Goal: Information Seeking & Learning: Learn about a topic

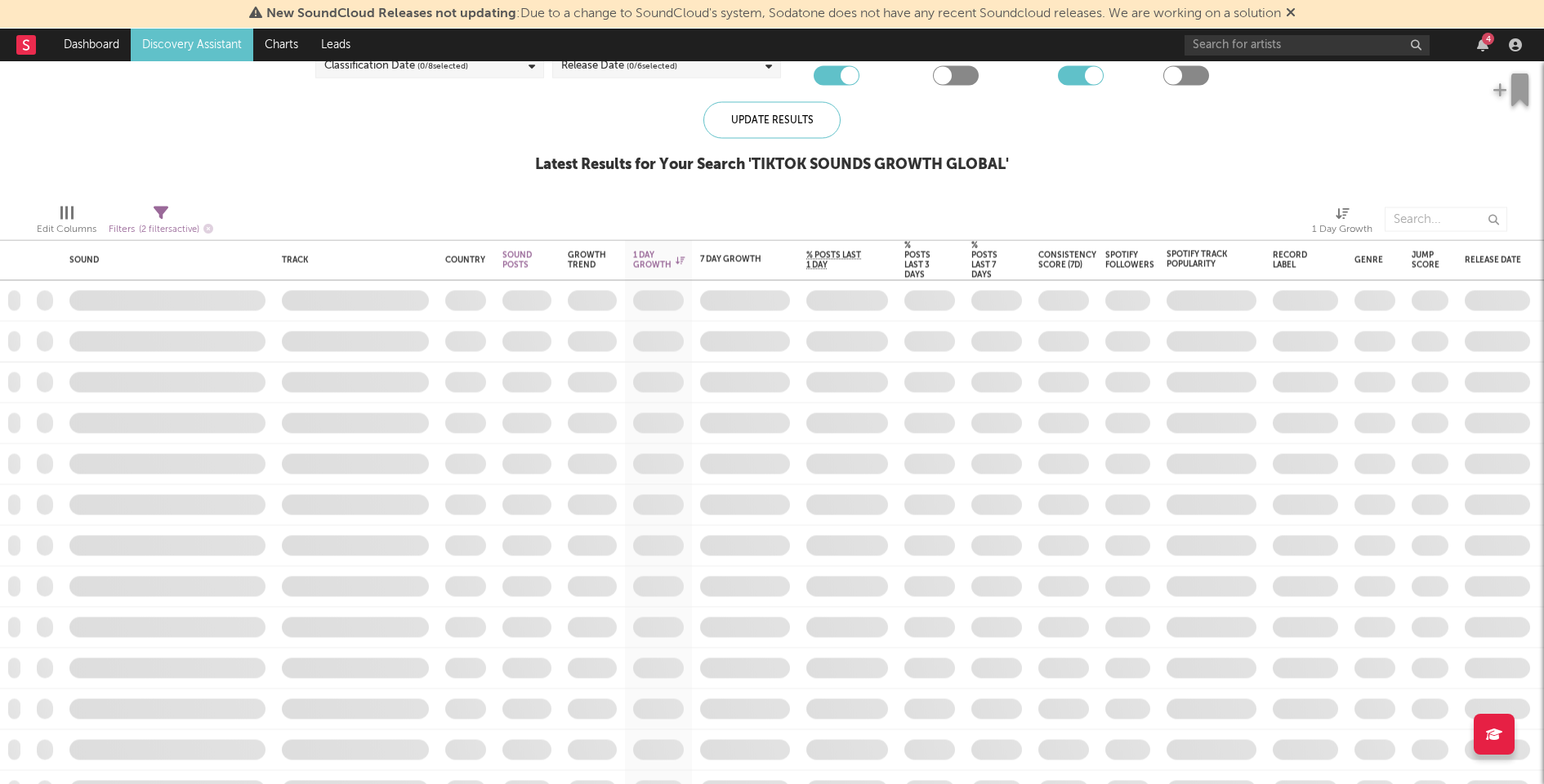
click at [1488, 40] on div "4" at bounding box center [1488, 39] width 13 height 13
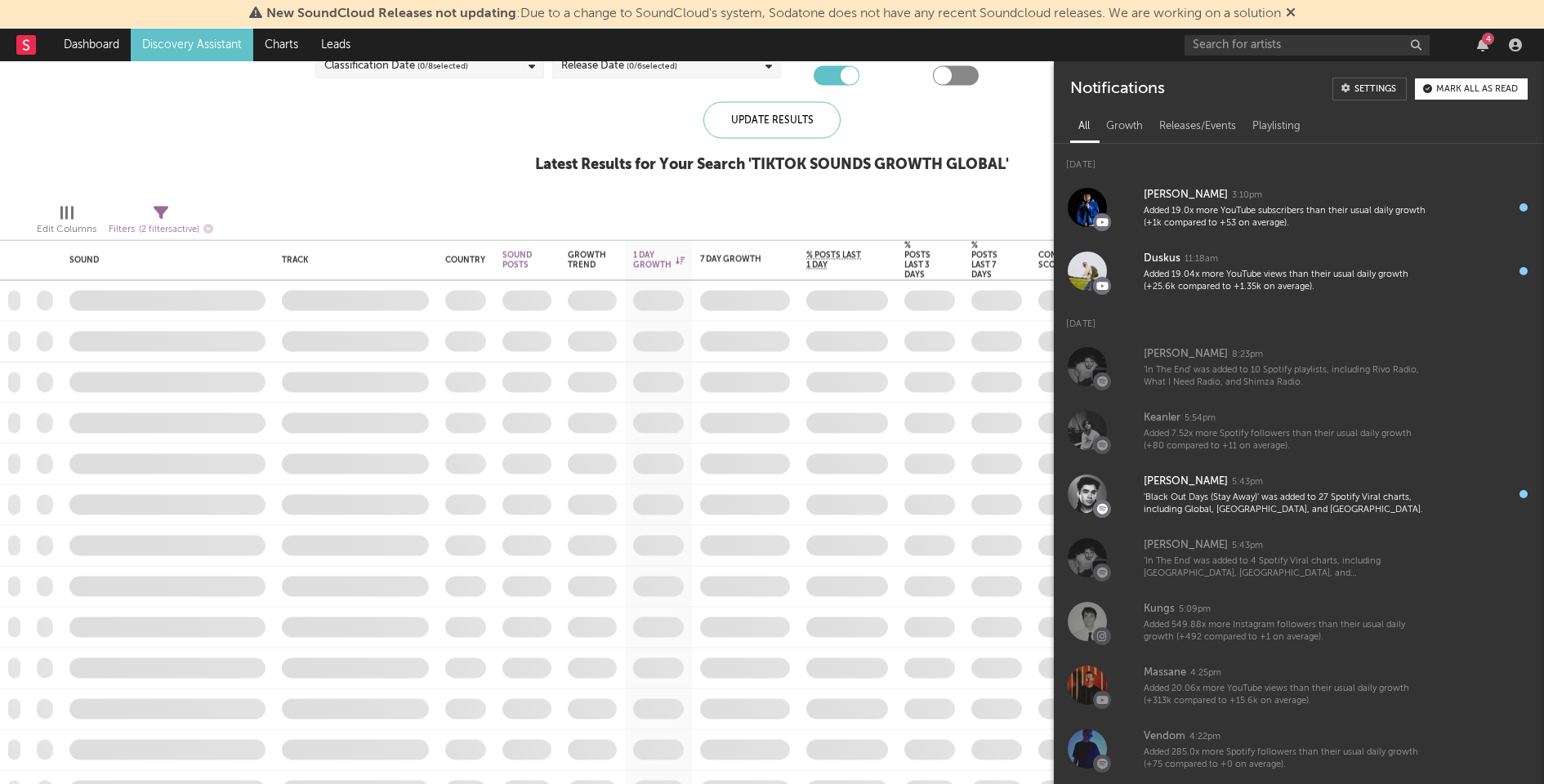
click at [1502, 99] on button "Mark all as read" at bounding box center [1471, 89] width 113 height 21
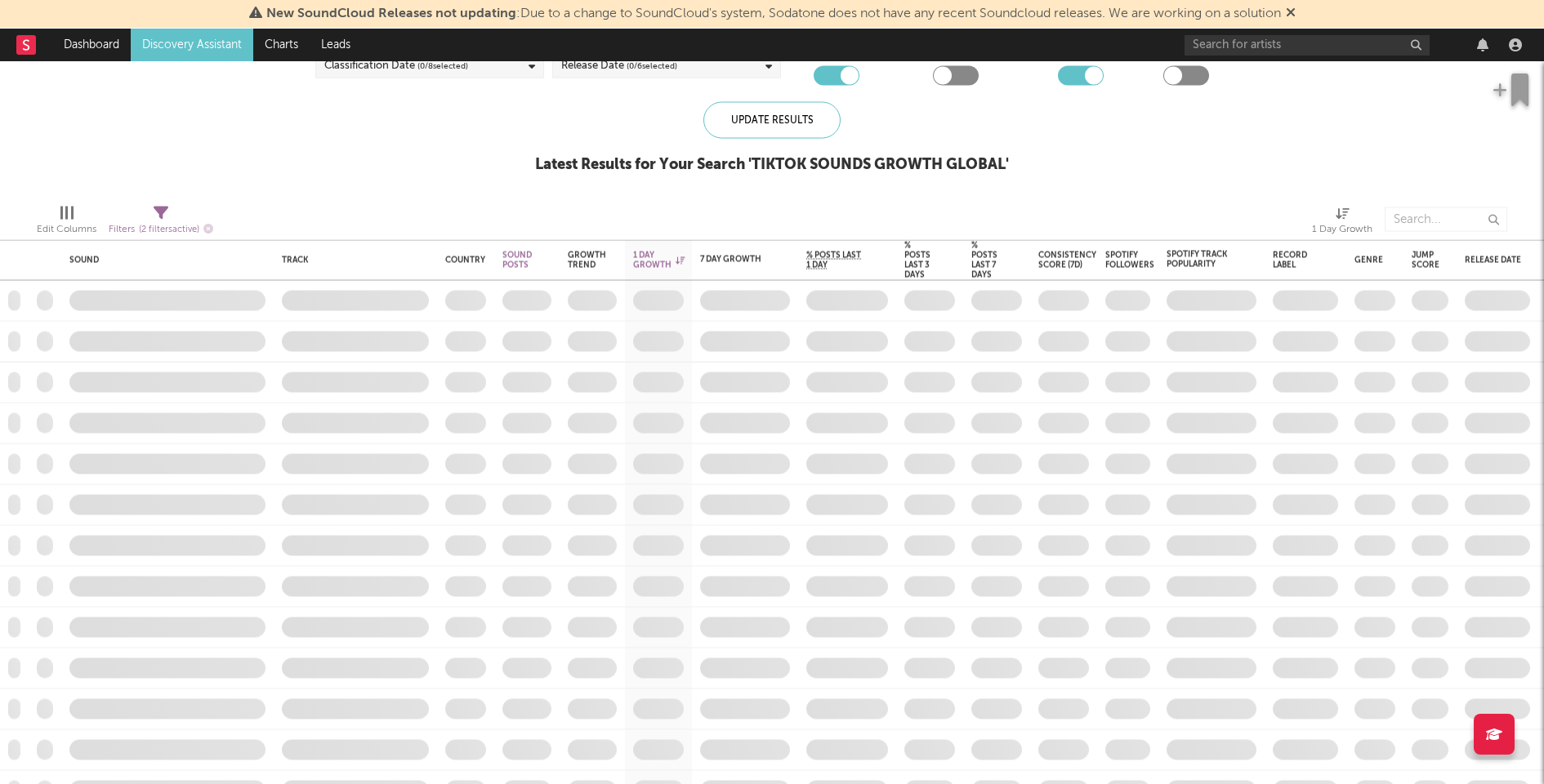
click at [512, 137] on div "Blocklist ( 37 ) Saved Searches ( 3 ) Reset Filters Research Tiers ( 7 / 7 sele…" at bounding box center [772, 68] width 1544 height 246
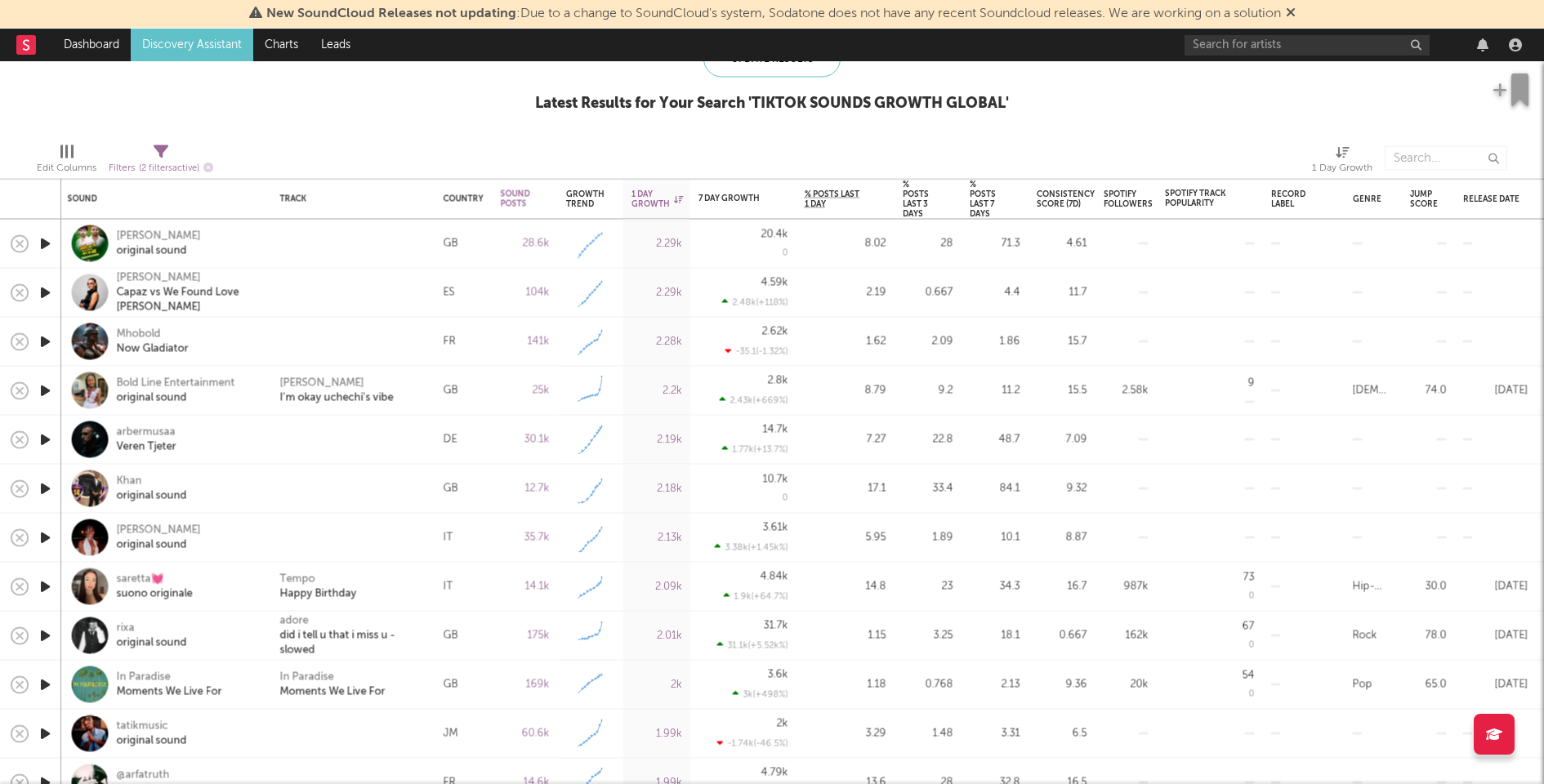
click at [319, 298] on div at bounding box center [353, 292] width 147 height 15
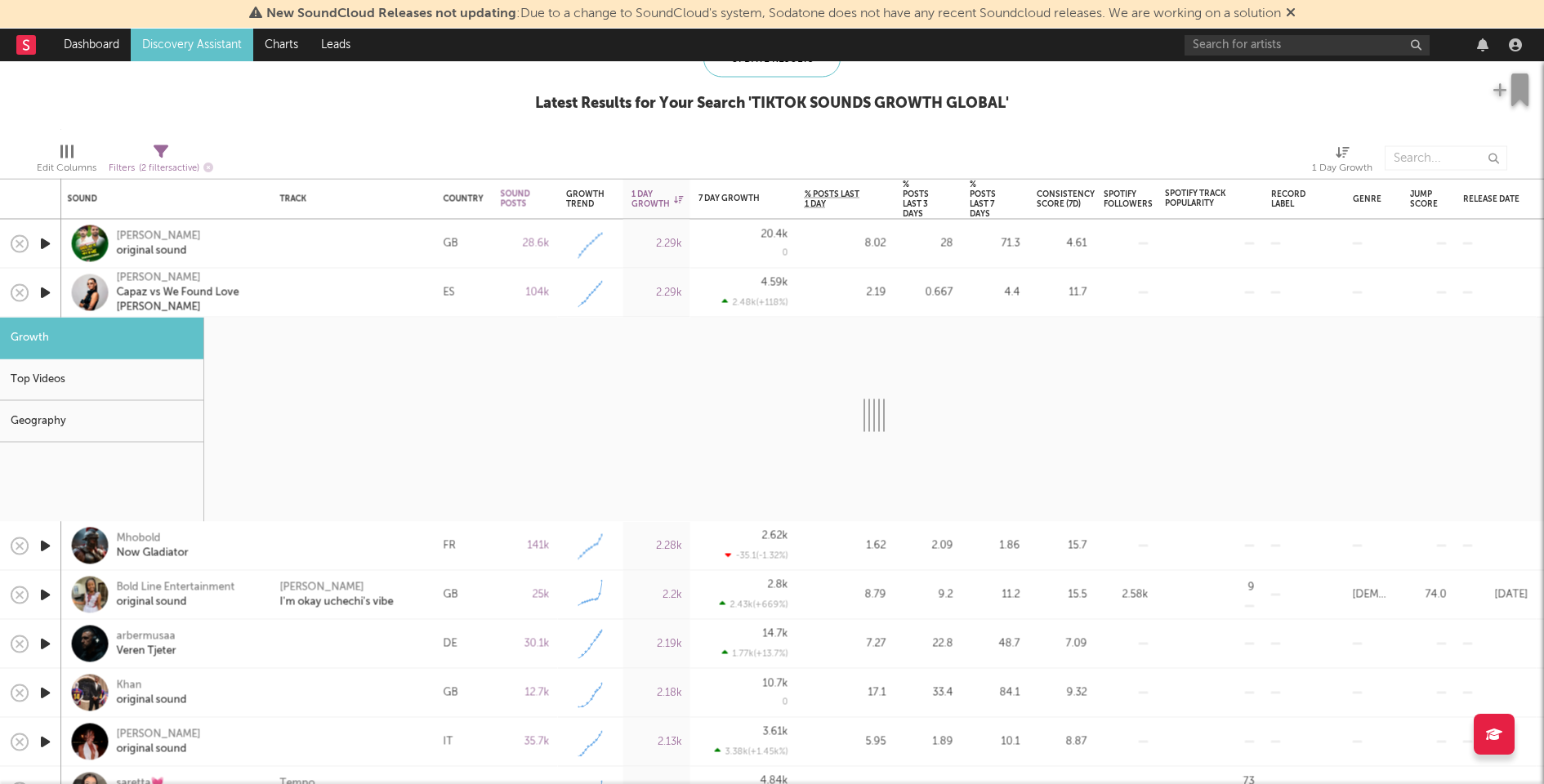
select select "6m"
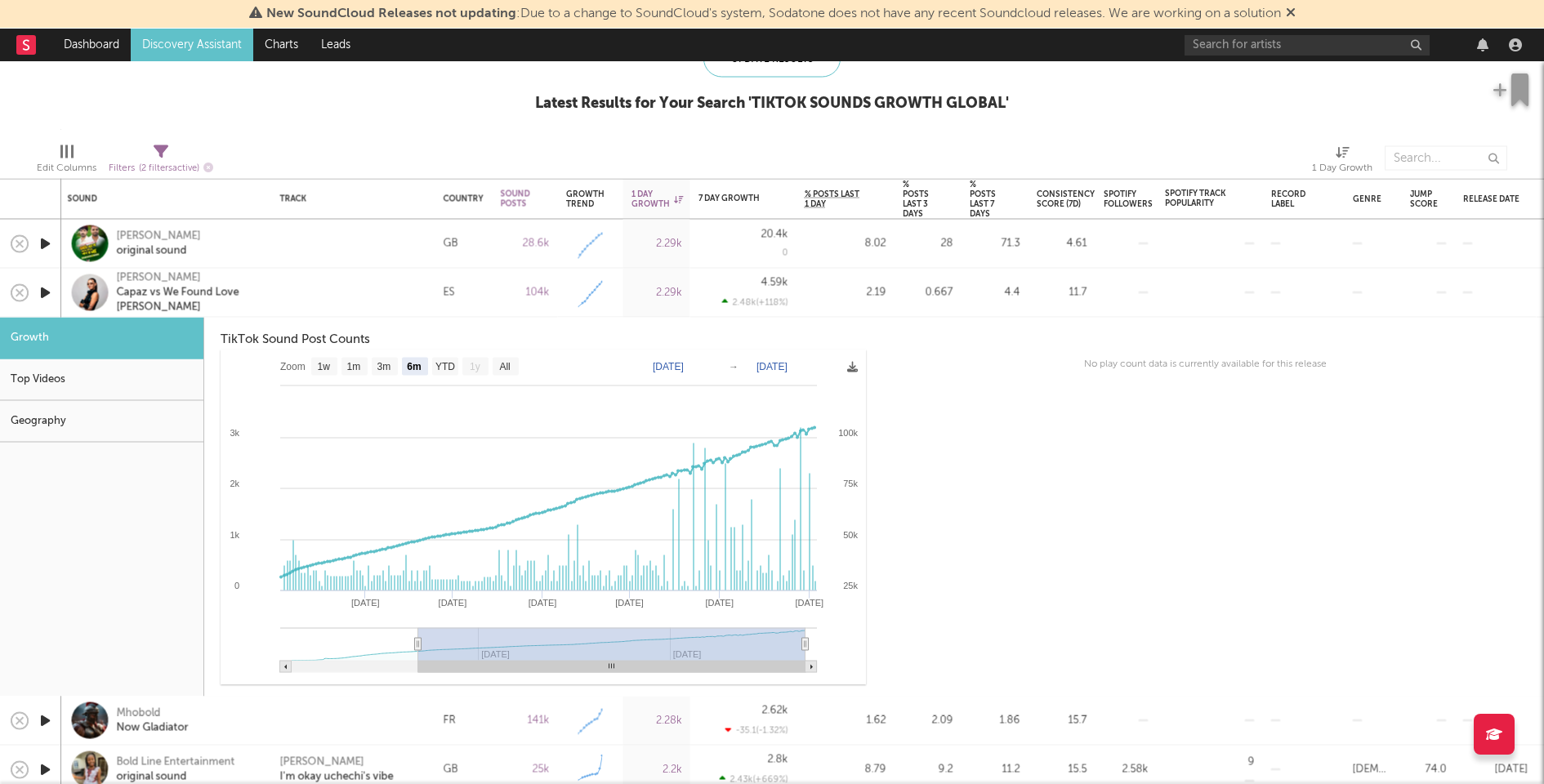
click at [297, 304] on div at bounding box center [354, 293] width 163 height 49
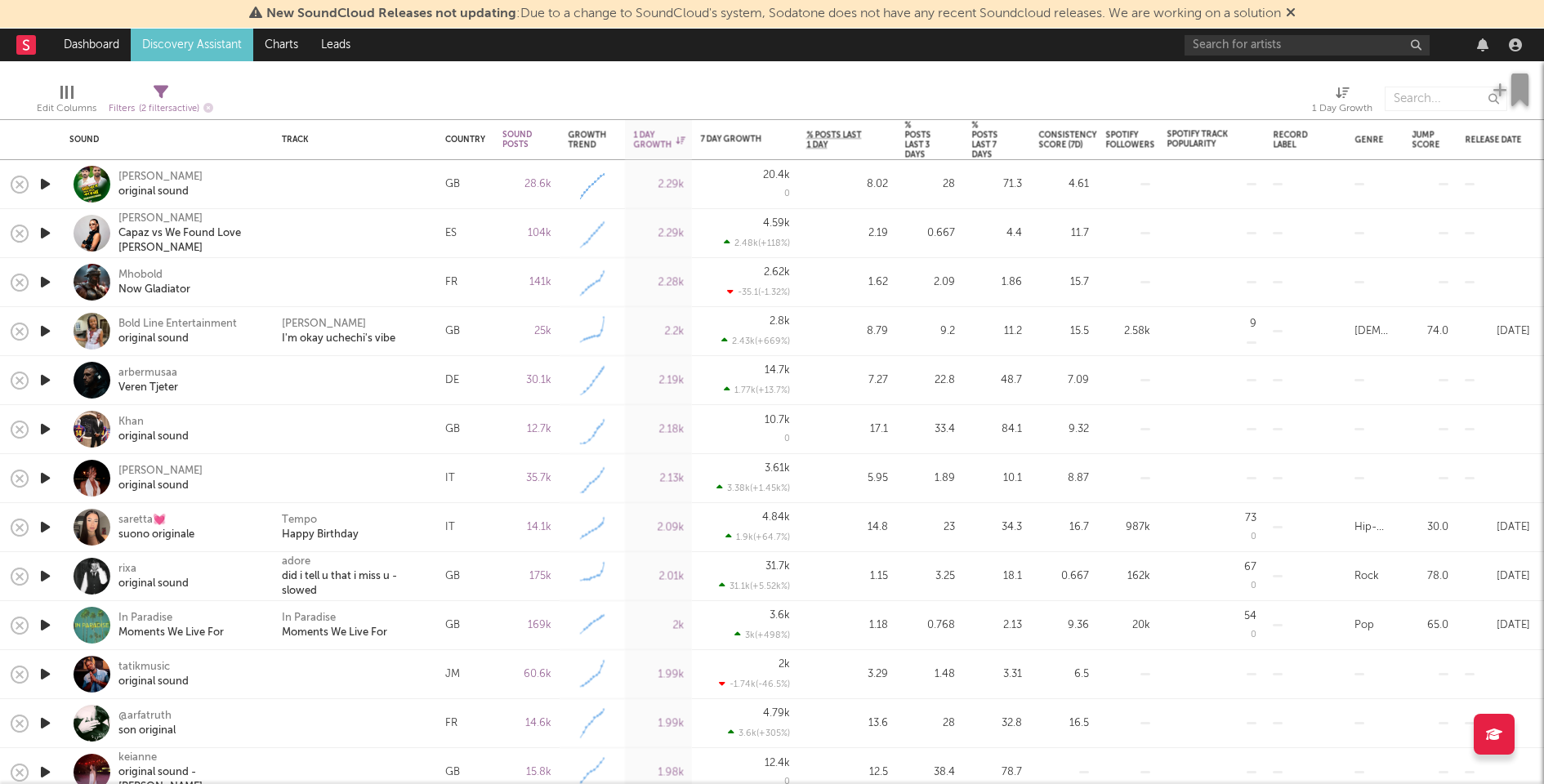
click at [46, 379] on icon "button" at bounding box center [46, 379] width 18 height 20
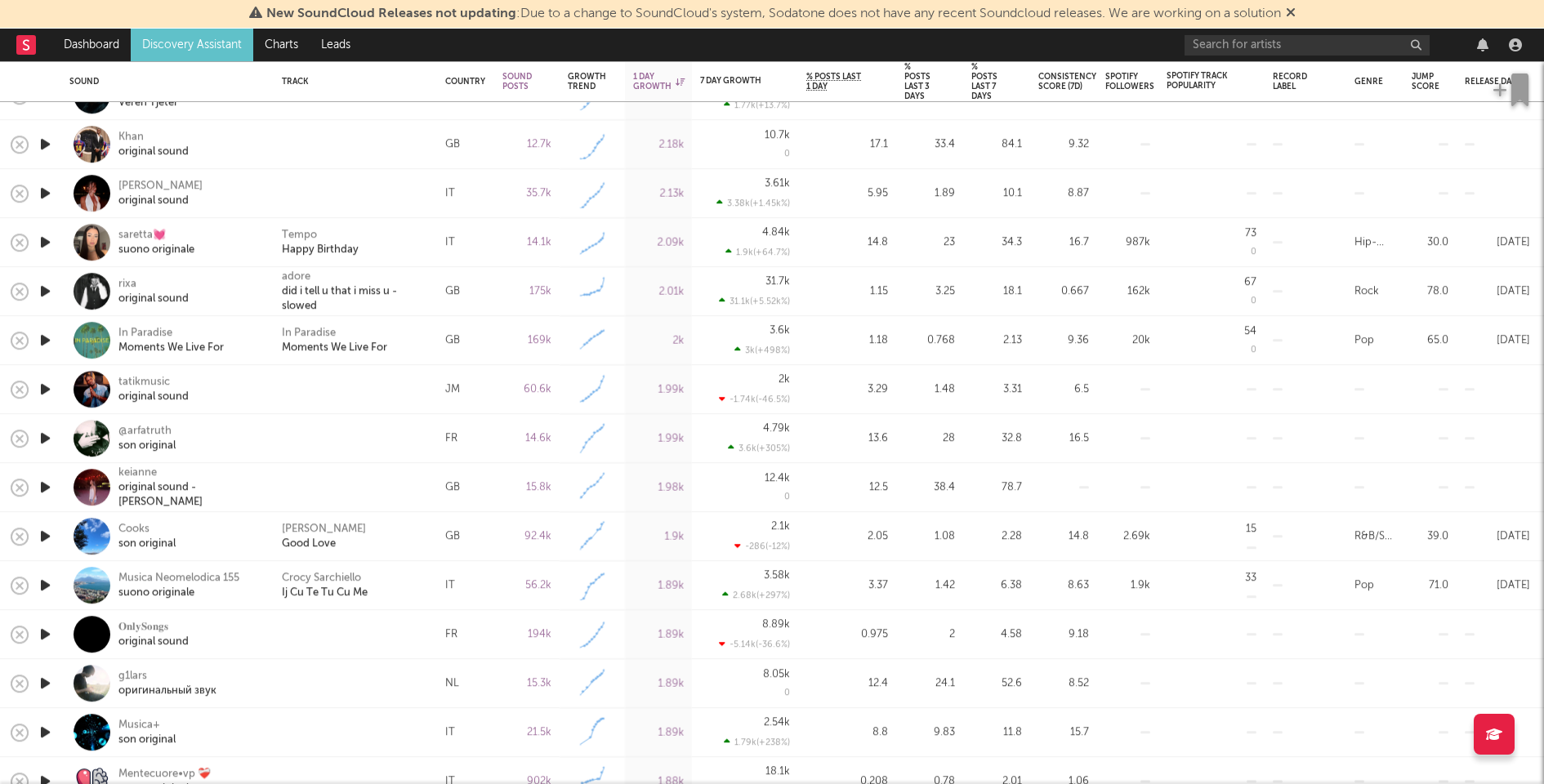
click at [44, 384] on icon "button" at bounding box center [46, 389] width 18 height 20
click at [47, 433] on icon "button" at bounding box center [46, 438] width 18 height 20
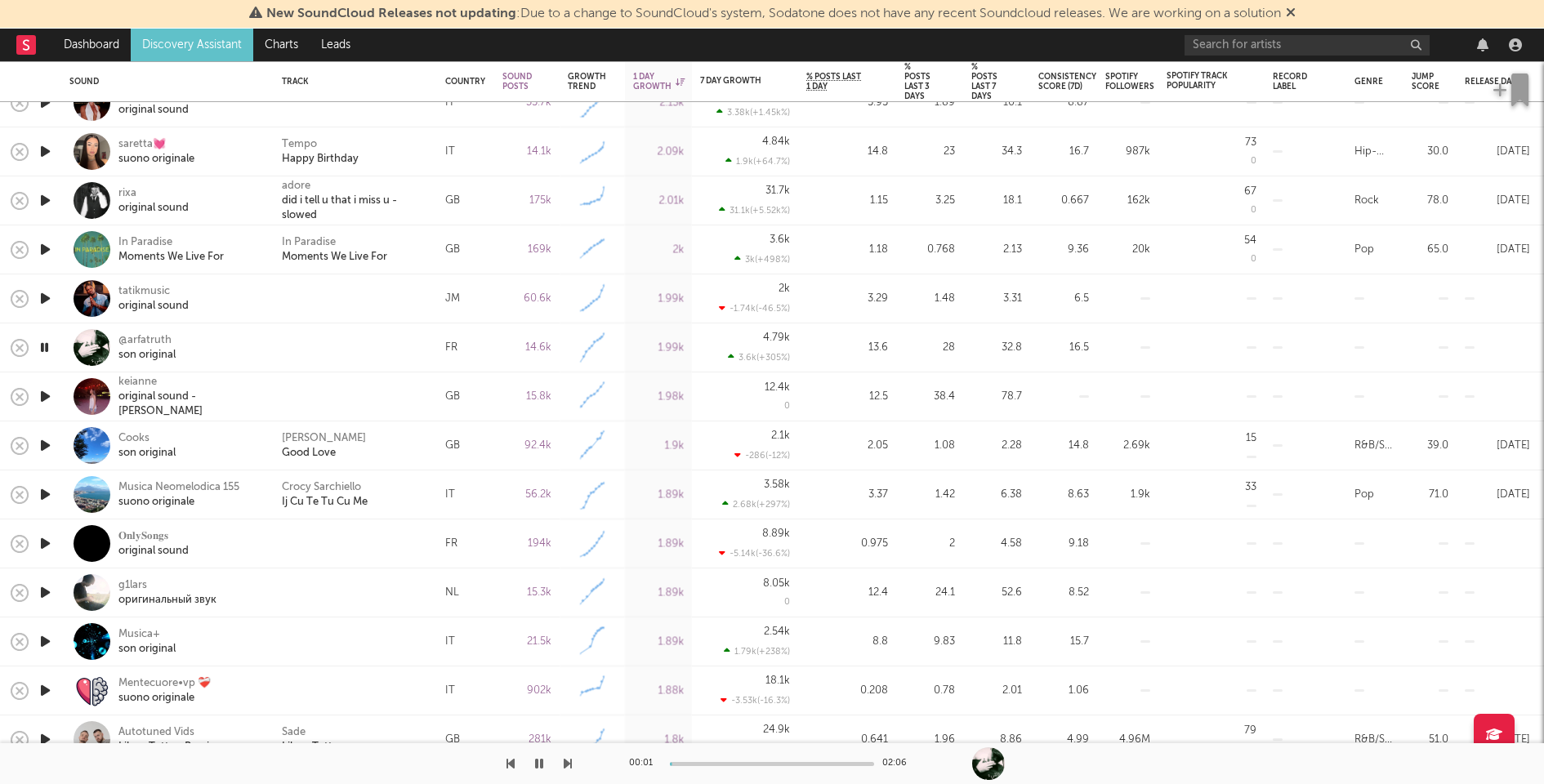
click at [47, 397] on icon "button" at bounding box center [46, 396] width 18 height 20
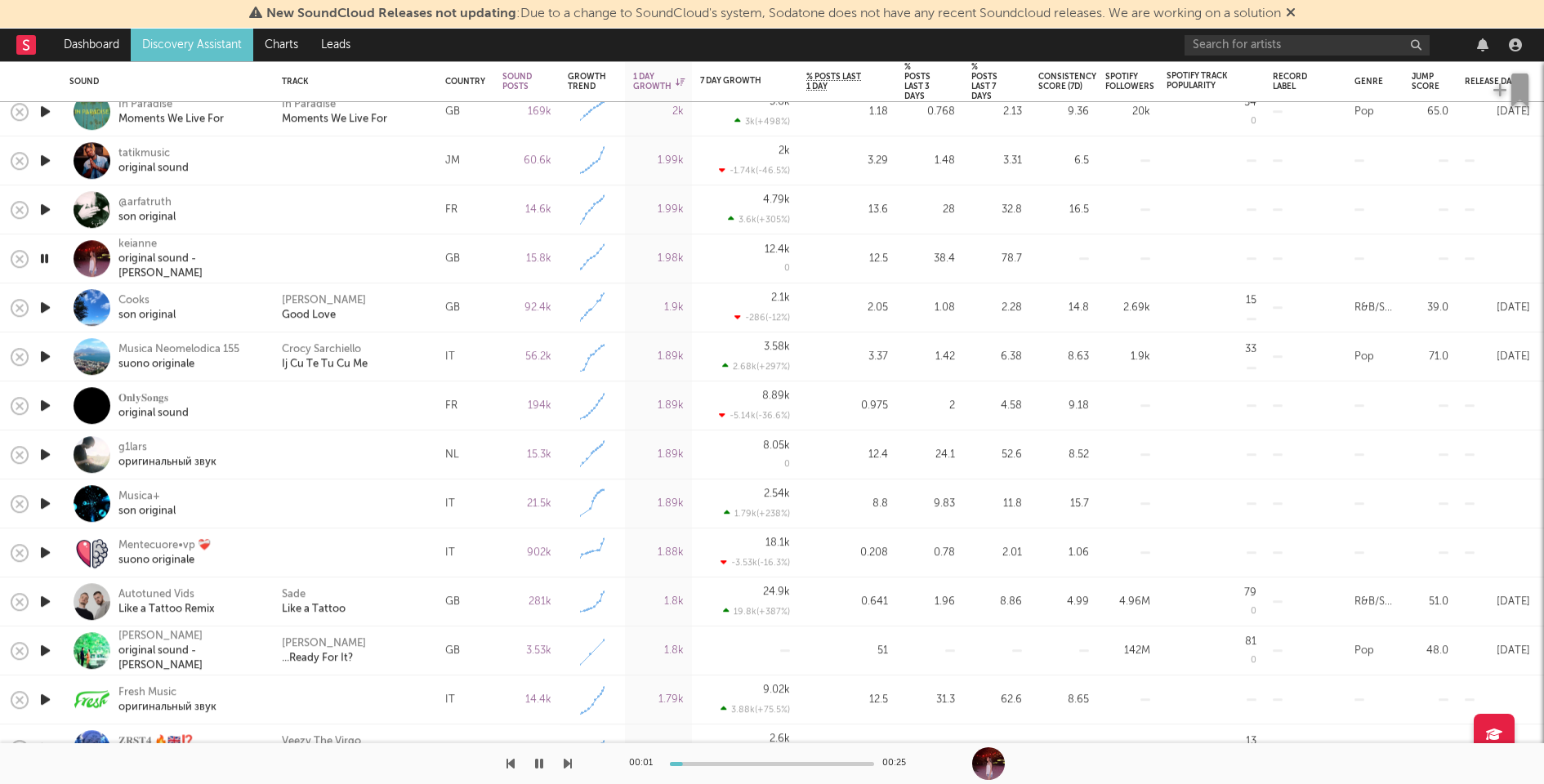
click at [49, 400] on icon "button" at bounding box center [46, 405] width 18 height 20
click at [49, 400] on icon "button" at bounding box center [45, 405] width 16 height 20
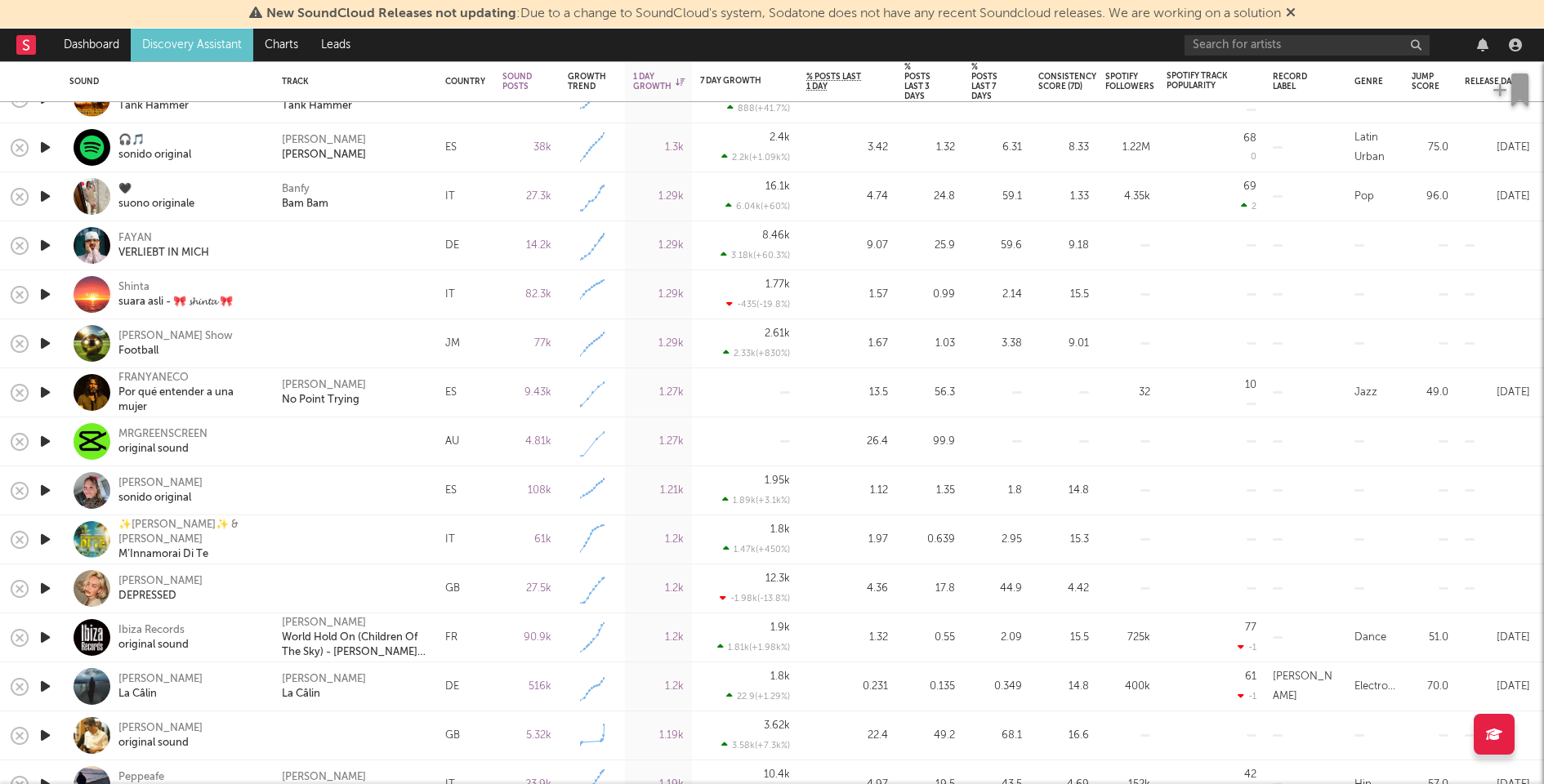
click at [271, 579] on div "ANNEMARIE DEPRESSED" at bounding box center [167, 588] width 212 height 49
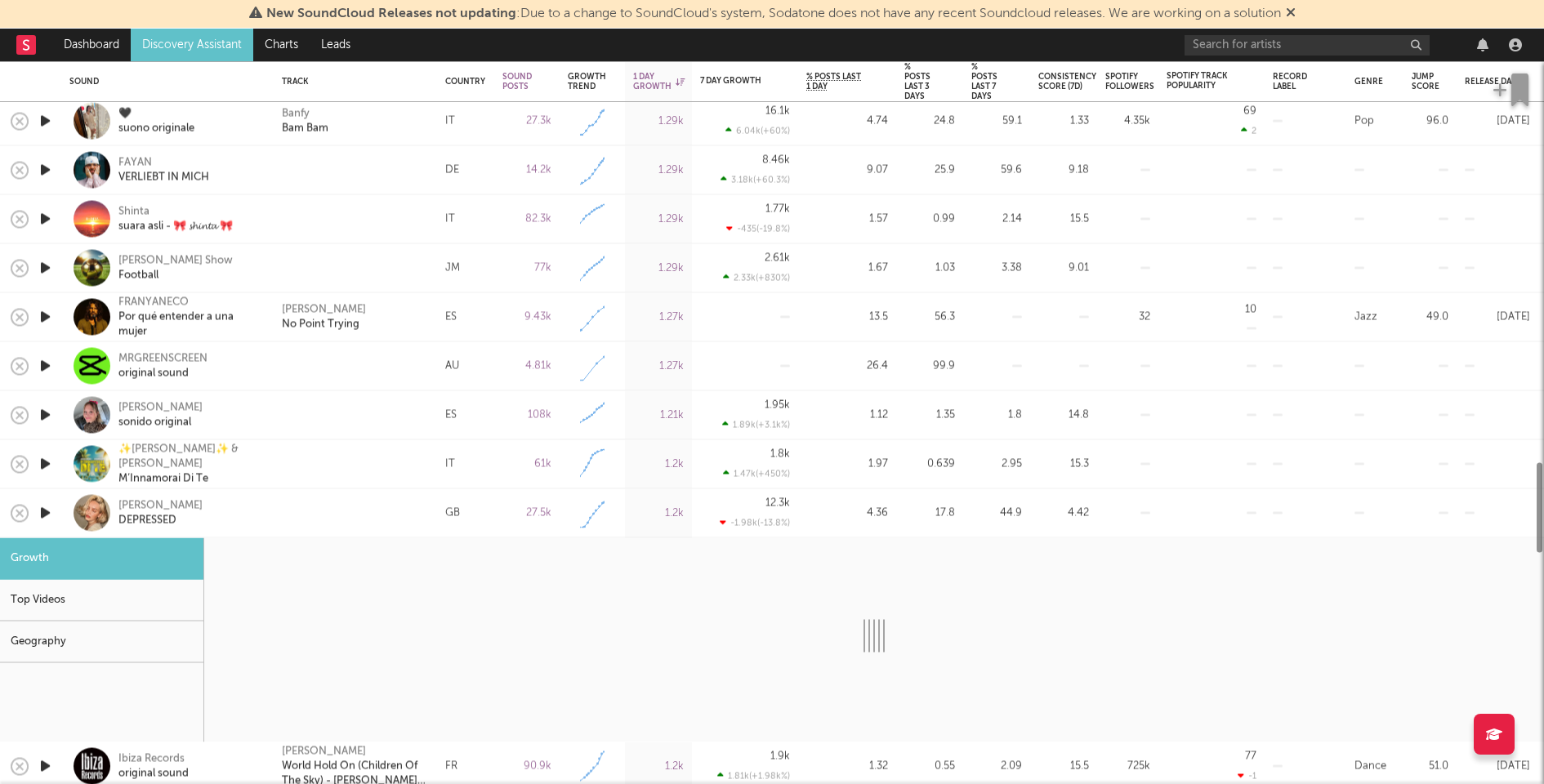
select select "1w"
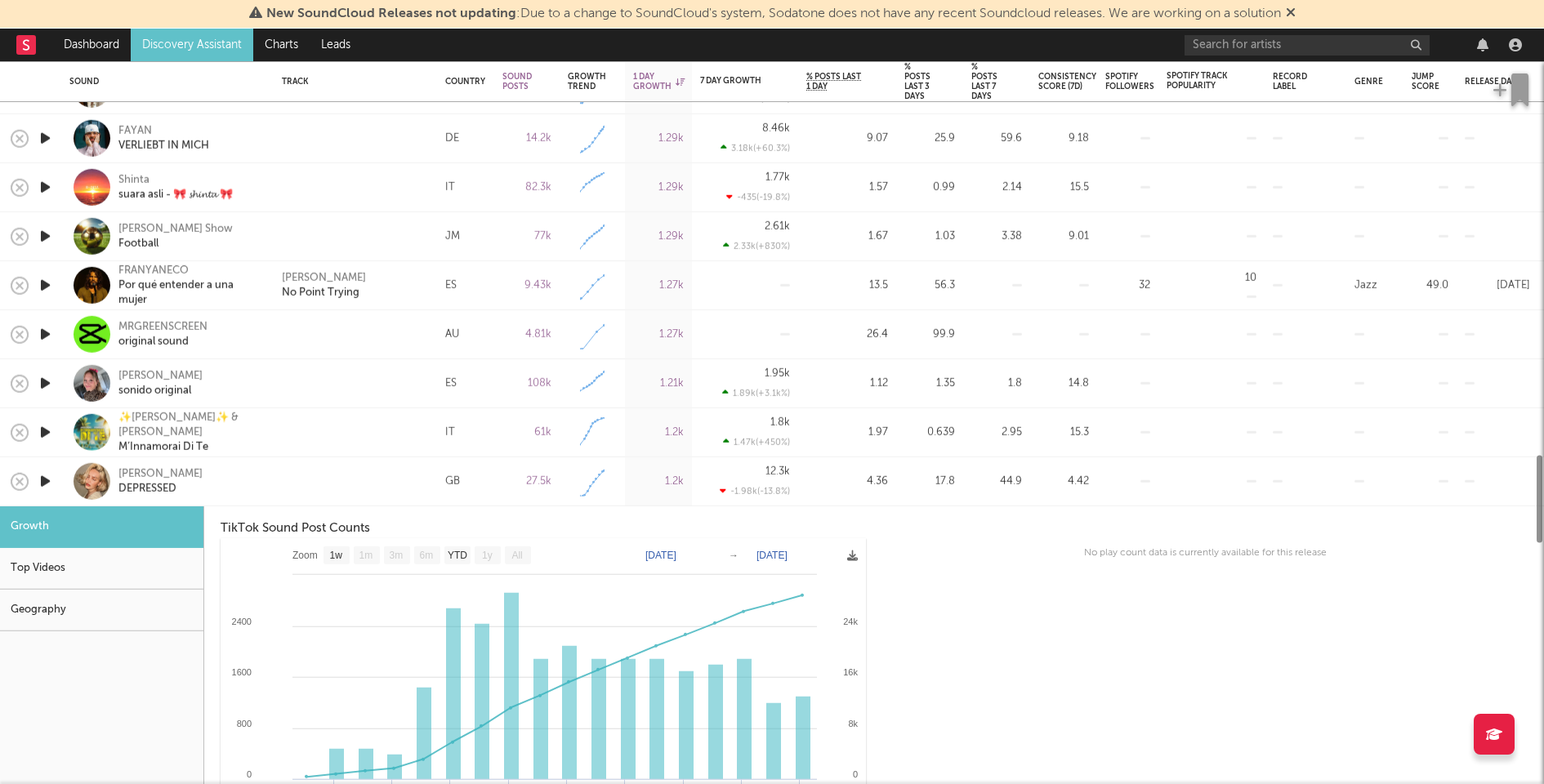
click at [353, 477] on div at bounding box center [355, 481] width 147 height 15
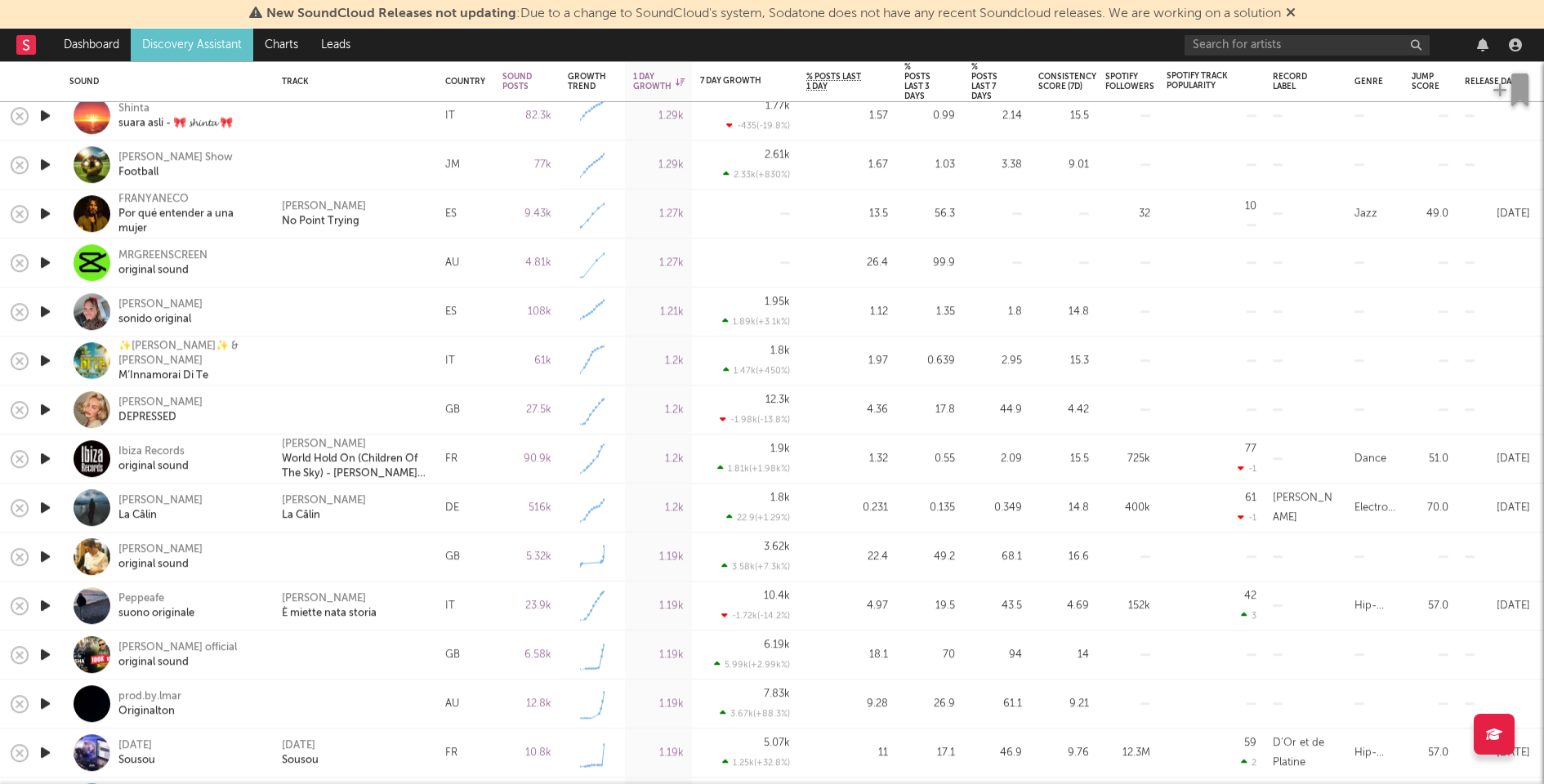
click at [43, 553] on icon "button" at bounding box center [46, 556] width 18 height 20
click at [338, 556] on div at bounding box center [355, 556] width 147 height 15
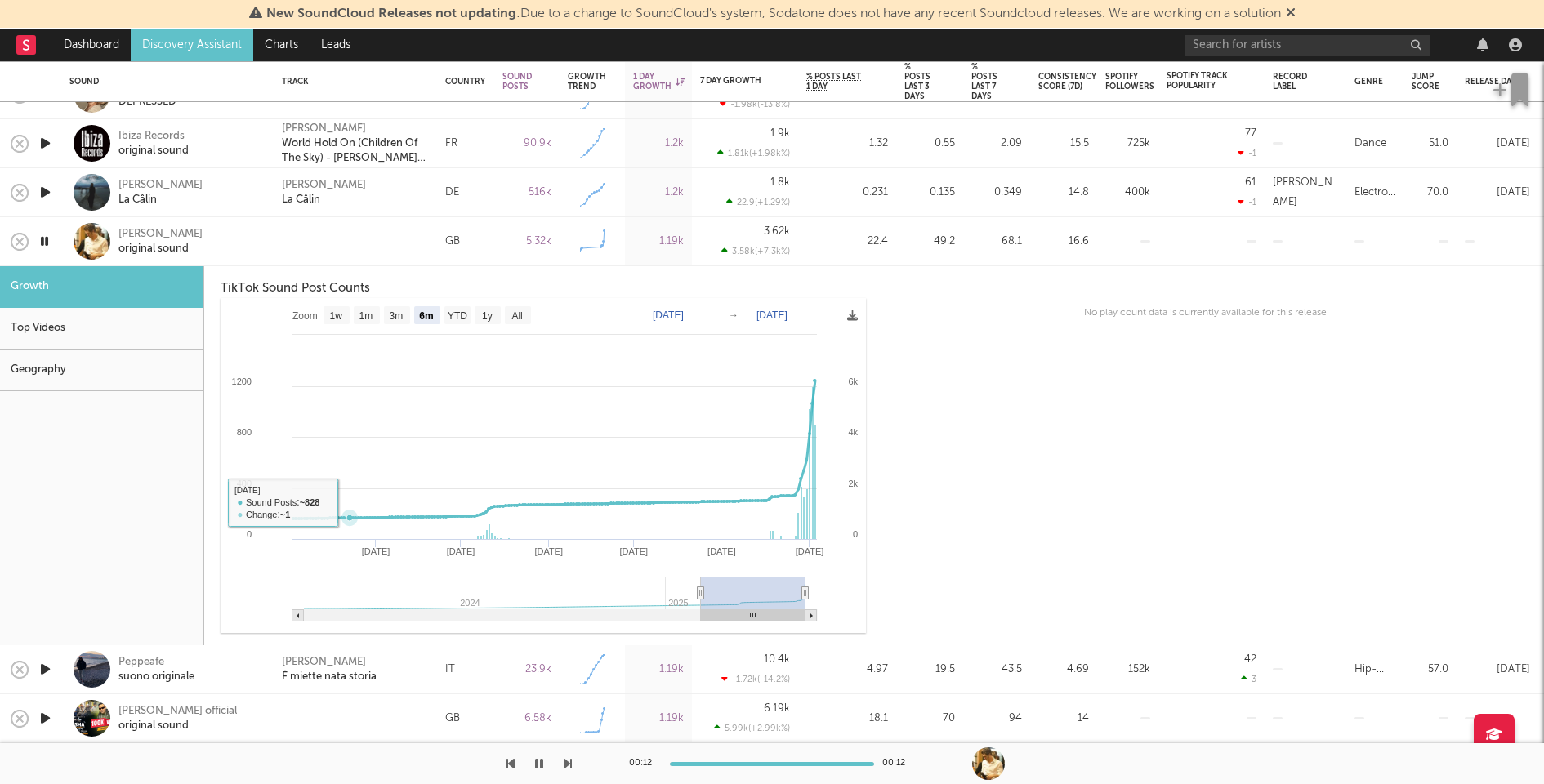
click at [351, 315] on rect at bounding box center [543, 465] width 645 height 335
click at [356, 315] on rect at bounding box center [367, 315] width 26 height 18
select select "1m"
type input "2025-08-03"
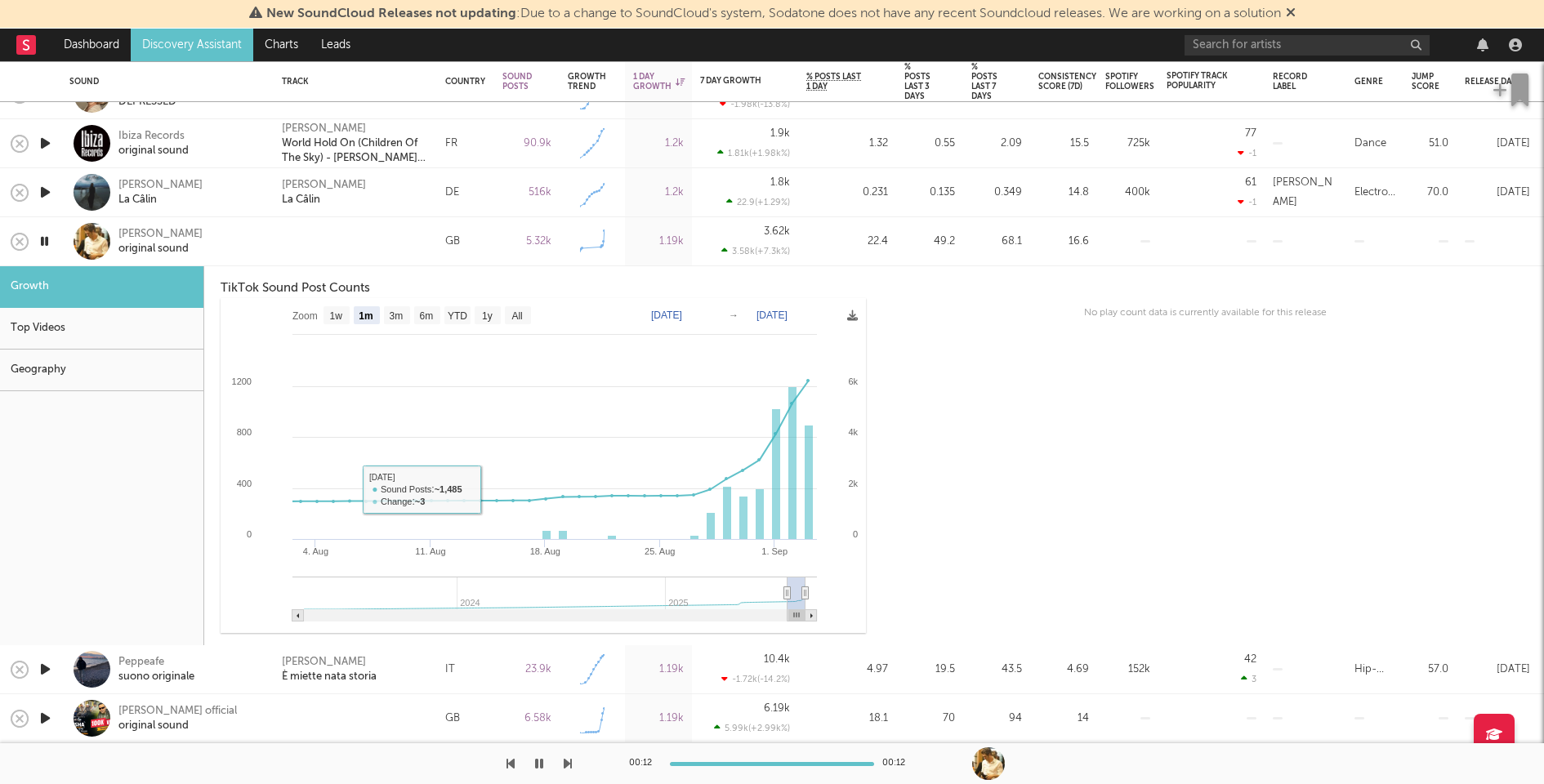
click at [356, 228] on div at bounding box center [355, 241] width 163 height 49
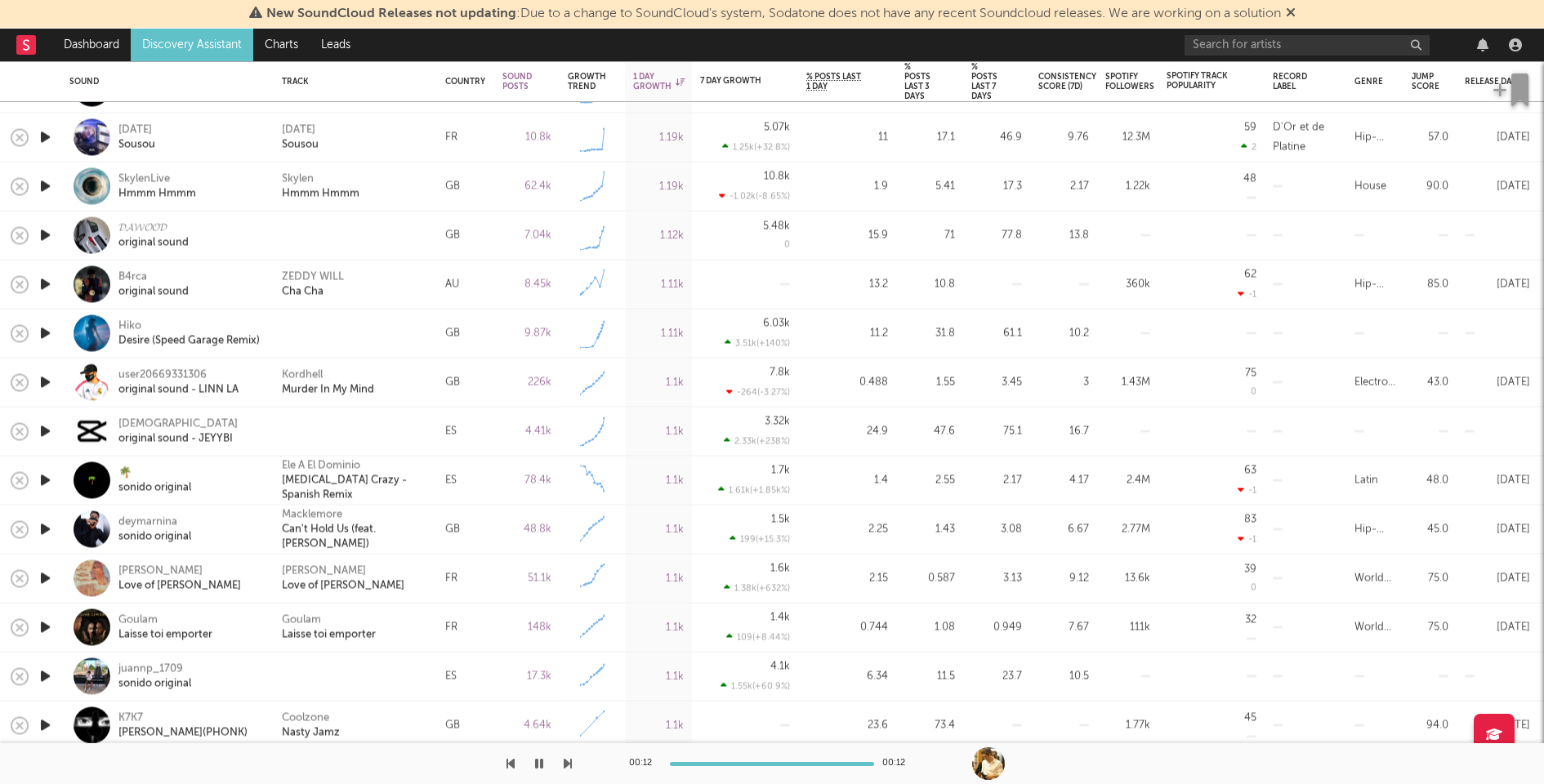
click at [43, 334] on icon "button" at bounding box center [46, 333] width 18 height 20
click at [393, 338] on div at bounding box center [355, 333] width 147 height 15
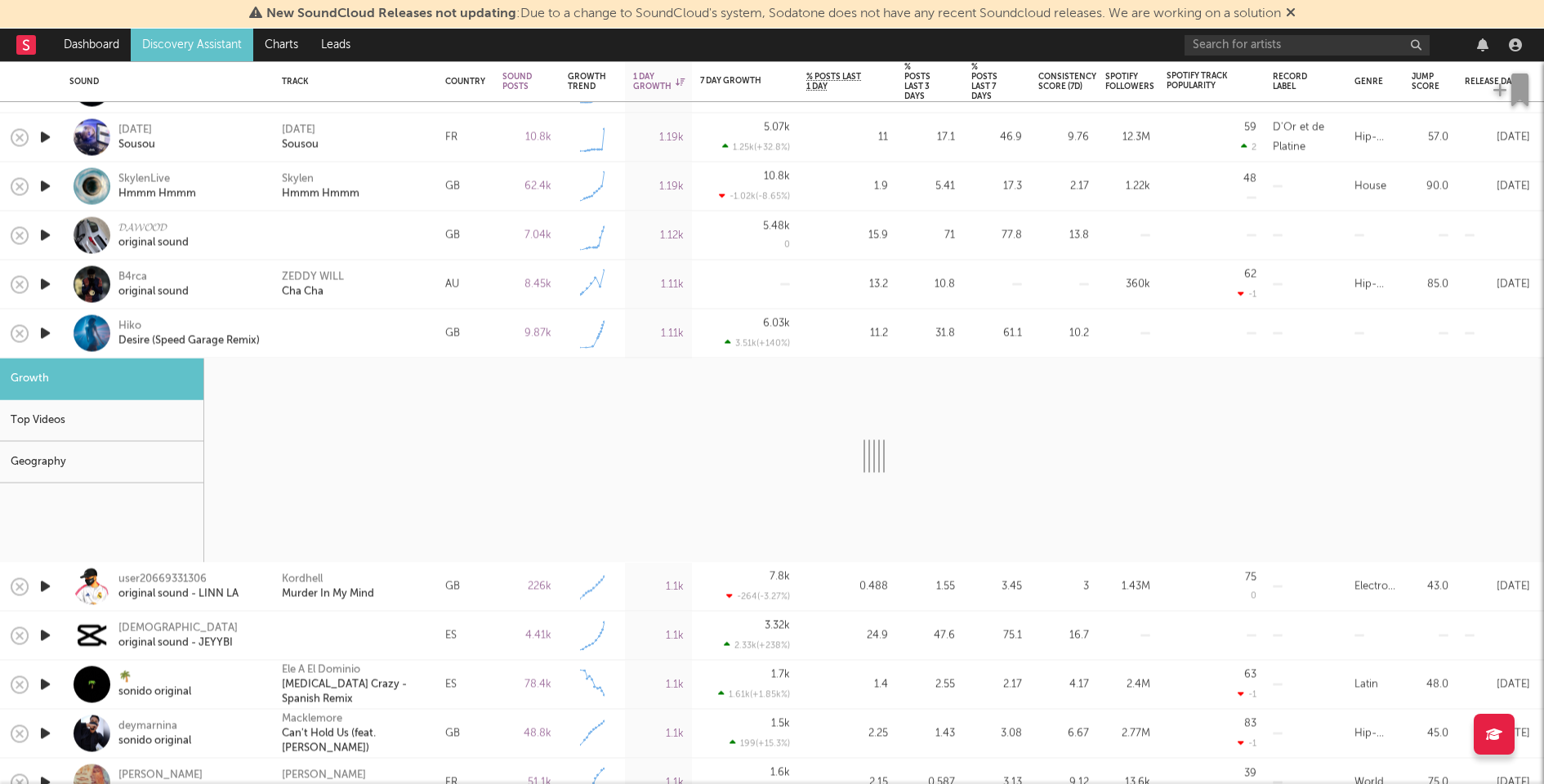
select select "1w"
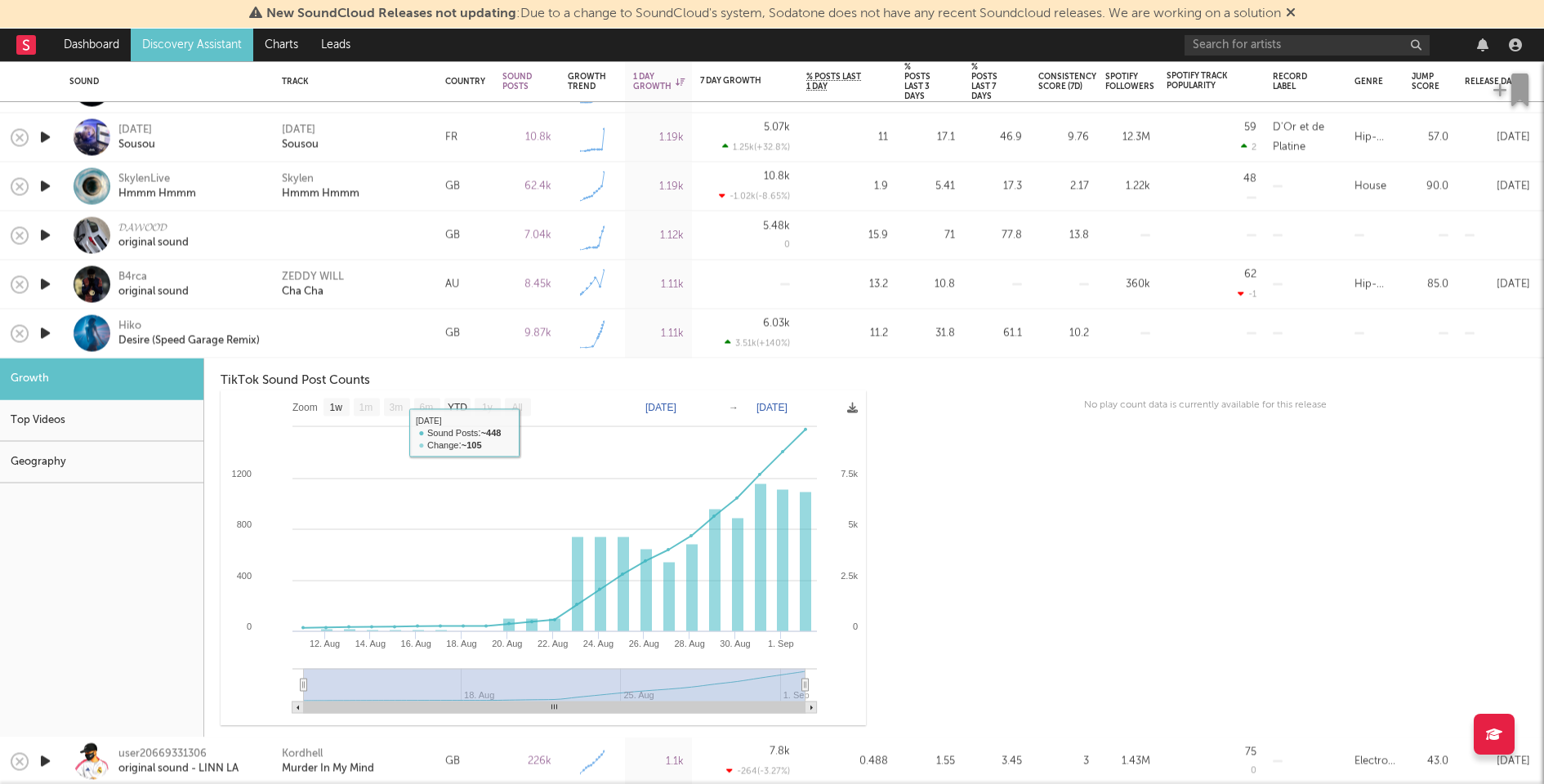
click at [376, 320] on div at bounding box center [355, 334] width 163 height 49
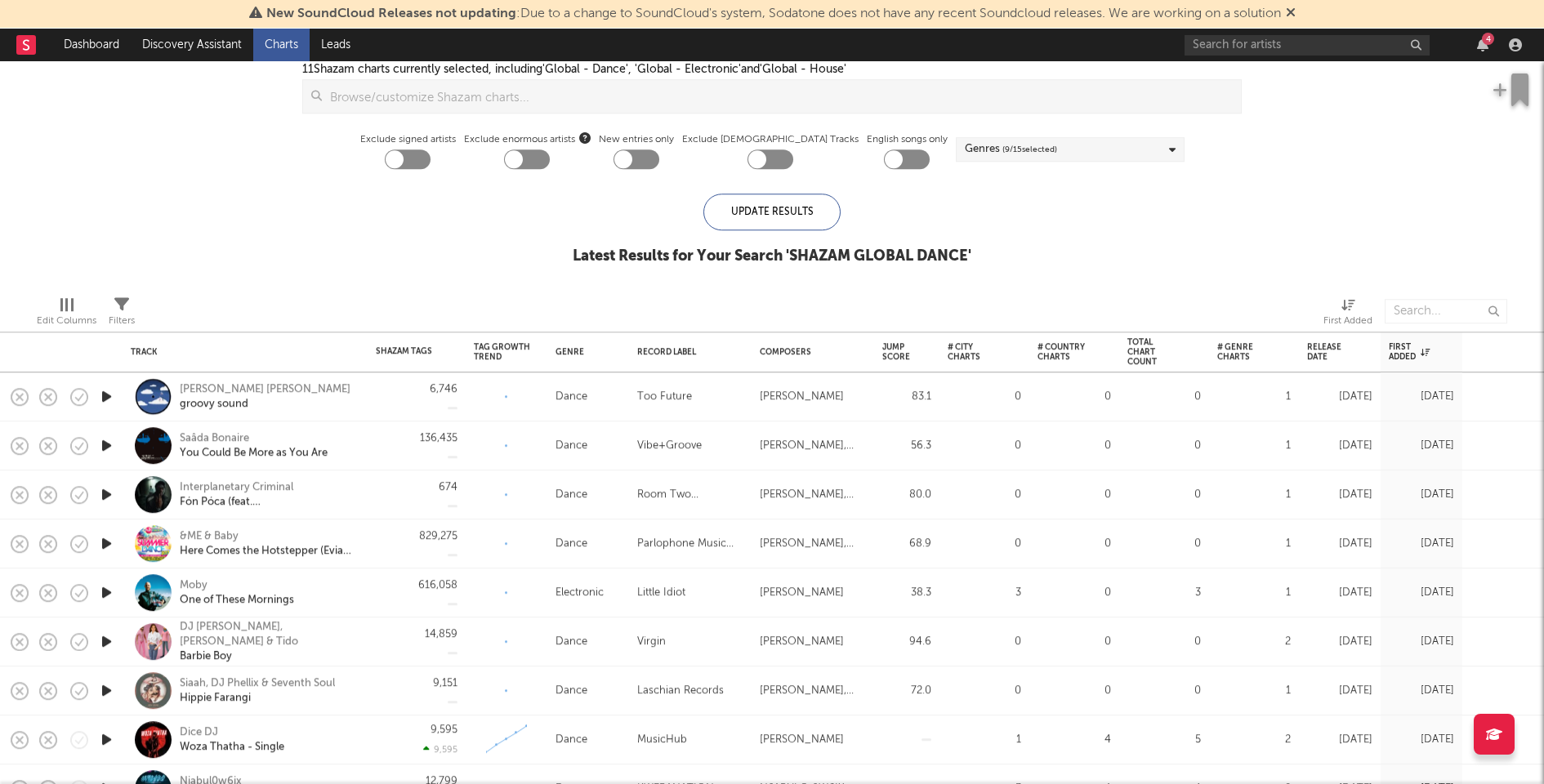
click at [113, 736] on icon "button" at bounding box center [107, 739] width 18 height 20
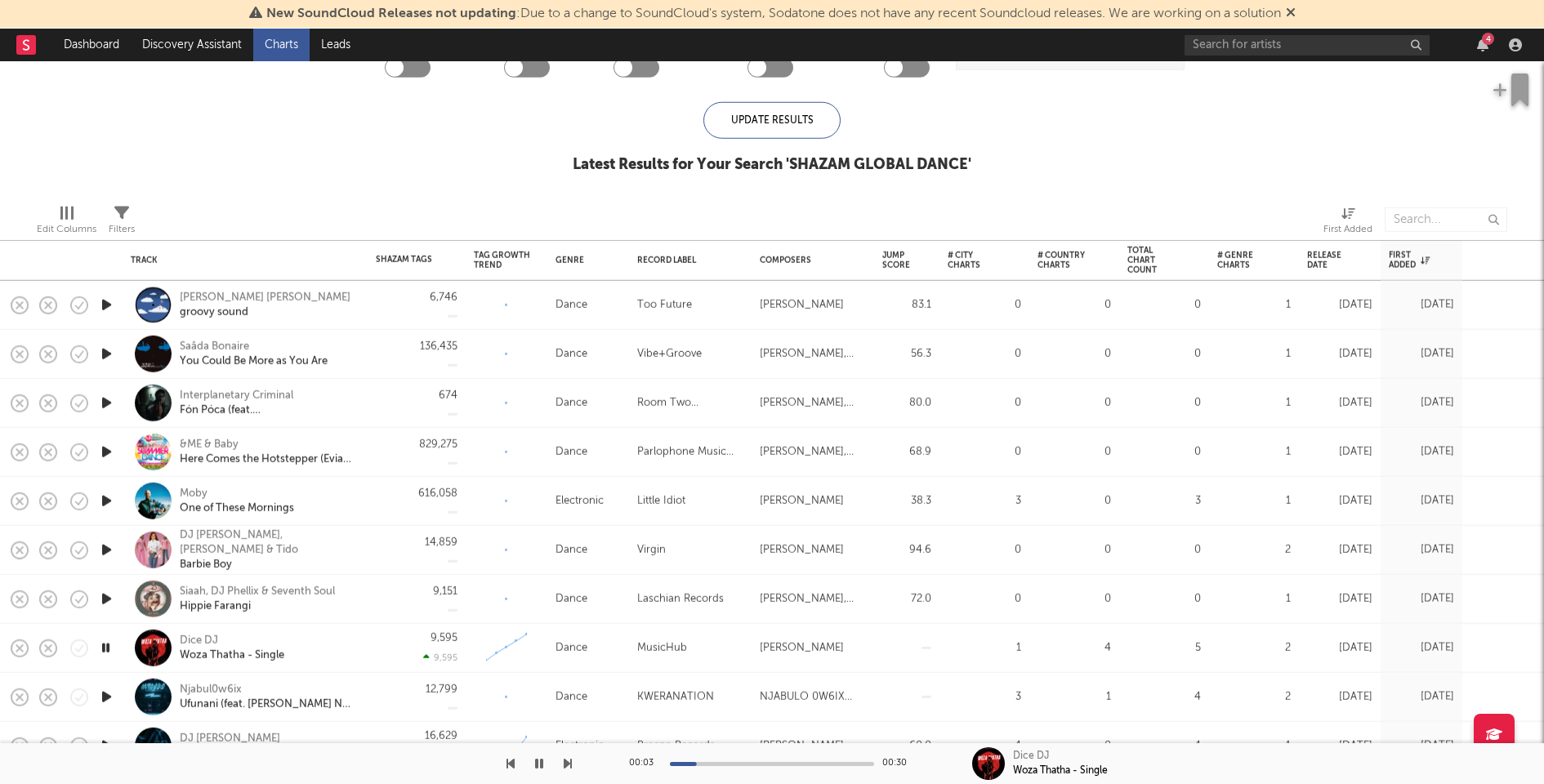
click at [376, 651] on div "9,595 9,595" at bounding box center [416, 648] width 82 height 49
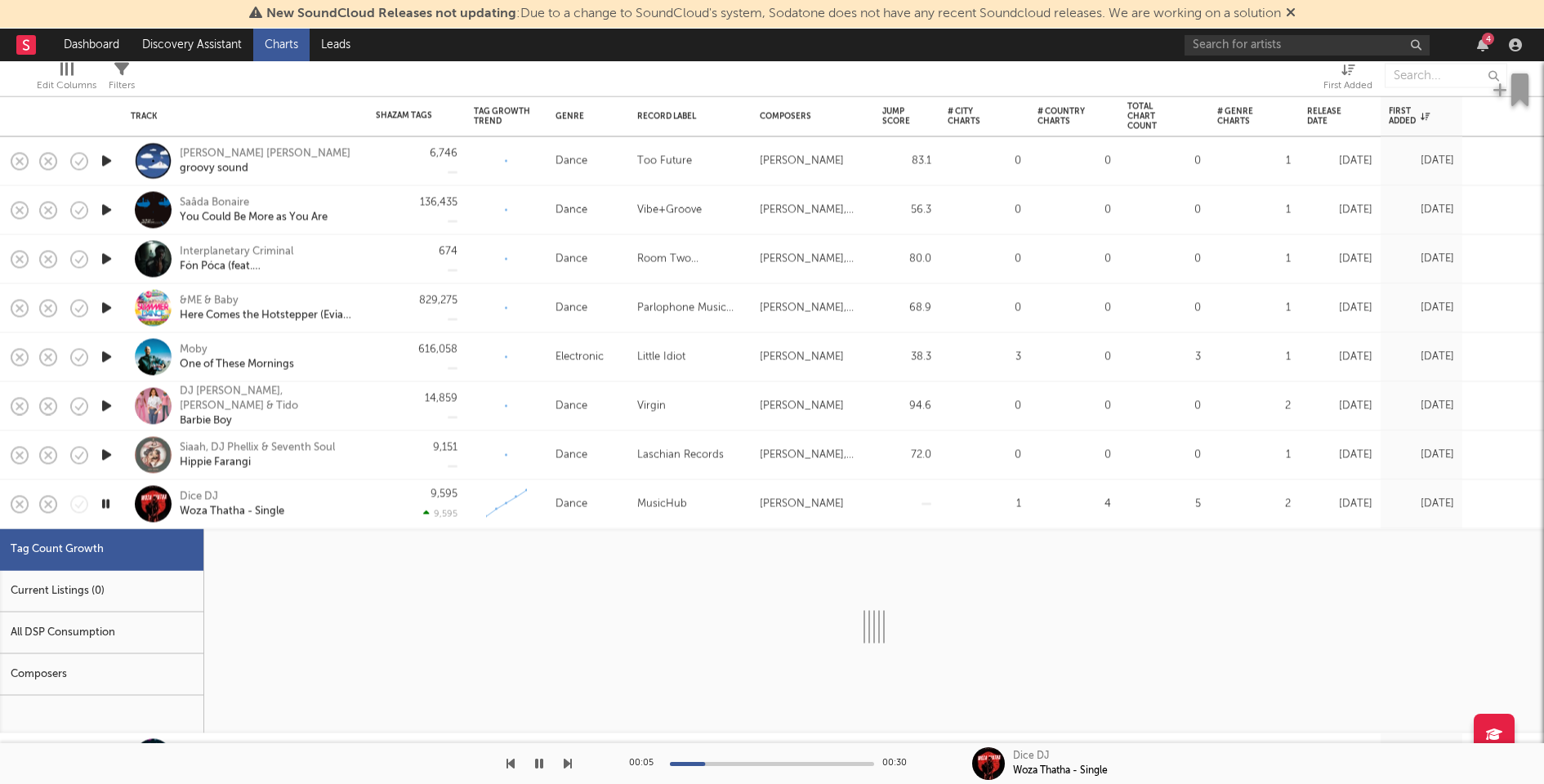
click at [94, 588] on div "Current Listings (0)" at bounding box center [101, 591] width 203 height 42
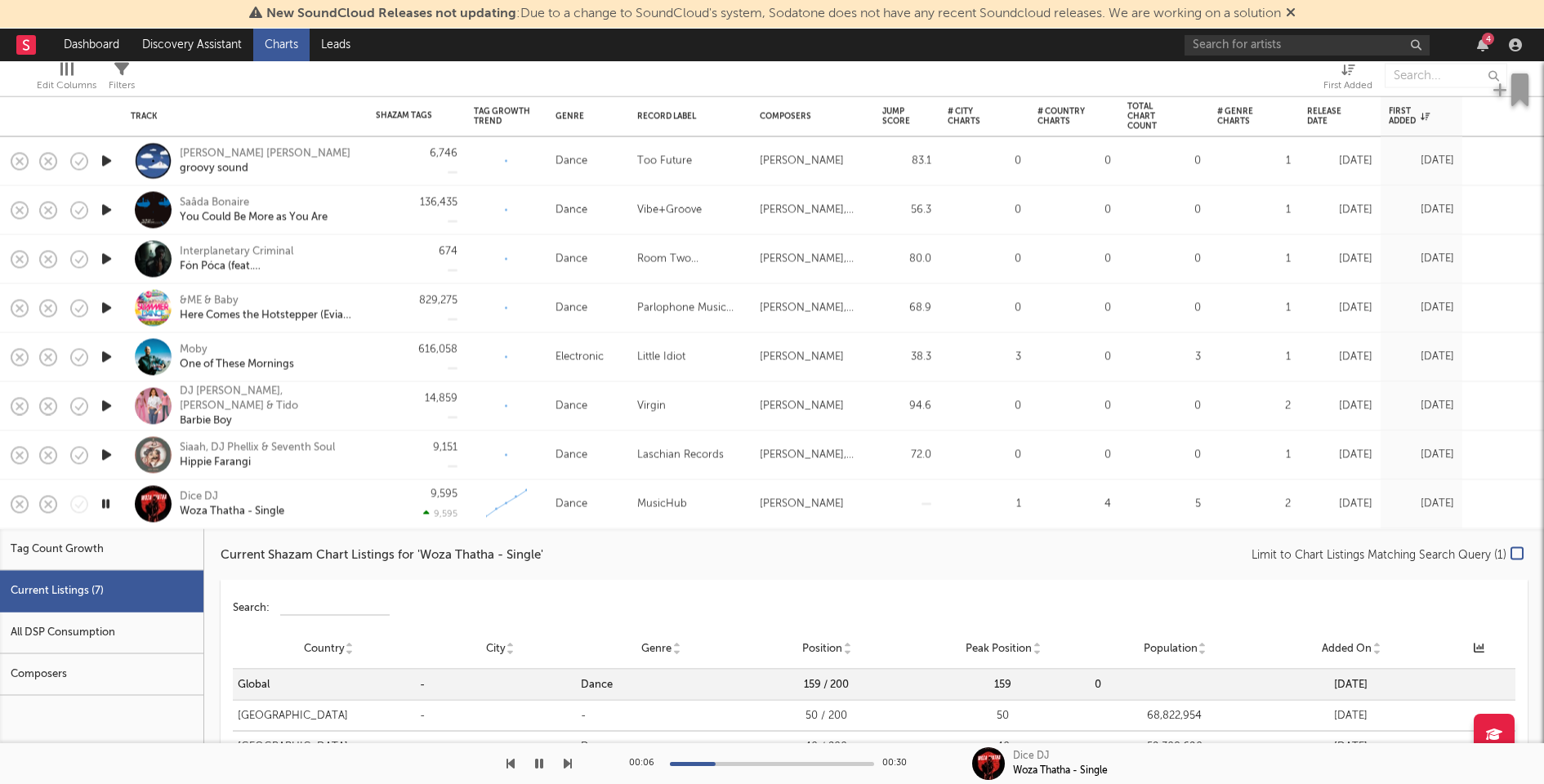
click at [339, 496] on div "Dice DJ Woza Thatha - Single" at bounding box center [268, 504] width 176 height 29
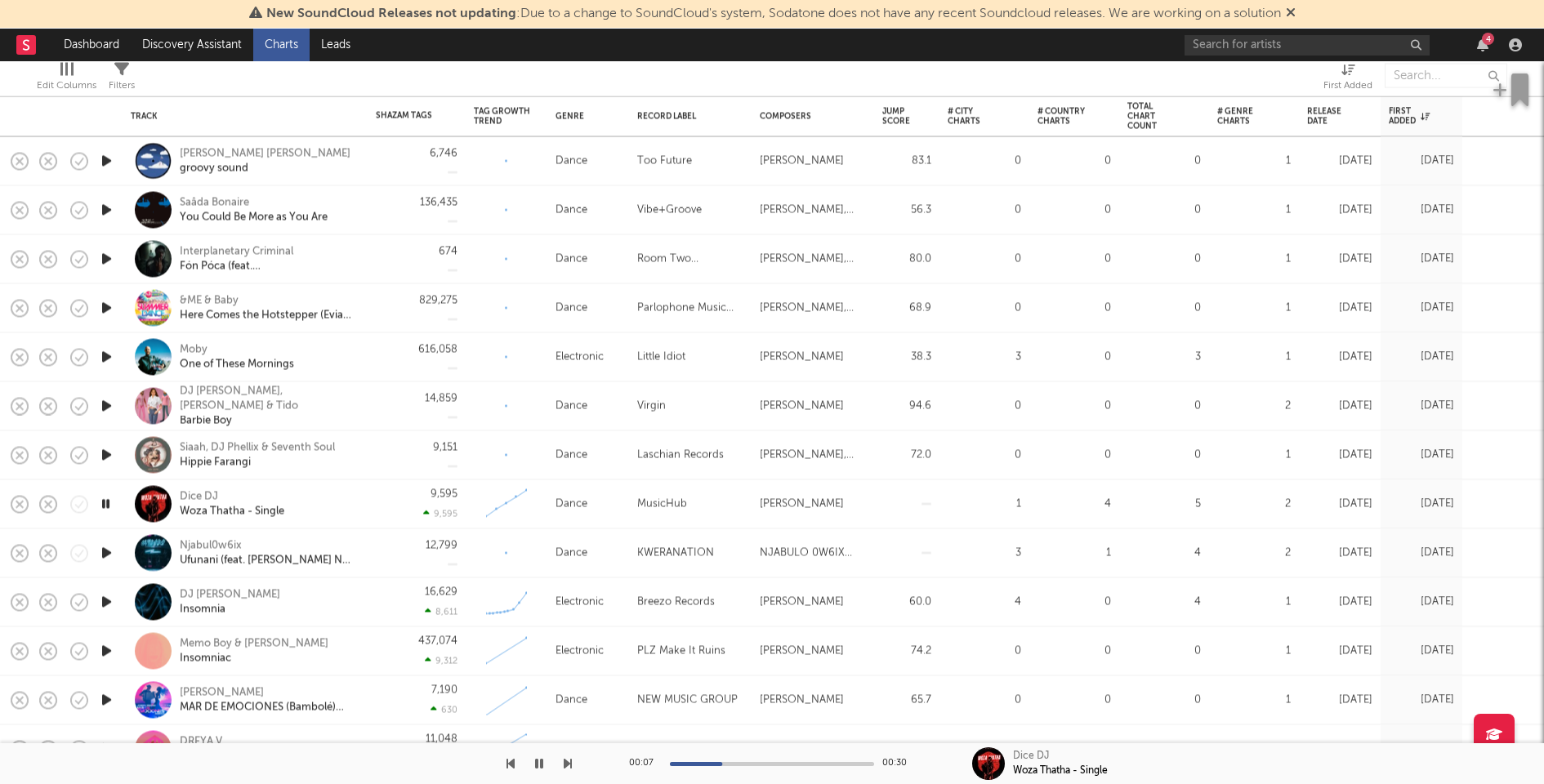
click at [111, 450] on icon "button" at bounding box center [107, 455] width 18 height 20
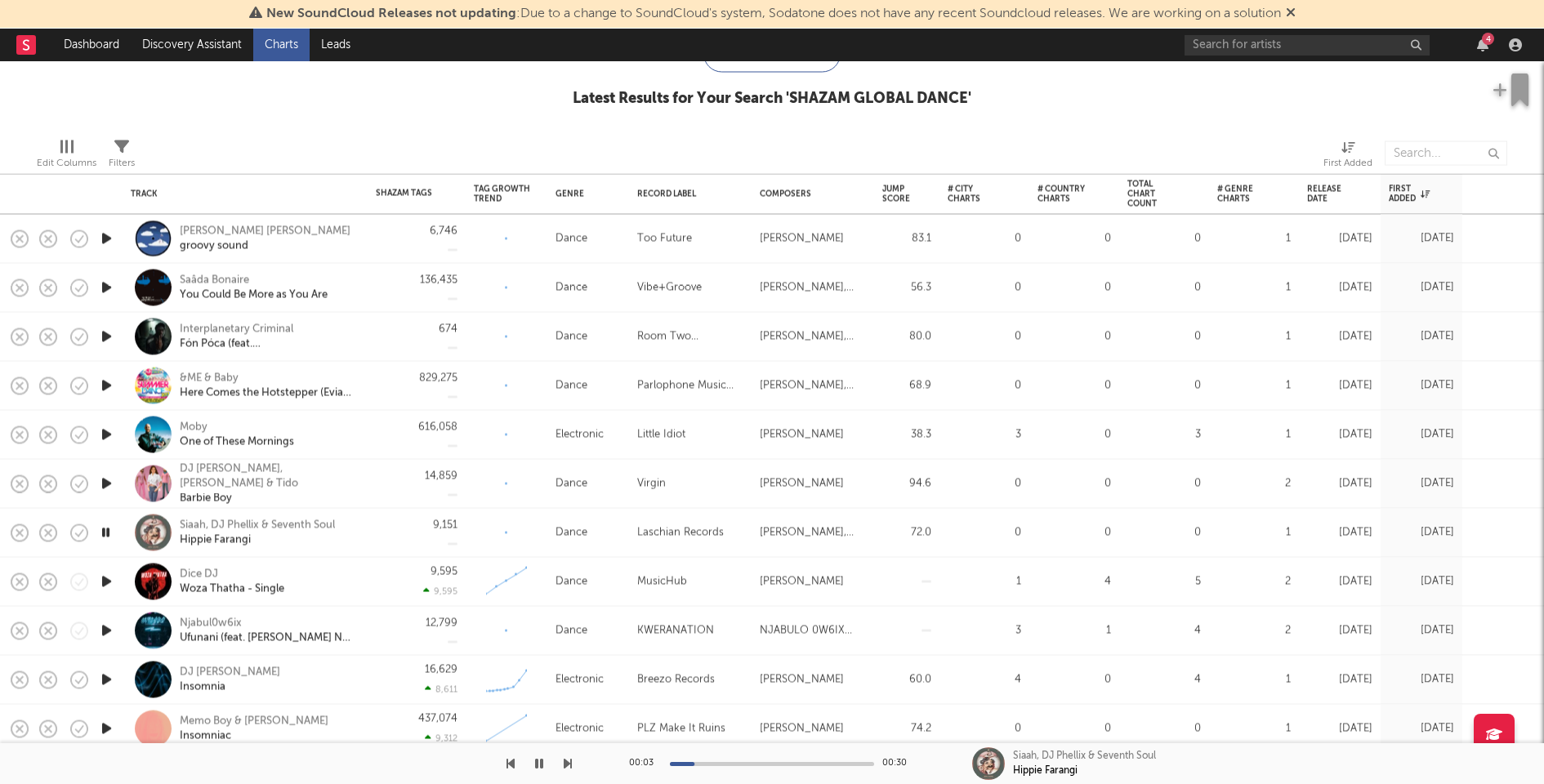
click at [109, 477] on icon "button" at bounding box center [107, 483] width 18 height 20
click at [104, 432] on icon "button" at bounding box center [107, 435] width 18 height 20
click at [108, 384] on icon "button" at bounding box center [107, 385] width 18 height 20
click at [108, 384] on icon "button" at bounding box center [106, 385] width 16 height 20
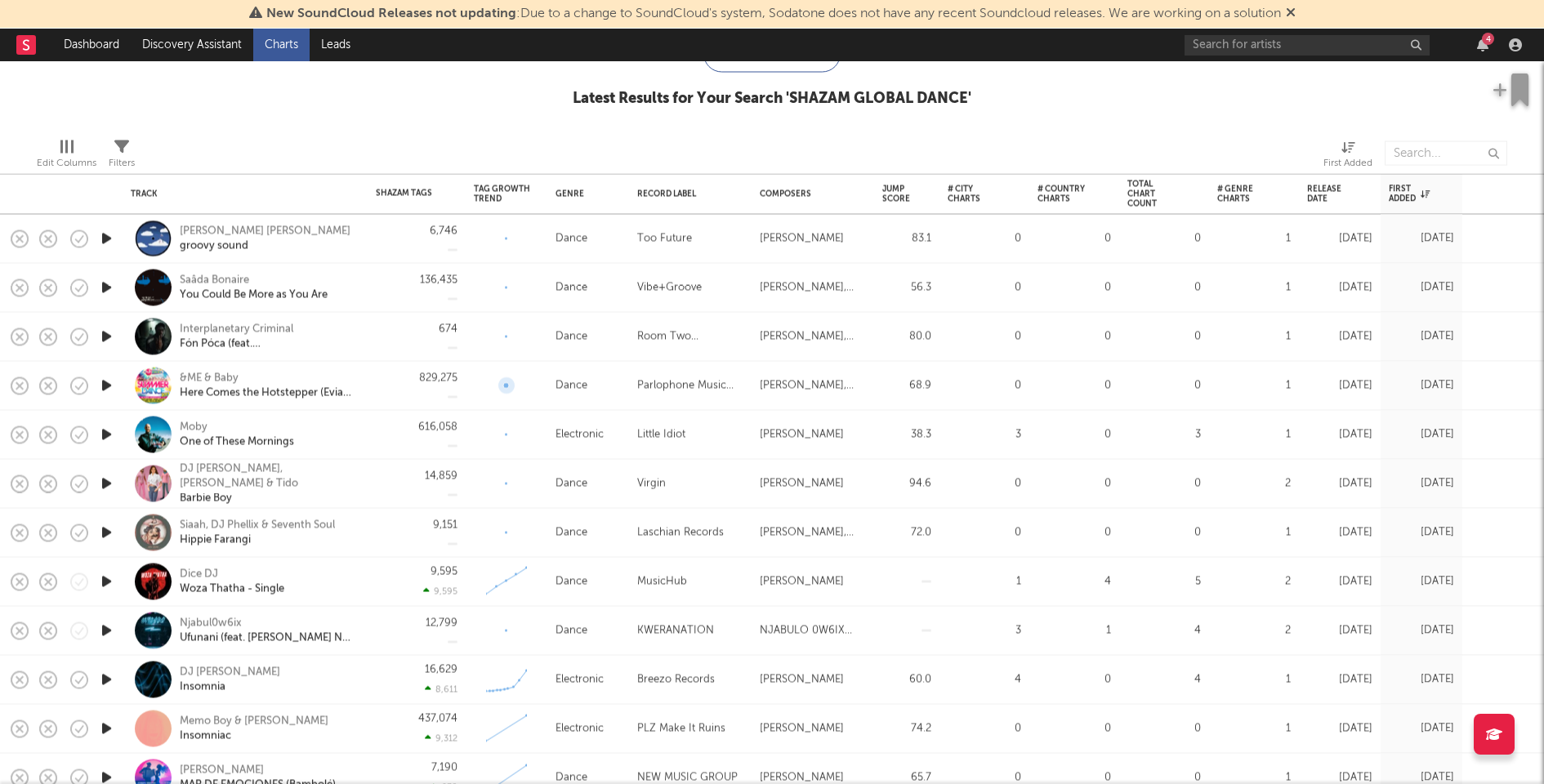
click at [490, 382] on rect at bounding box center [507, 385] width 41 height 30
click at [389, 383] on div "829,275" at bounding box center [416, 386] width 82 height 49
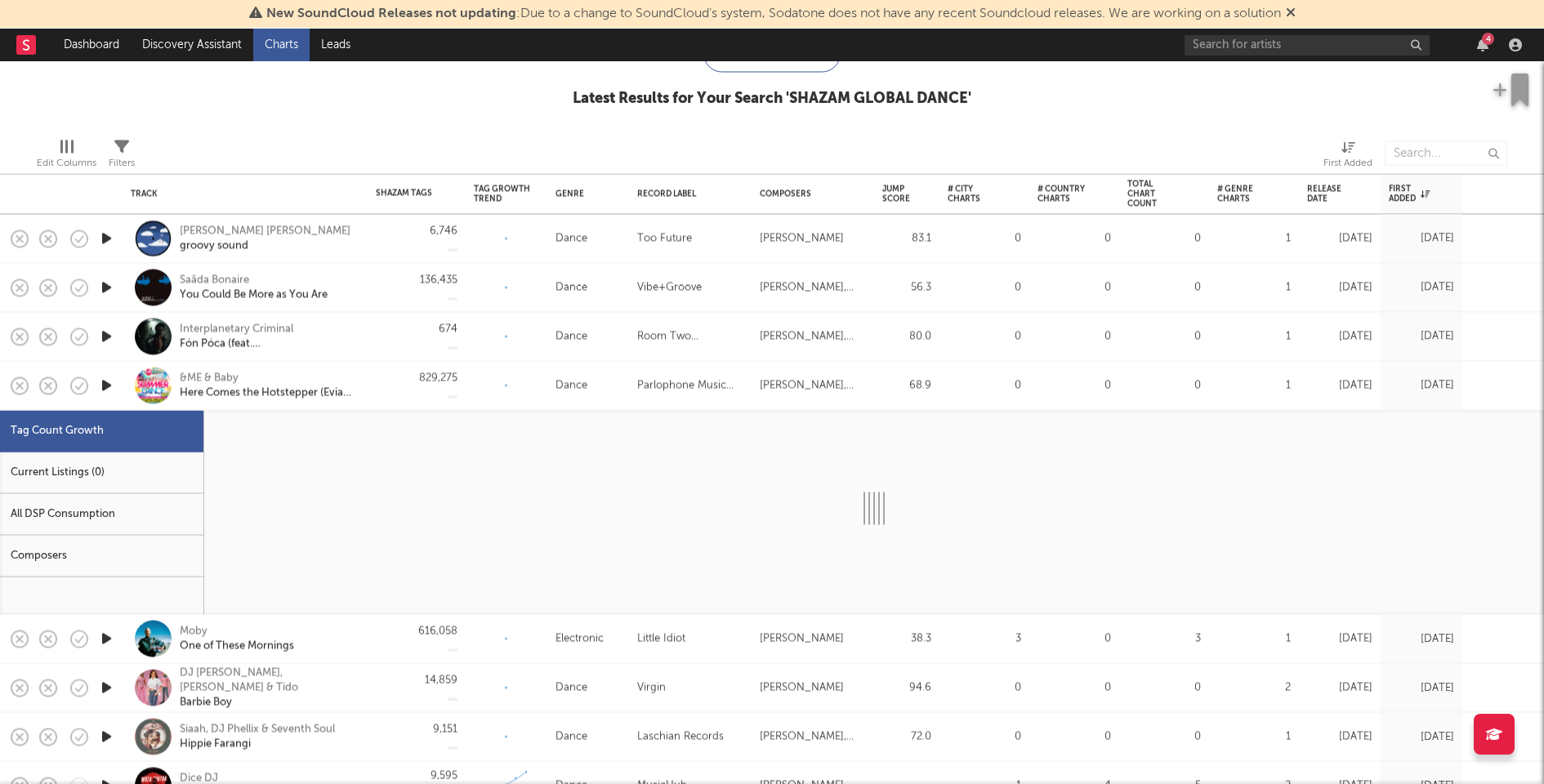
click at [145, 466] on div "Current Listings (0)" at bounding box center [101, 473] width 203 height 42
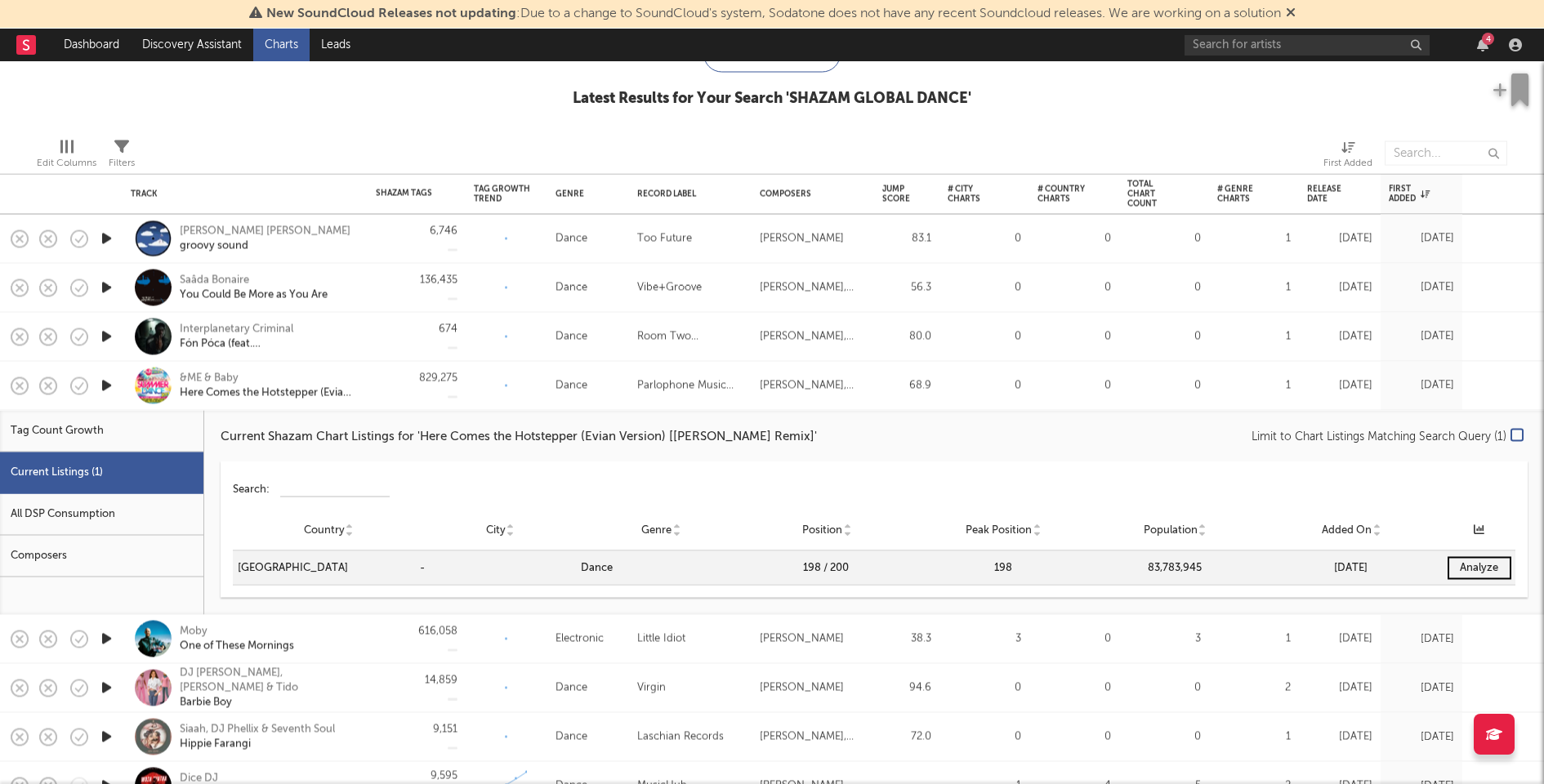
click at [420, 401] on div "829,275" at bounding box center [416, 386] width 82 height 49
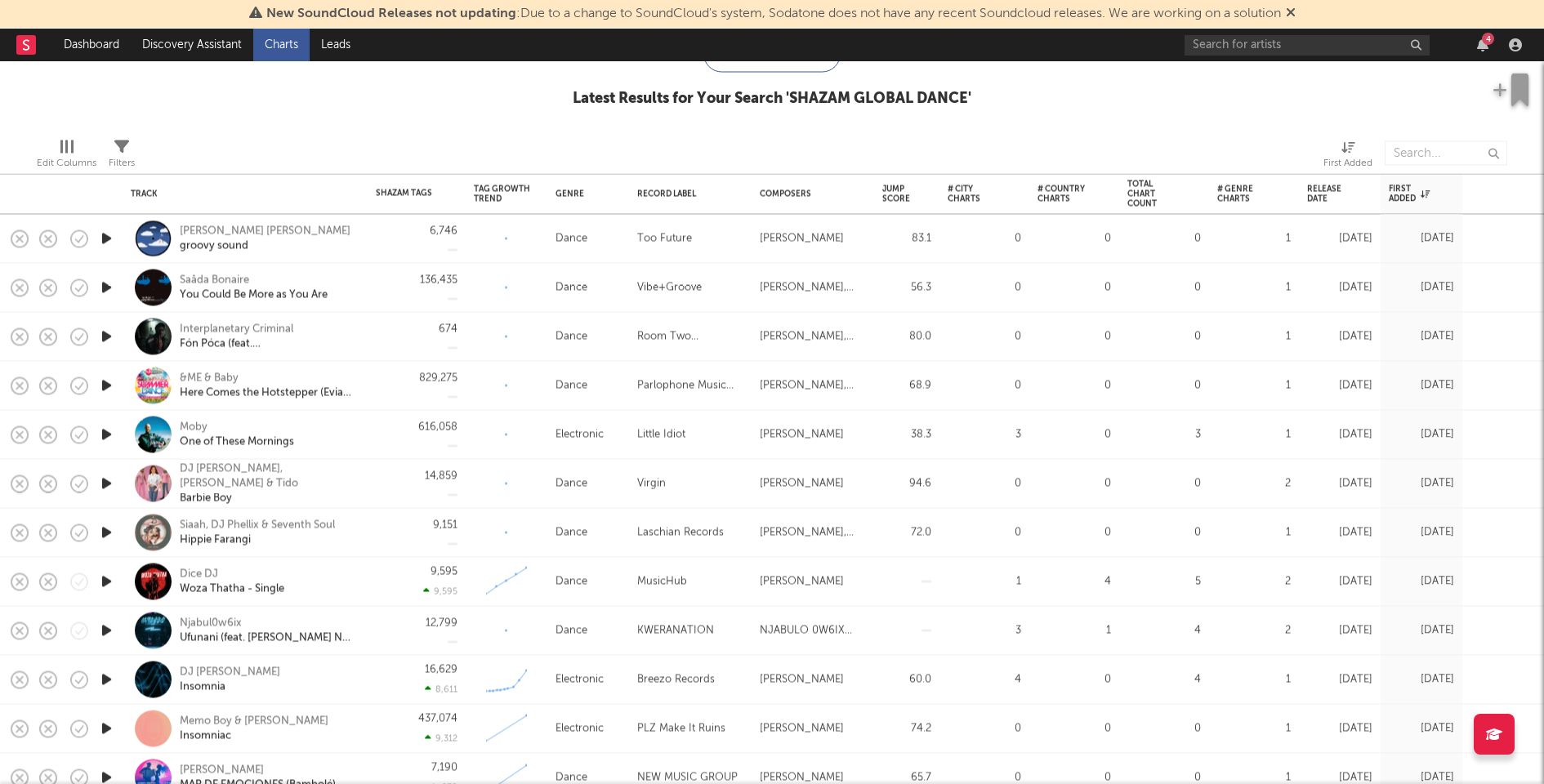
click at [356, 334] on div "Interplanetary Criminal Fón Póca (feat. [GEOGRAPHIC_DATA])" at bounding box center [244, 338] width 229 height 49
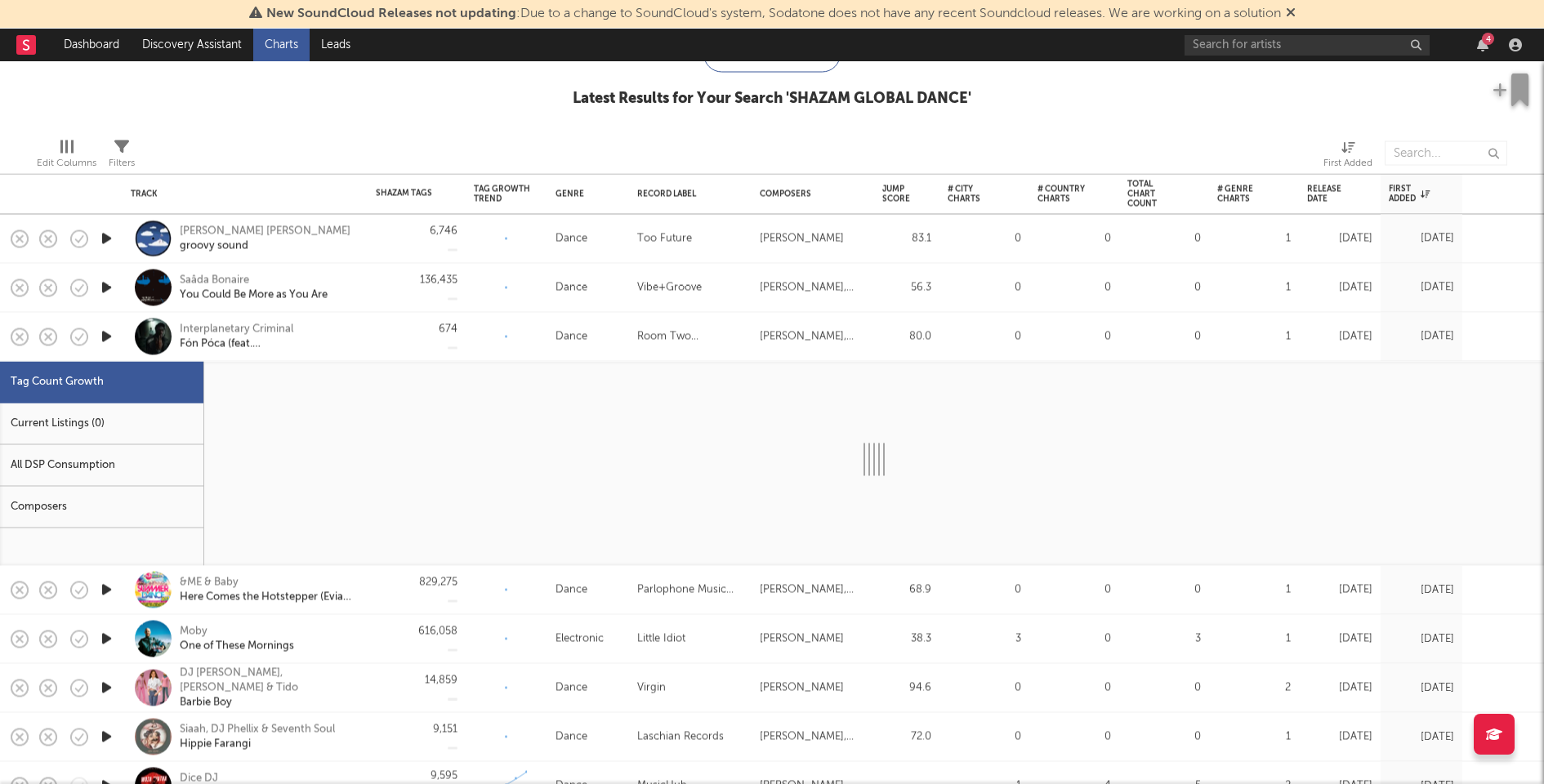
select select "1w"
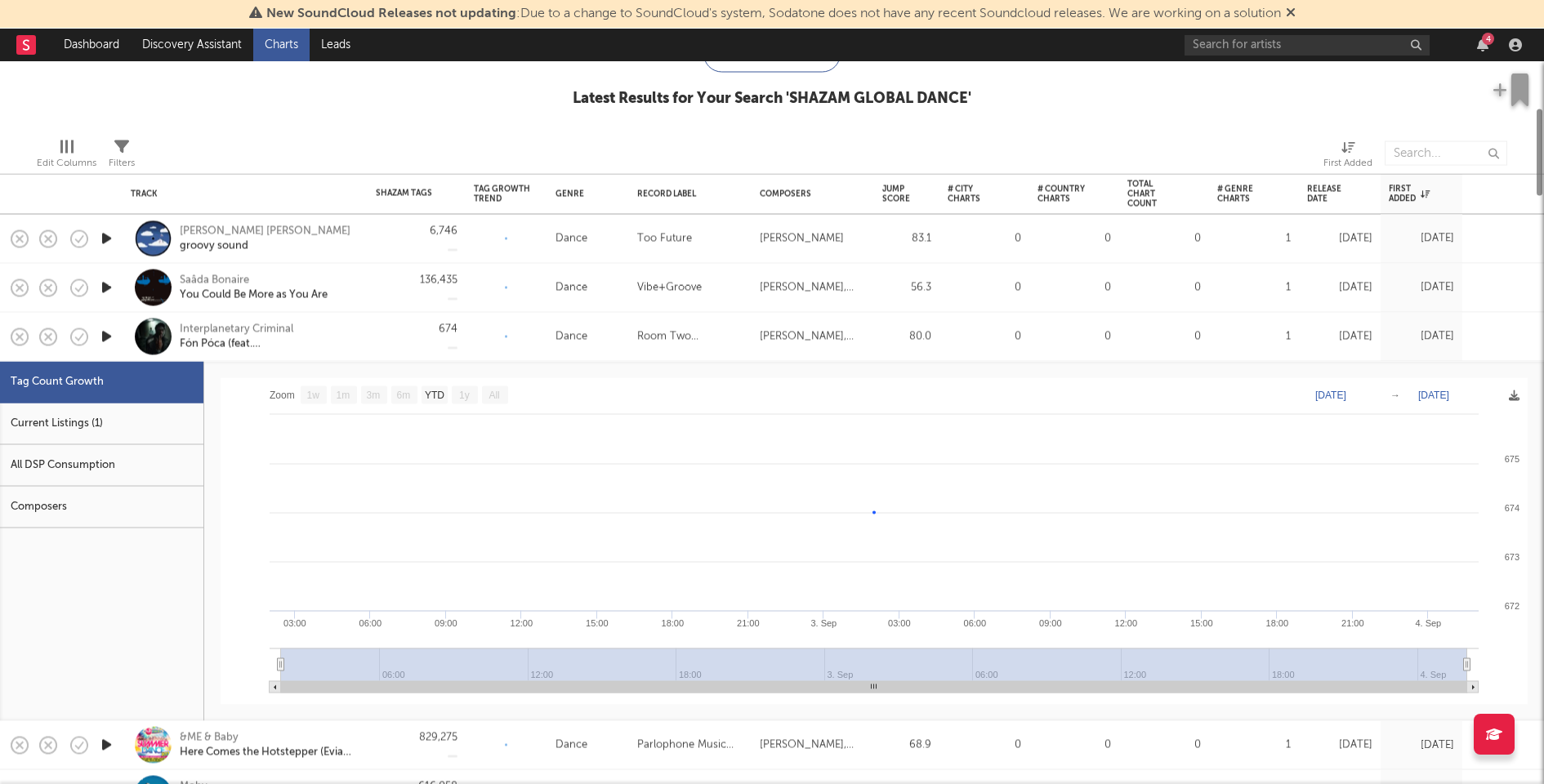
click at [140, 405] on div "Current Listings (1)" at bounding box center [101, 424] width 203 height 42
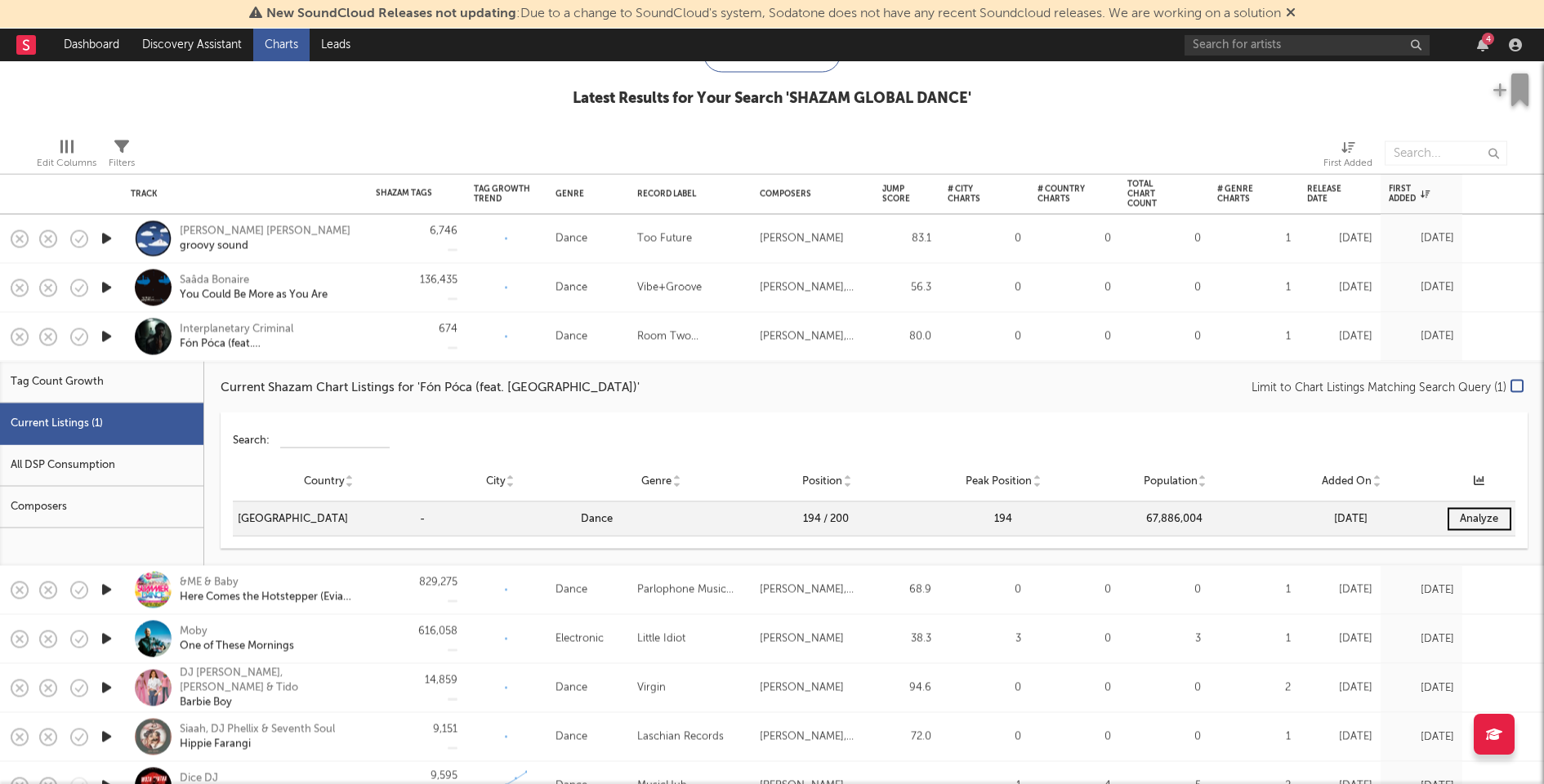
click at [109, 343] on icon "button" at bounding box center [107, 337] width 18 height 20
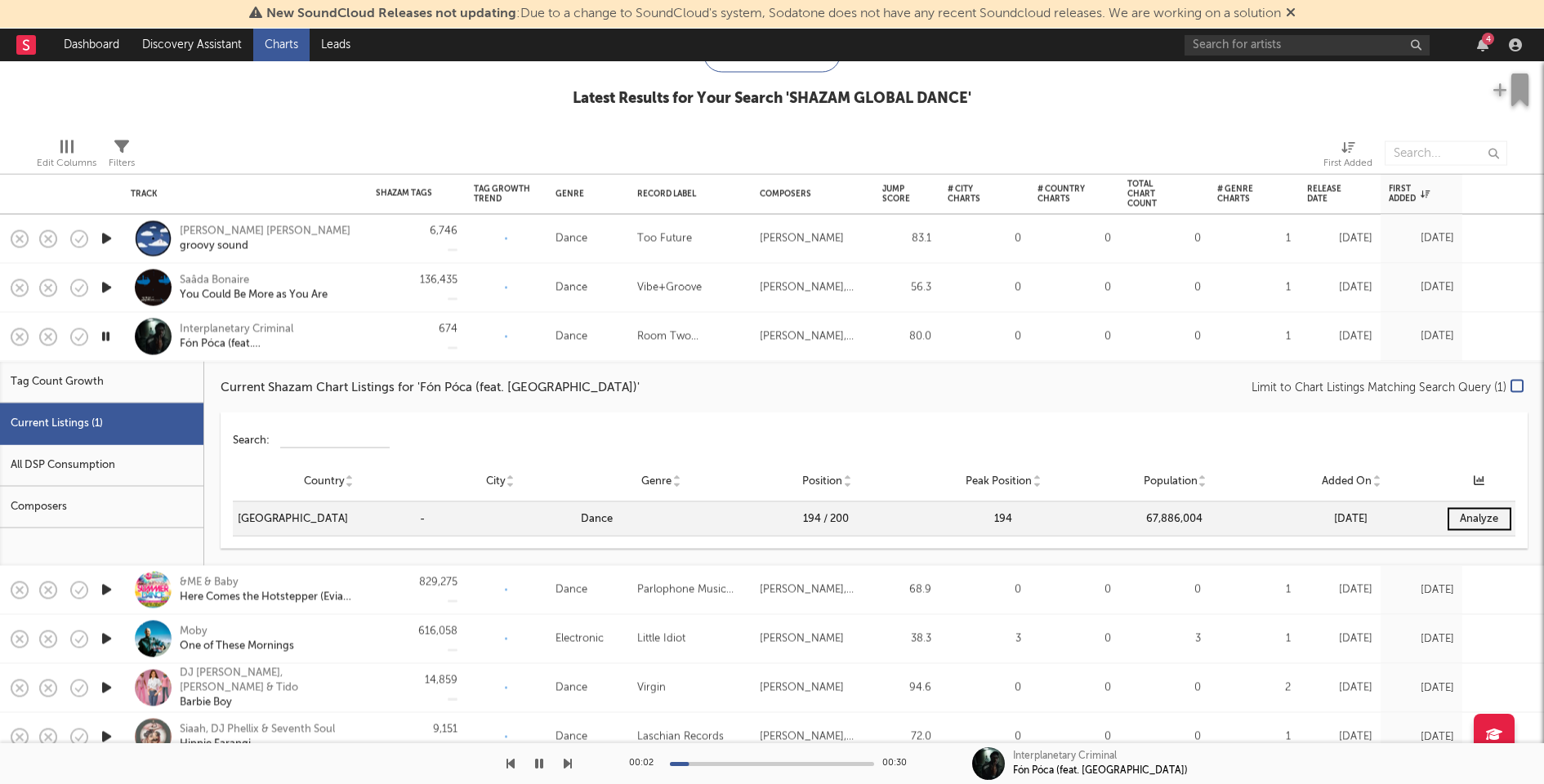
click at [109, 342] on icon "button" at bounding box center [106, 337] width 16 height 20
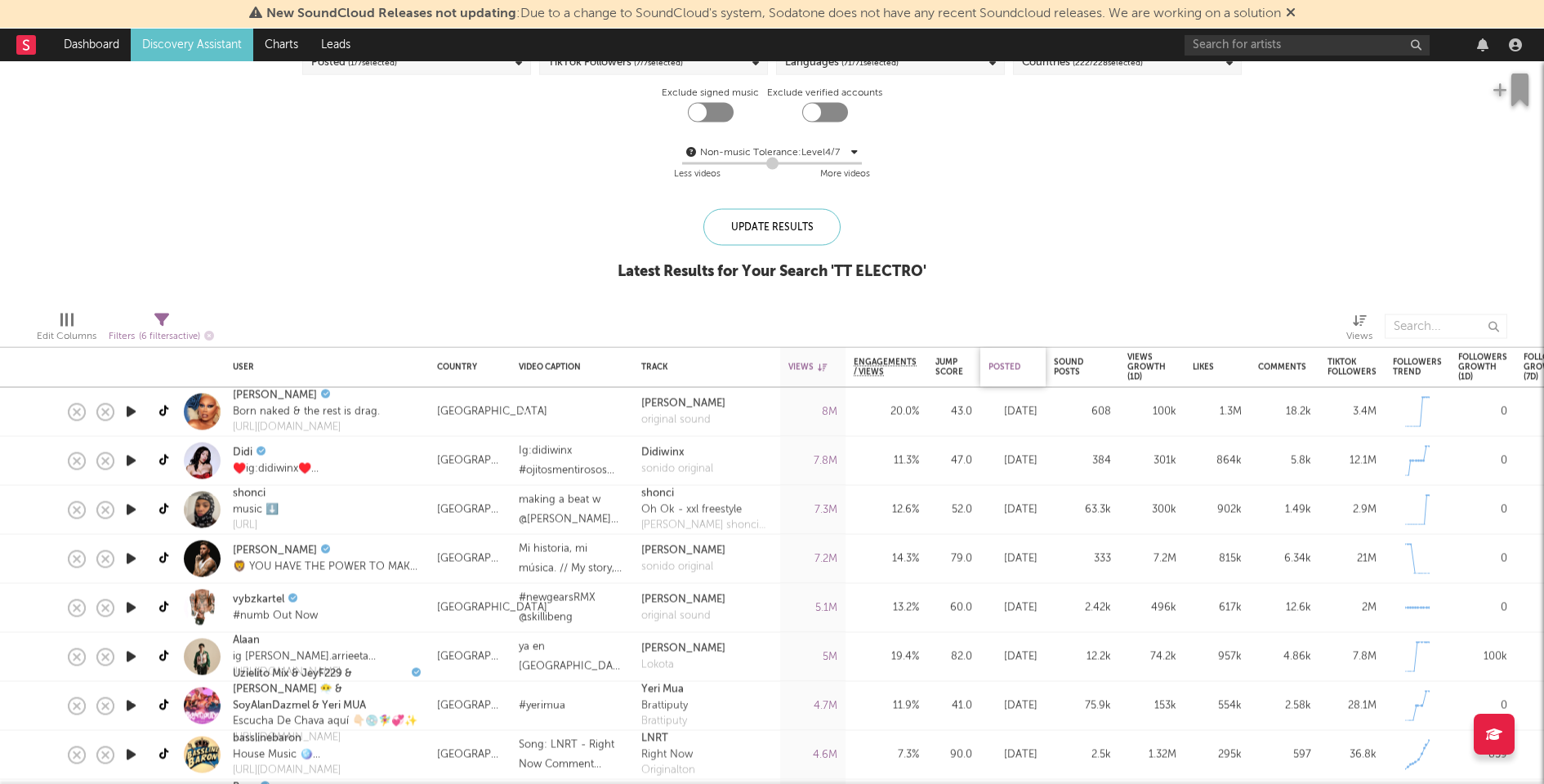
click at [1010, 363] on div "Posted" at bounding box center [1009, 368] width 41 height 10
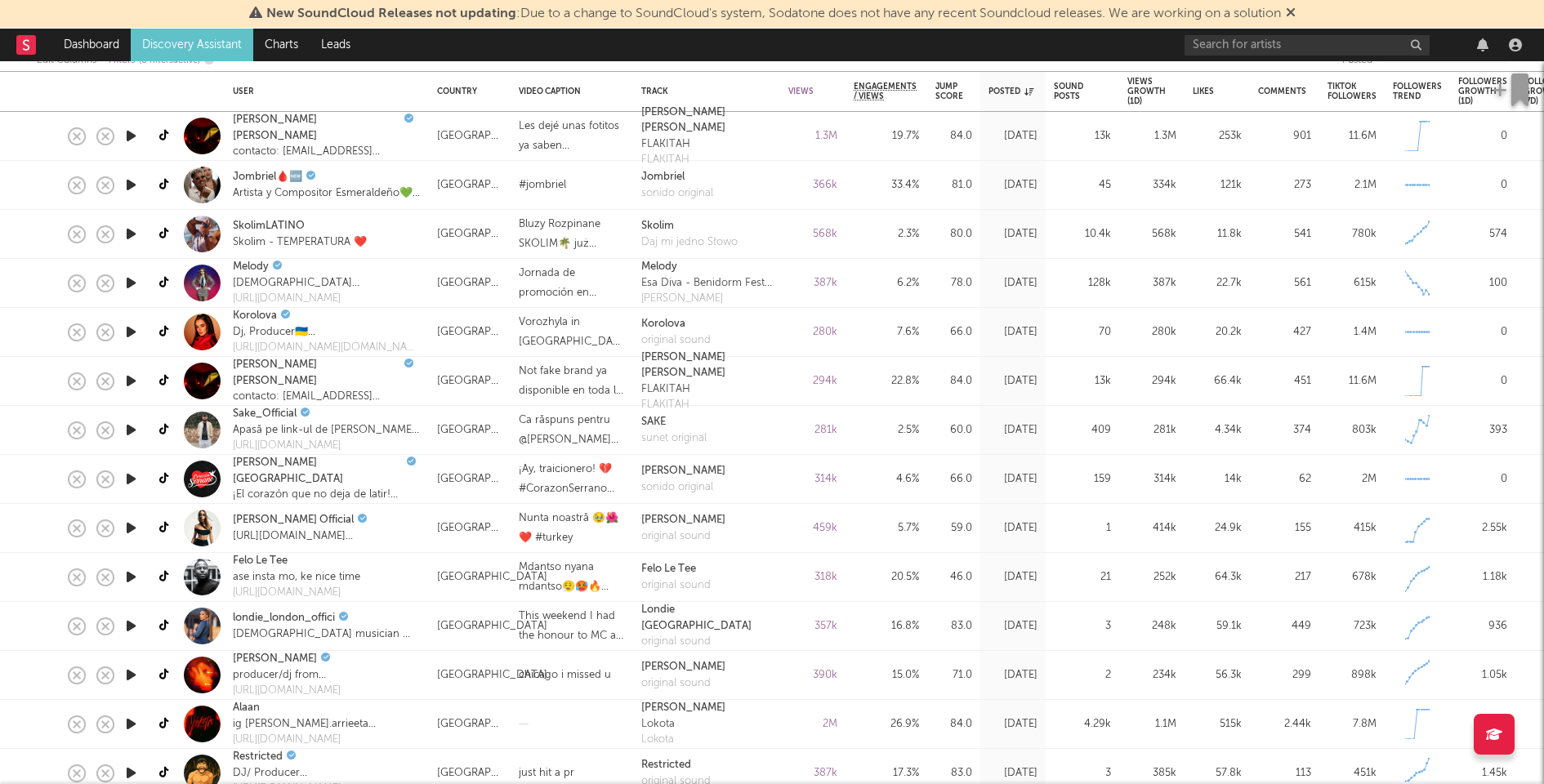
click at [129, 329] on icon "button" at bounding box center [131, 332] width 18 height 20
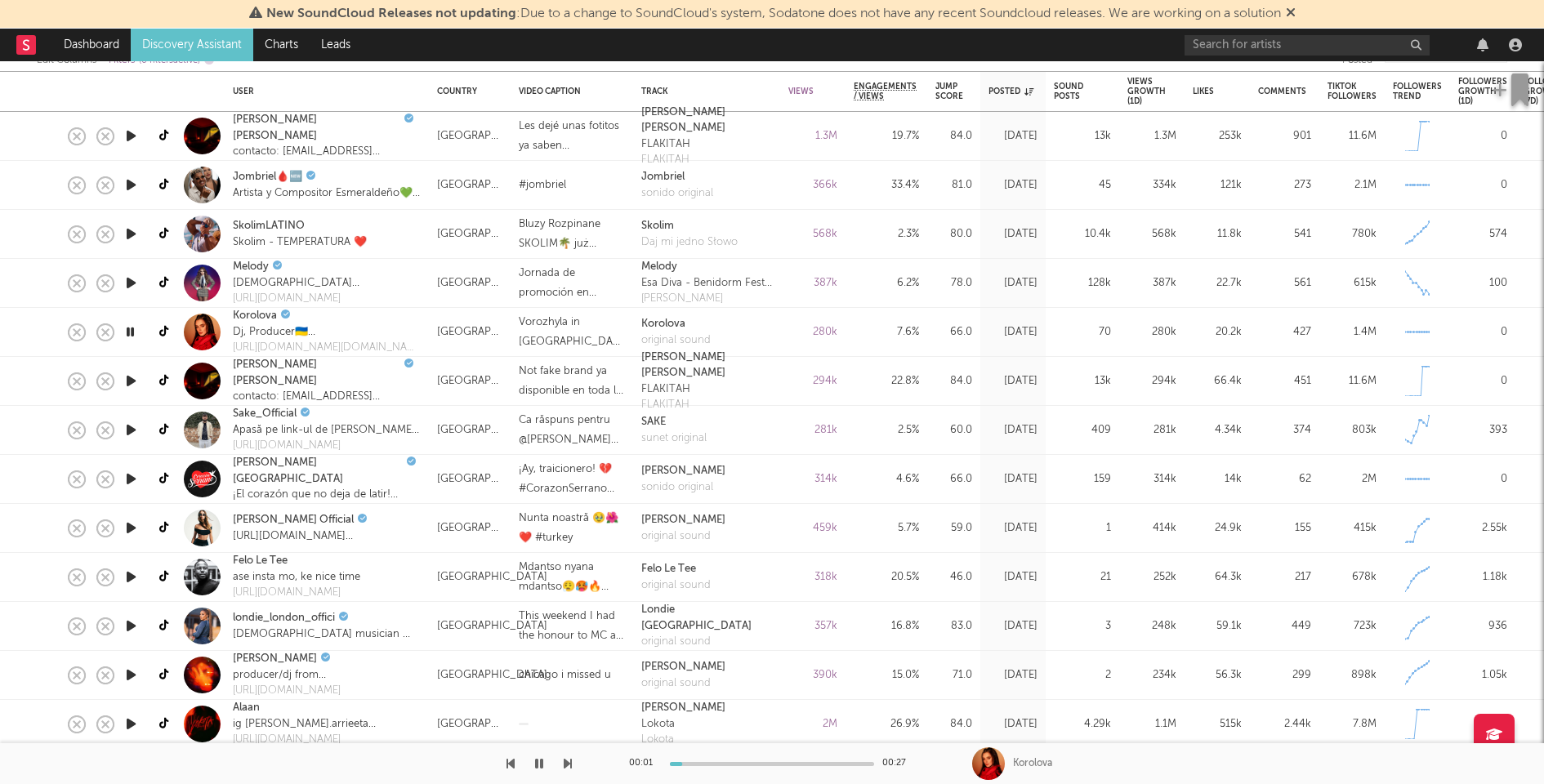
click at [129, 329] on icon "button" at bounding box center [130, 332] width 16 height 20
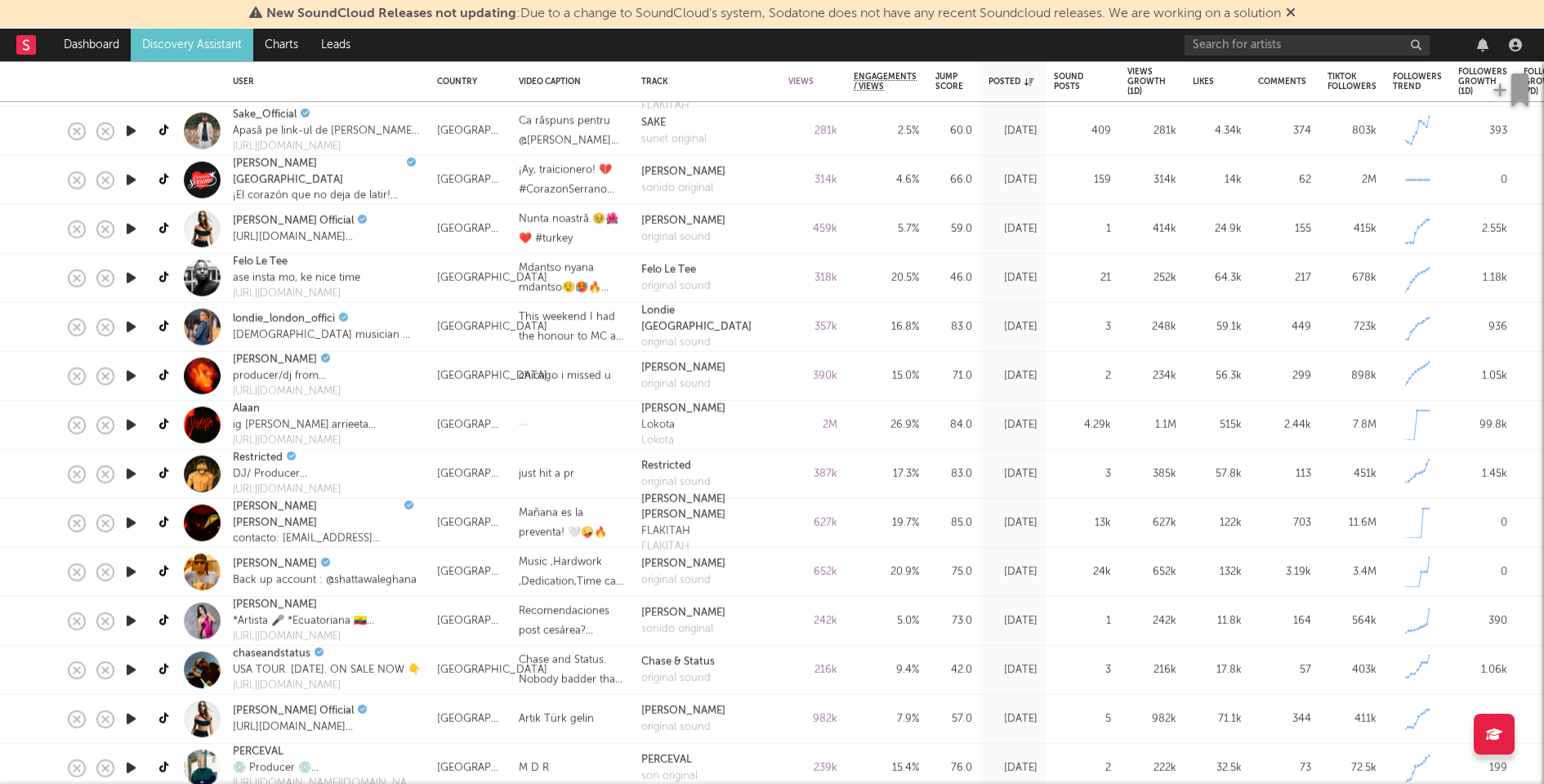
click at [126, 470] on icon "button" at bounding box center [131, 474] width 18 height 20
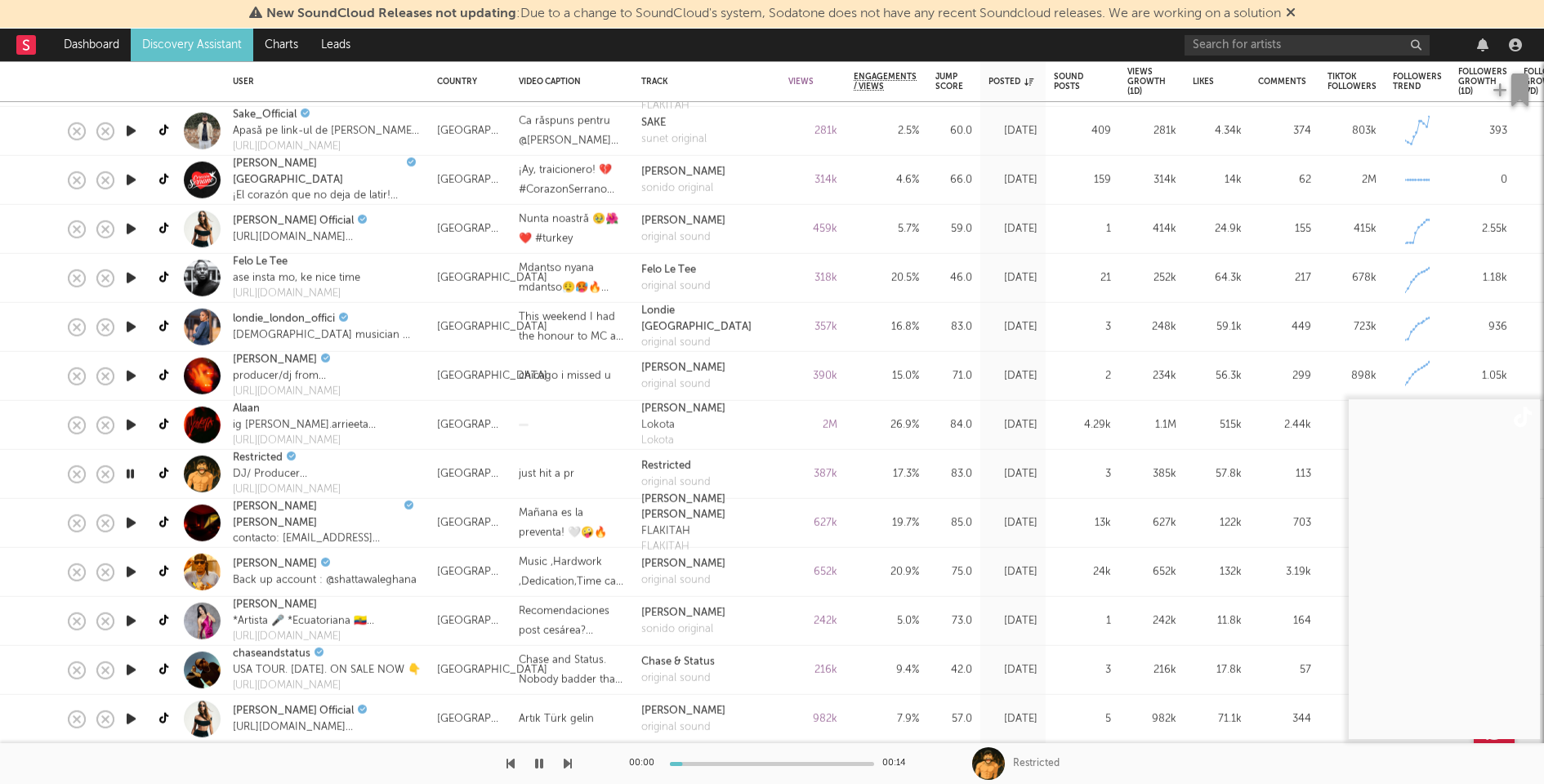
click at [126, 470] on icon "button" at bounding box center [130, 474] width 16 height 20
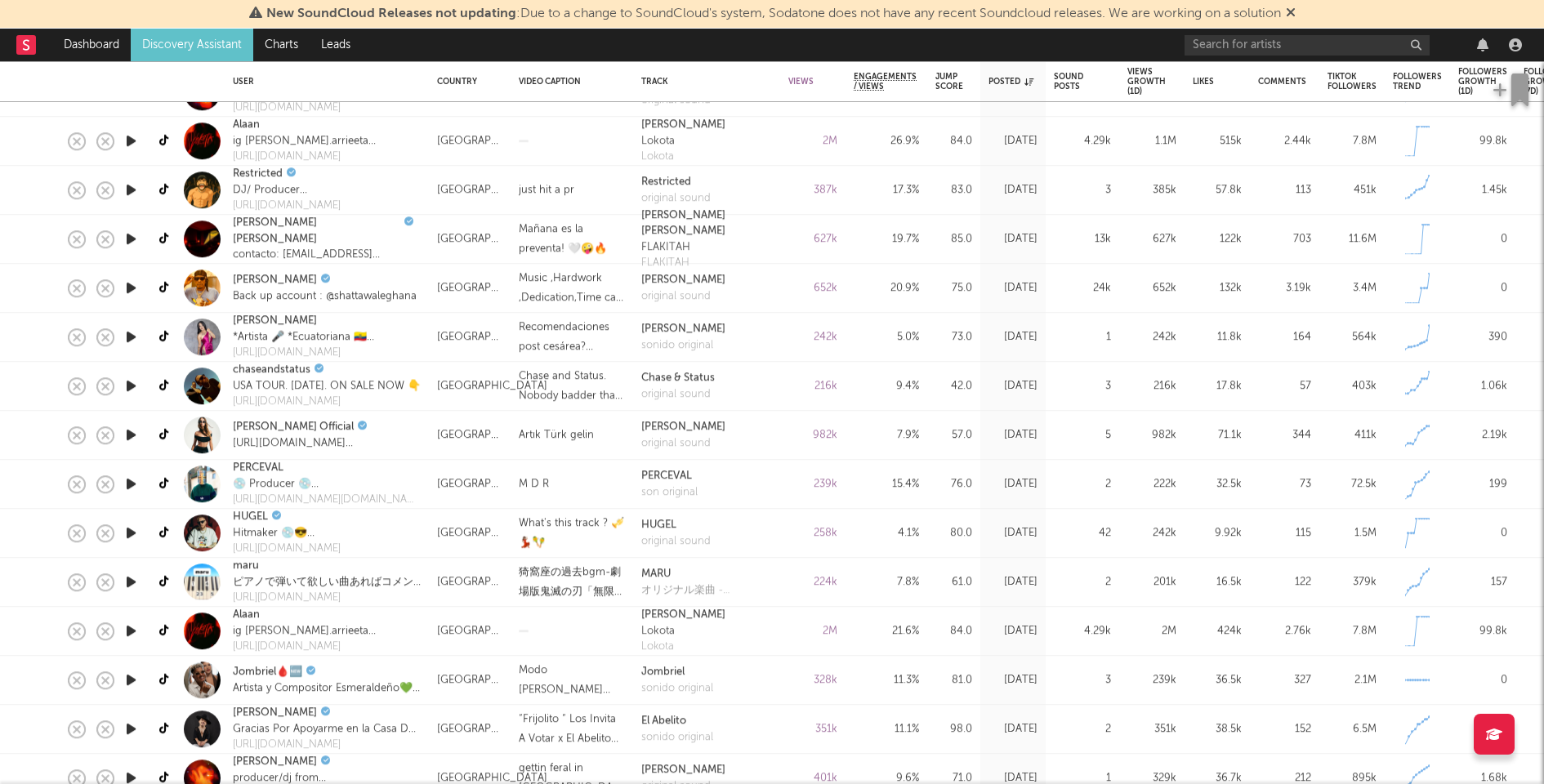
click at [130, 532] on icon "button" at bounding box center [131, 532] width 18 height 20
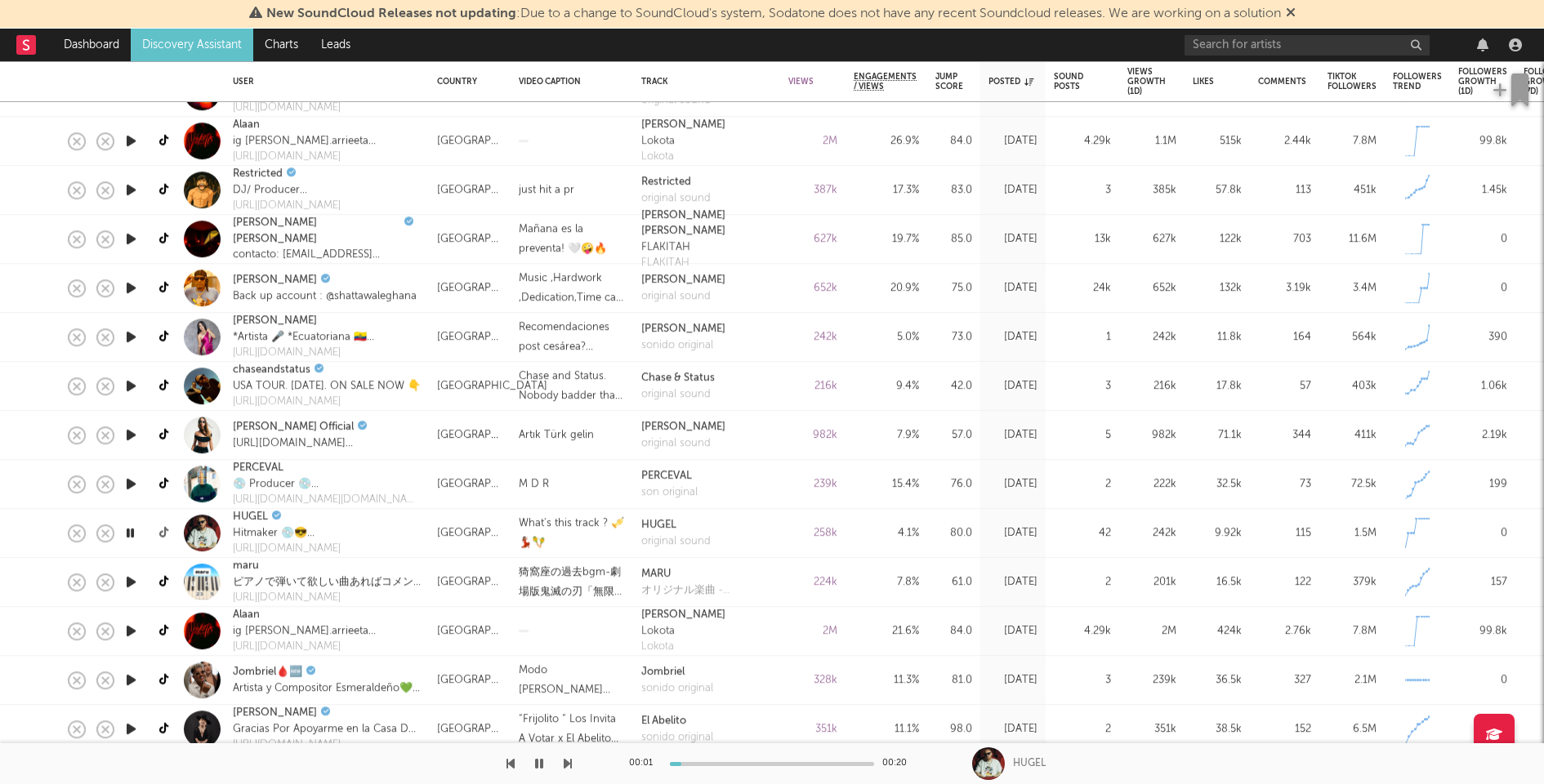
click at [162, 532] on icon at bounding box center [165, 533] width 13 height 13
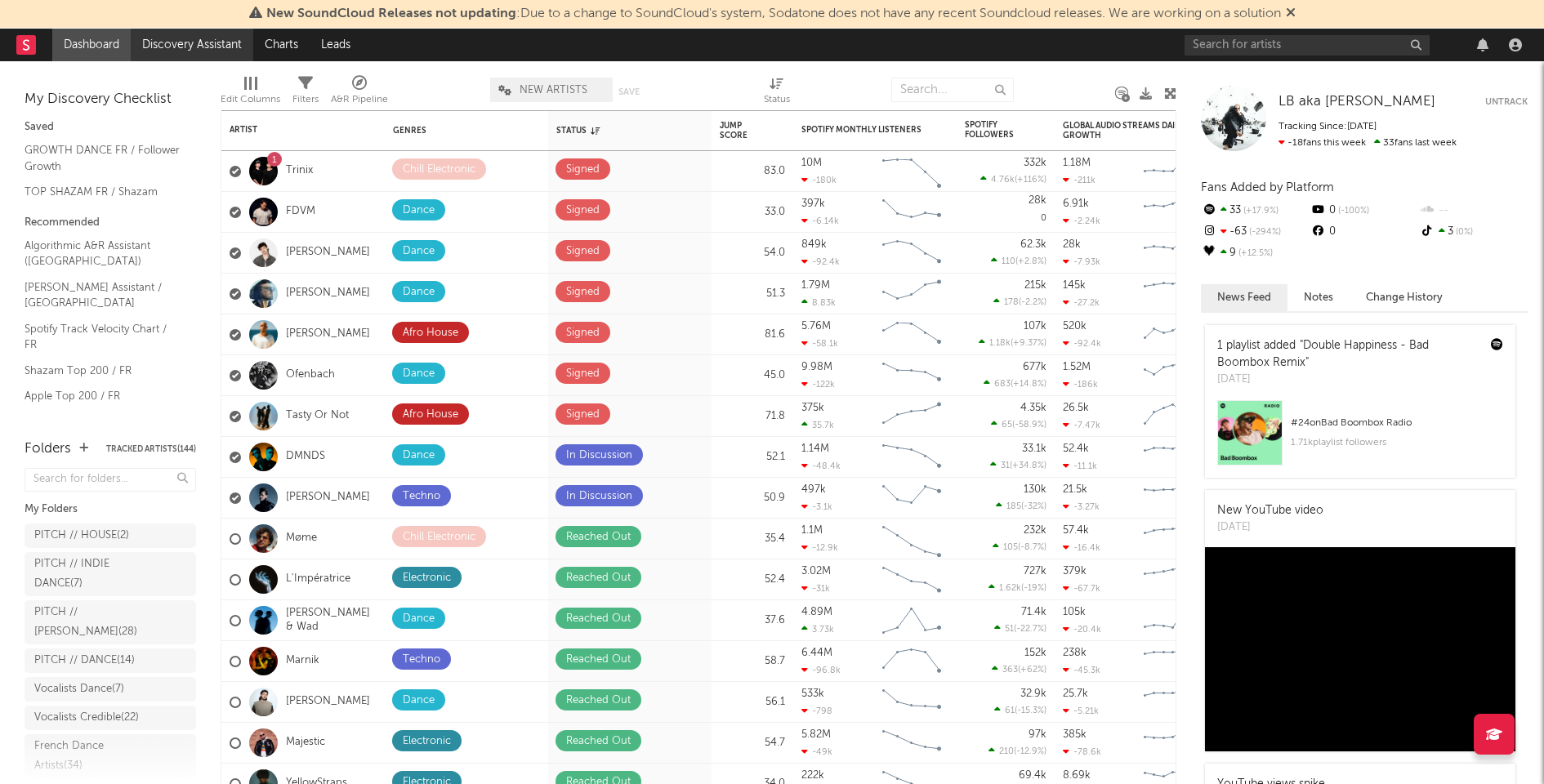
click at [236, 46] on link "Discovery Assistant" at bounding box center [192, 45] width 123 height 33
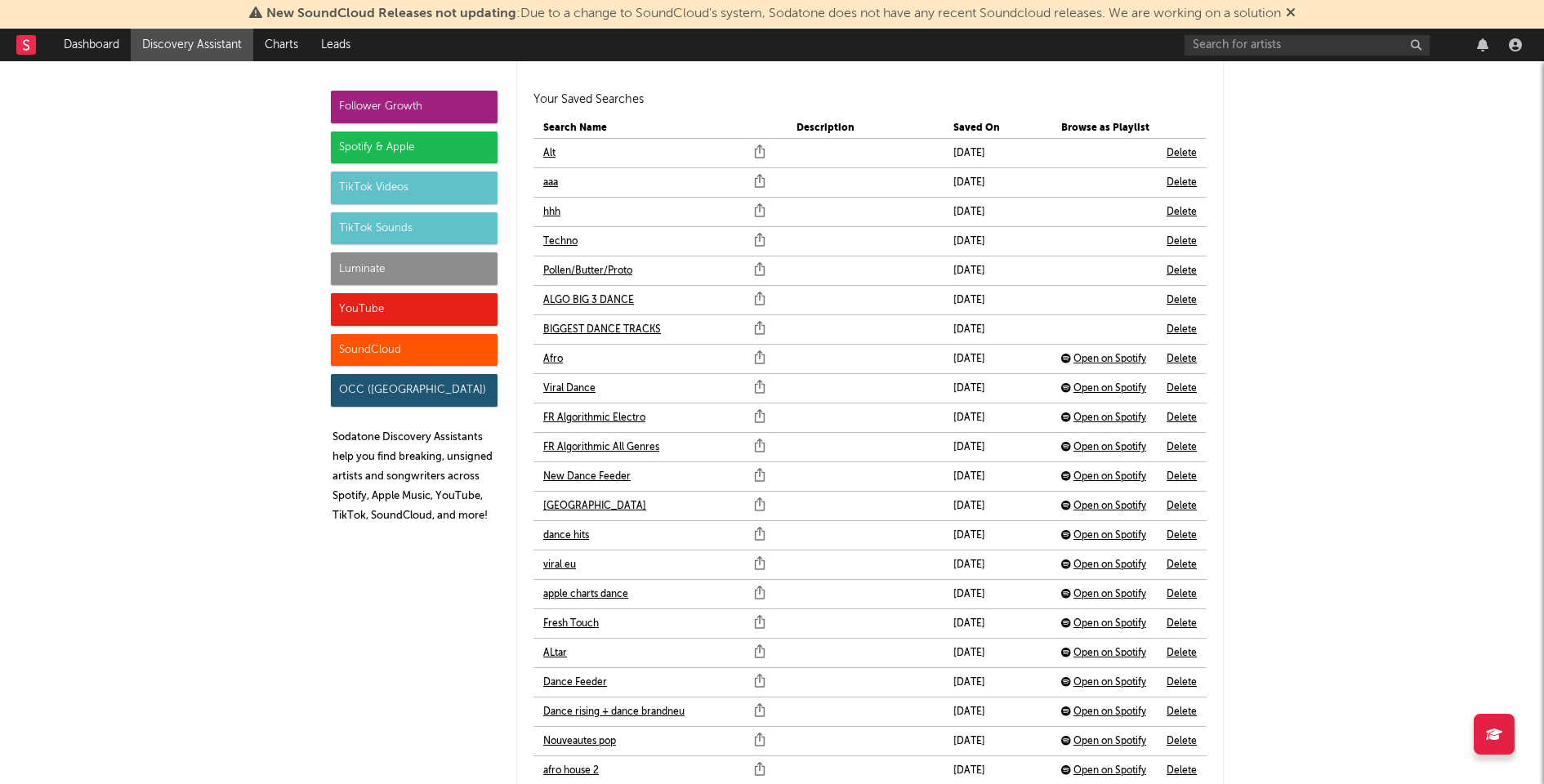
scroll to position [3649, 0]
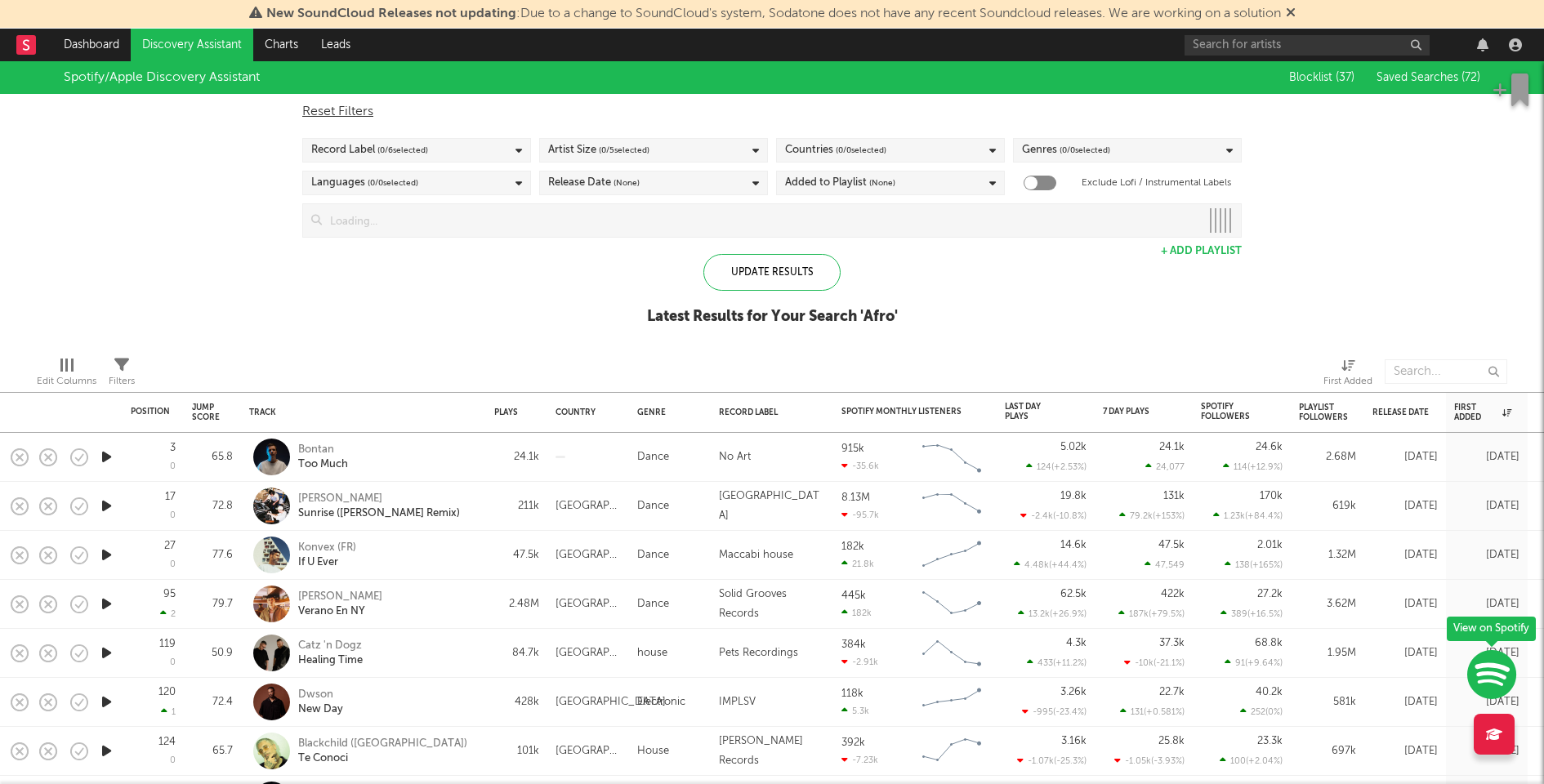
click at [577, 210] on input at bounding box center [761, 221] width 879 height 33
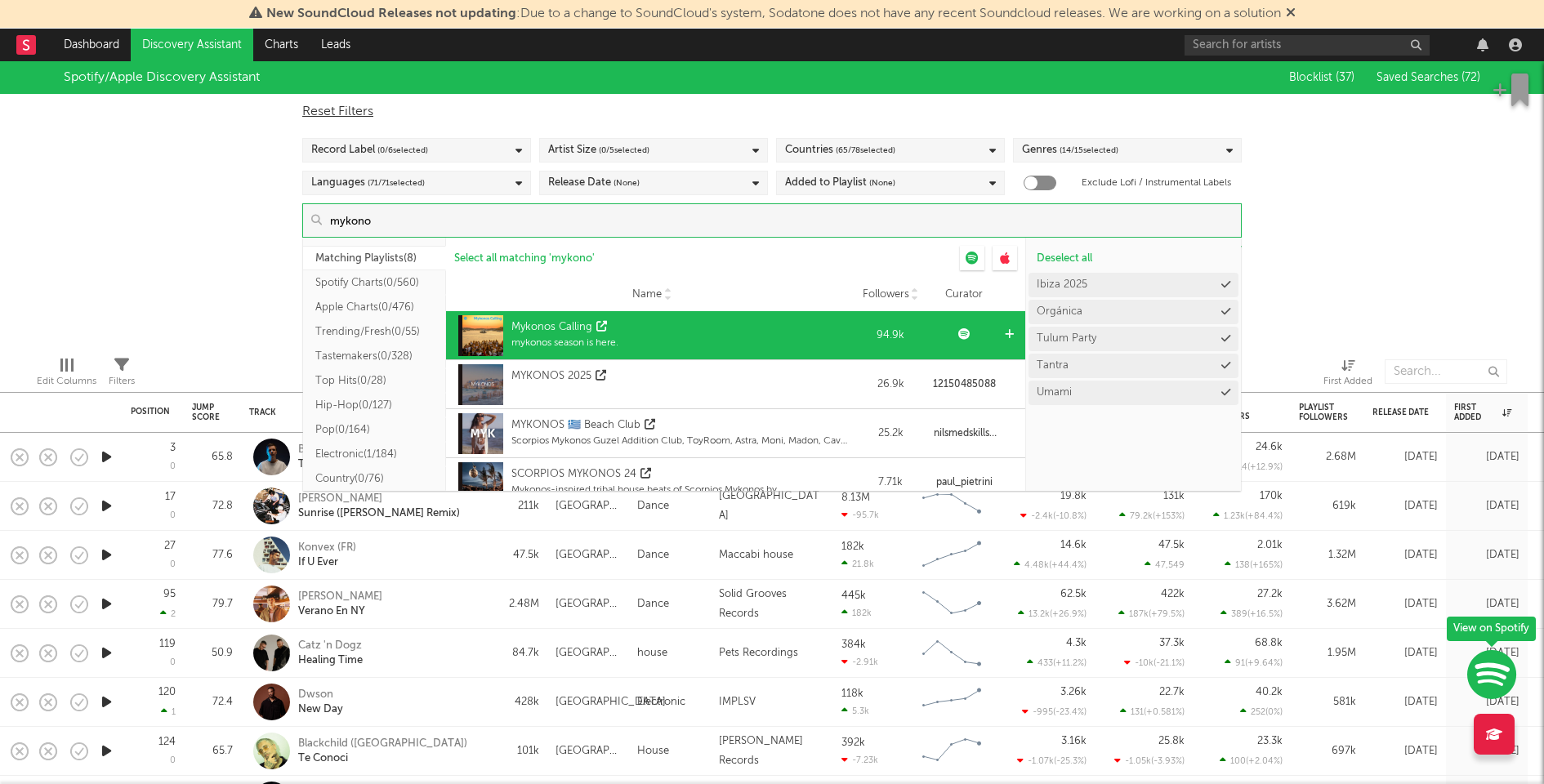
type input "mykono"
click at [1005, 338] on icon at bounding box center [1009, 334] width 9 height 11
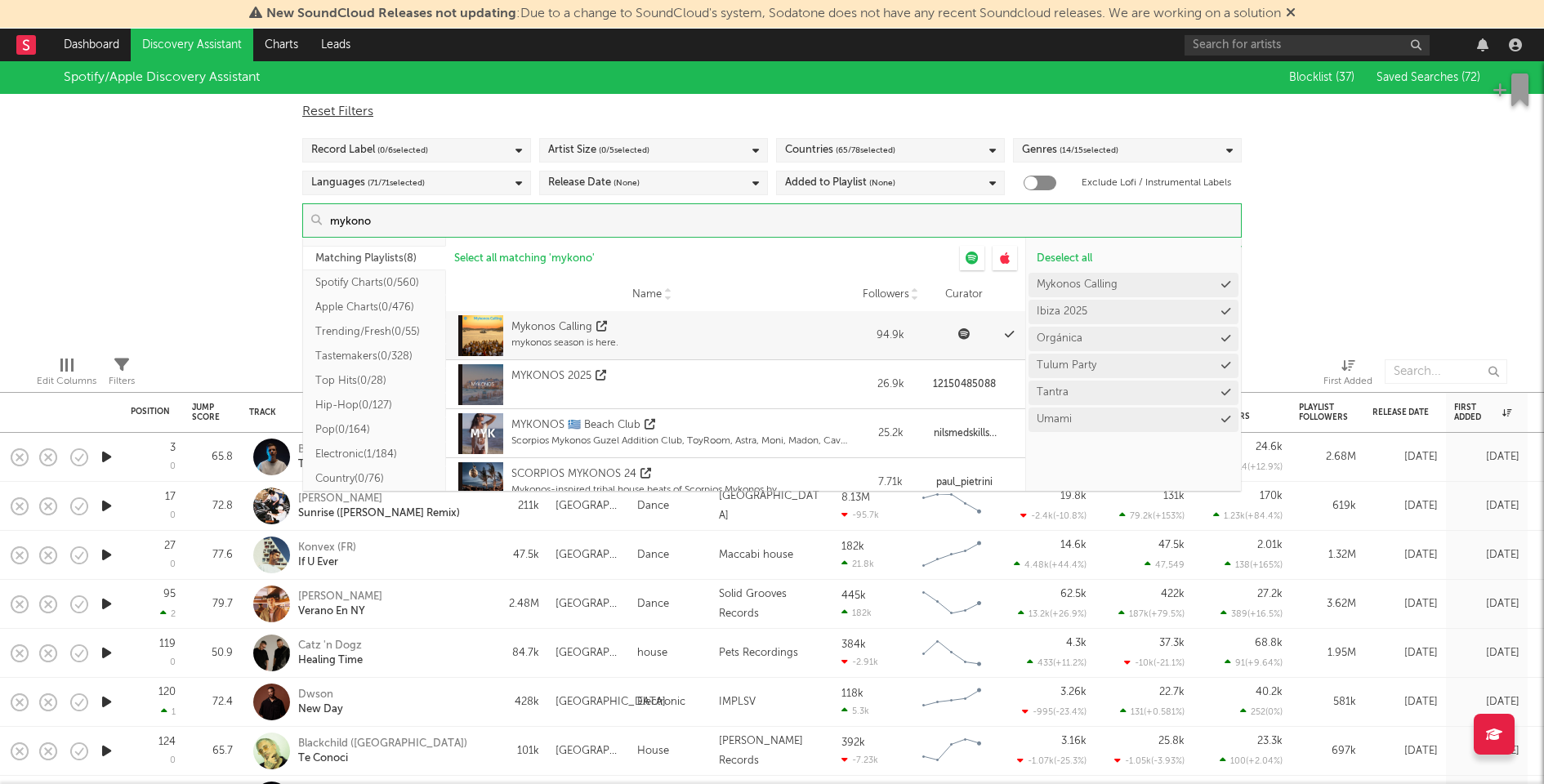
click at [1382, 206] on div "Spotify/Apple Discovery Assistant Blocklist ( 37 ) Saved Searches ( 72 ) Reset …" at bounding box center [772, 202] width 1544 height 282
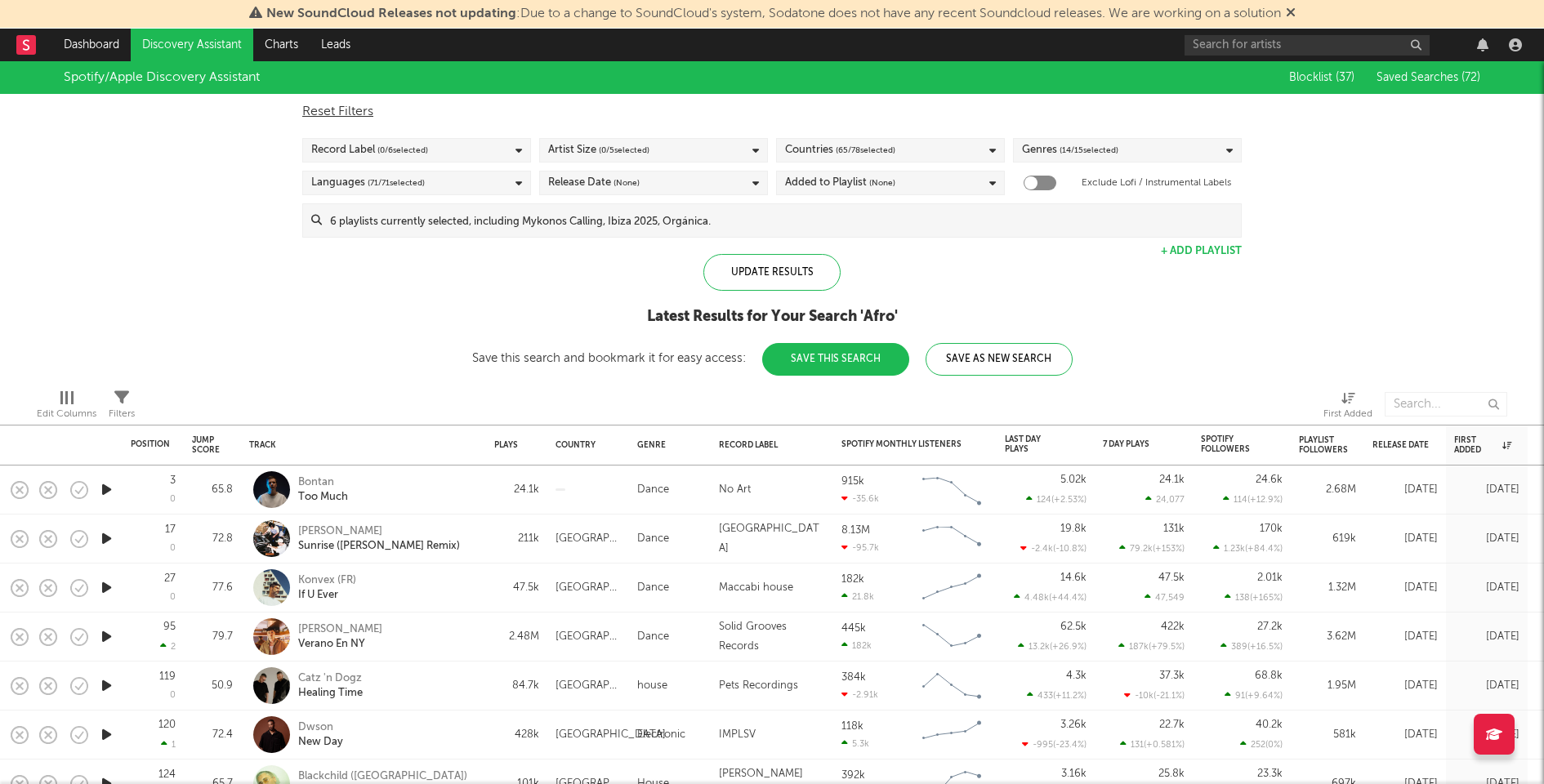
click at [823, 360] on button "Save This Search" at bounding box center [835, 360] width 147 height 33
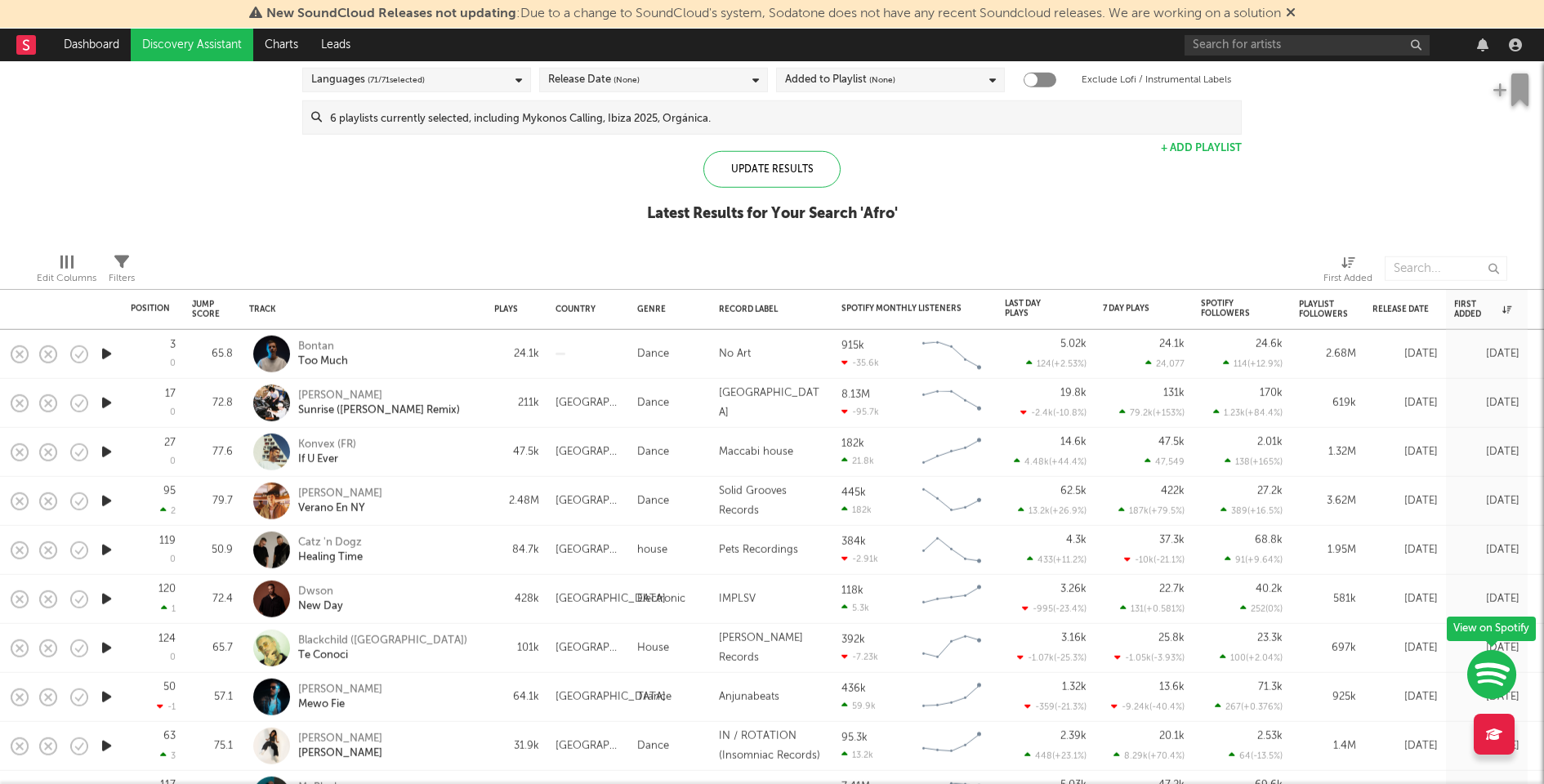
click at [108, 404] on icon "button" at bounding box center [107, 403] width 18 height 20
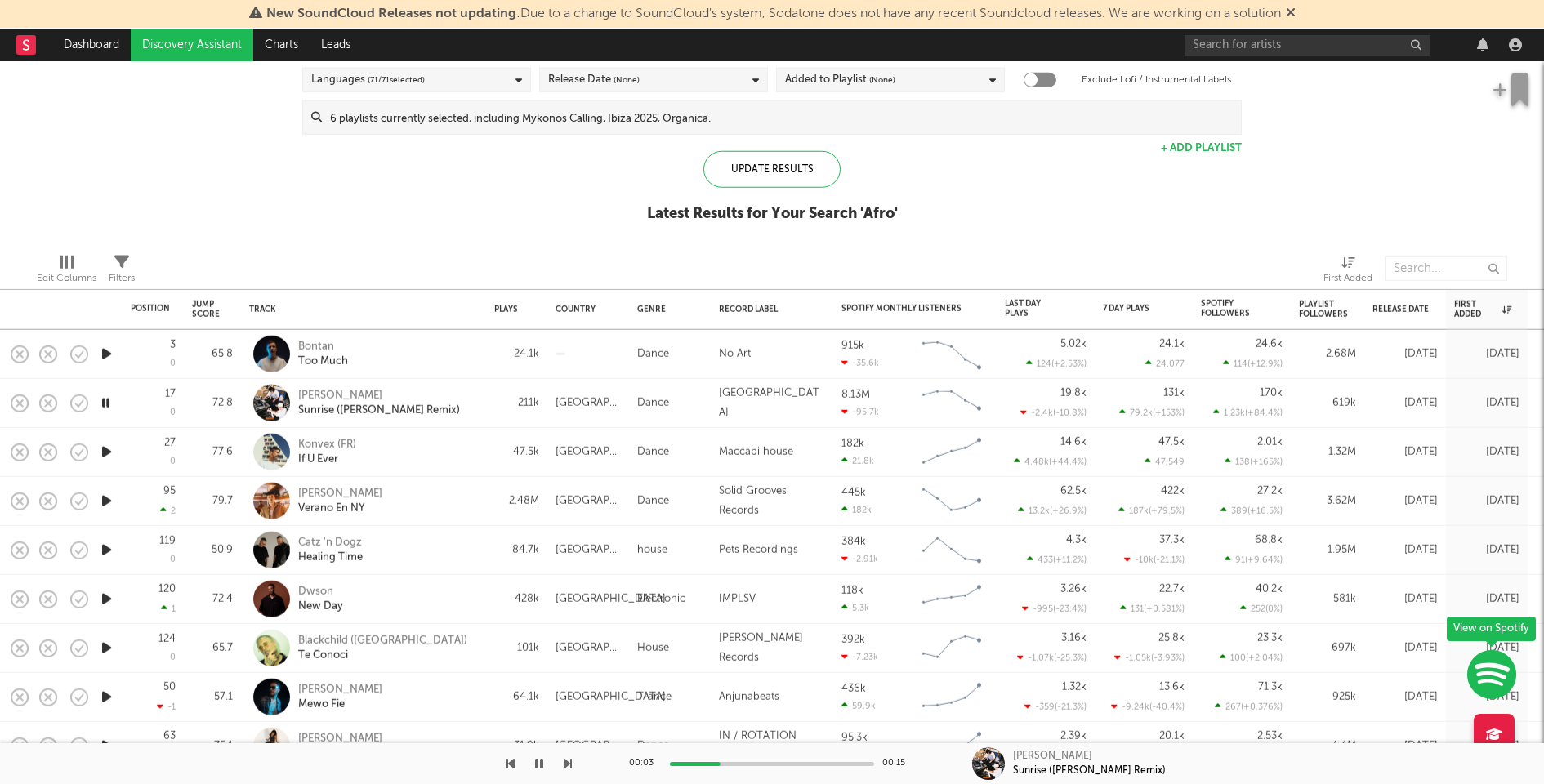
click at [790, 765] on div at bounding box center [772, 764] width 204 height 4
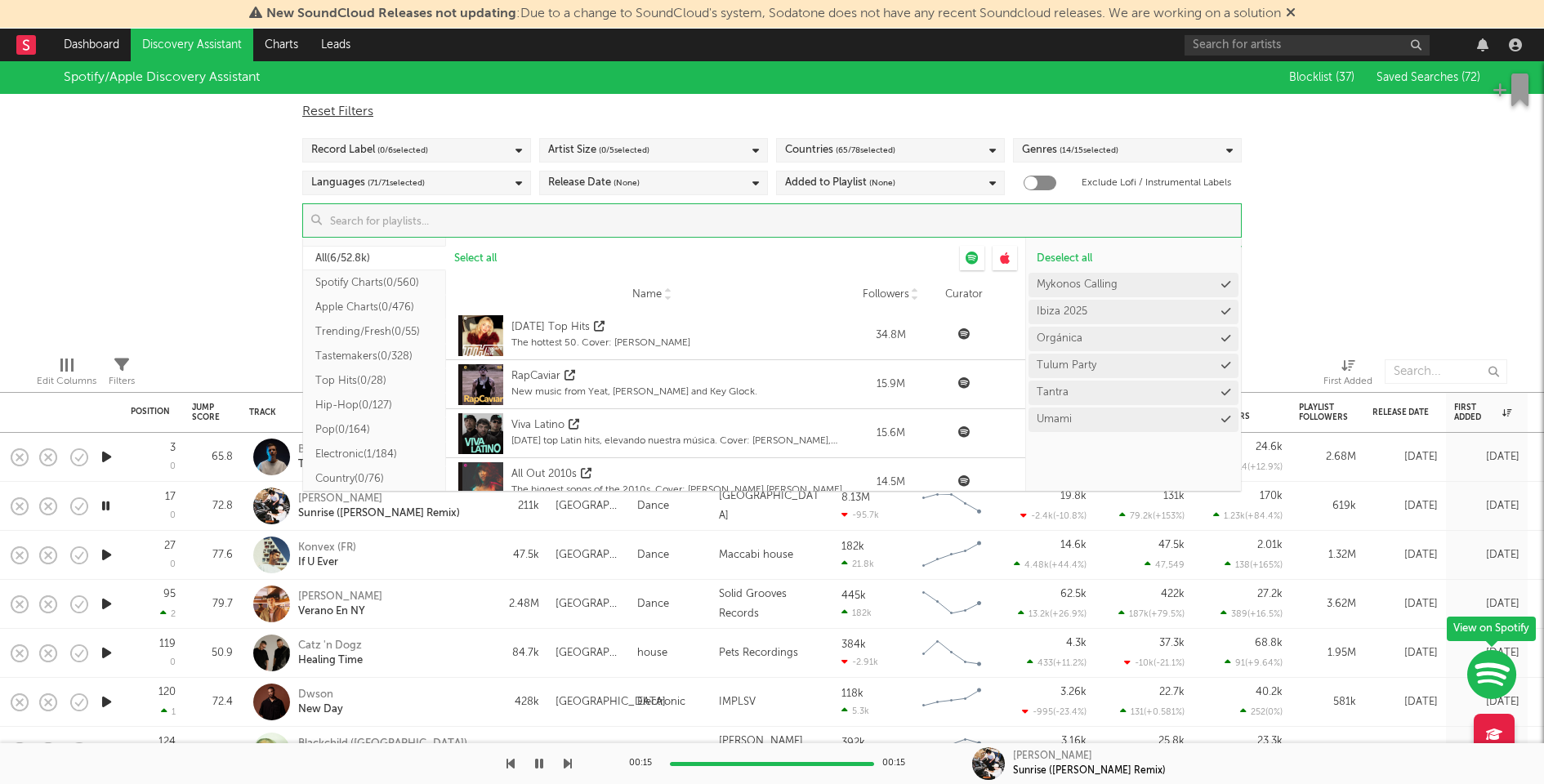
click at [687, 210] on input at bounding box center [781, 221] width 919 height 33
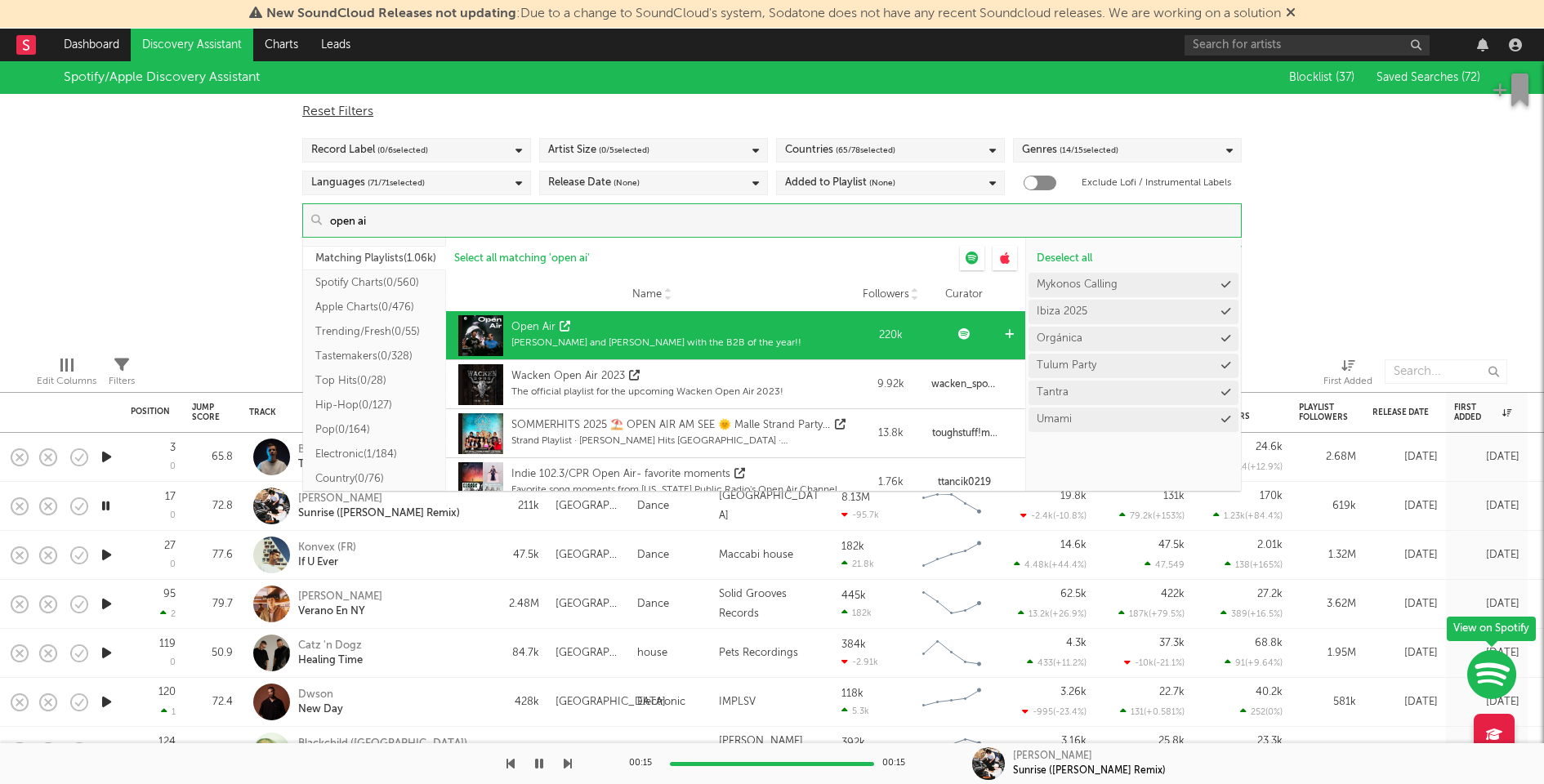
click at [1005, 329] on icon at bounding box center [1009, 334] width 9 height 11
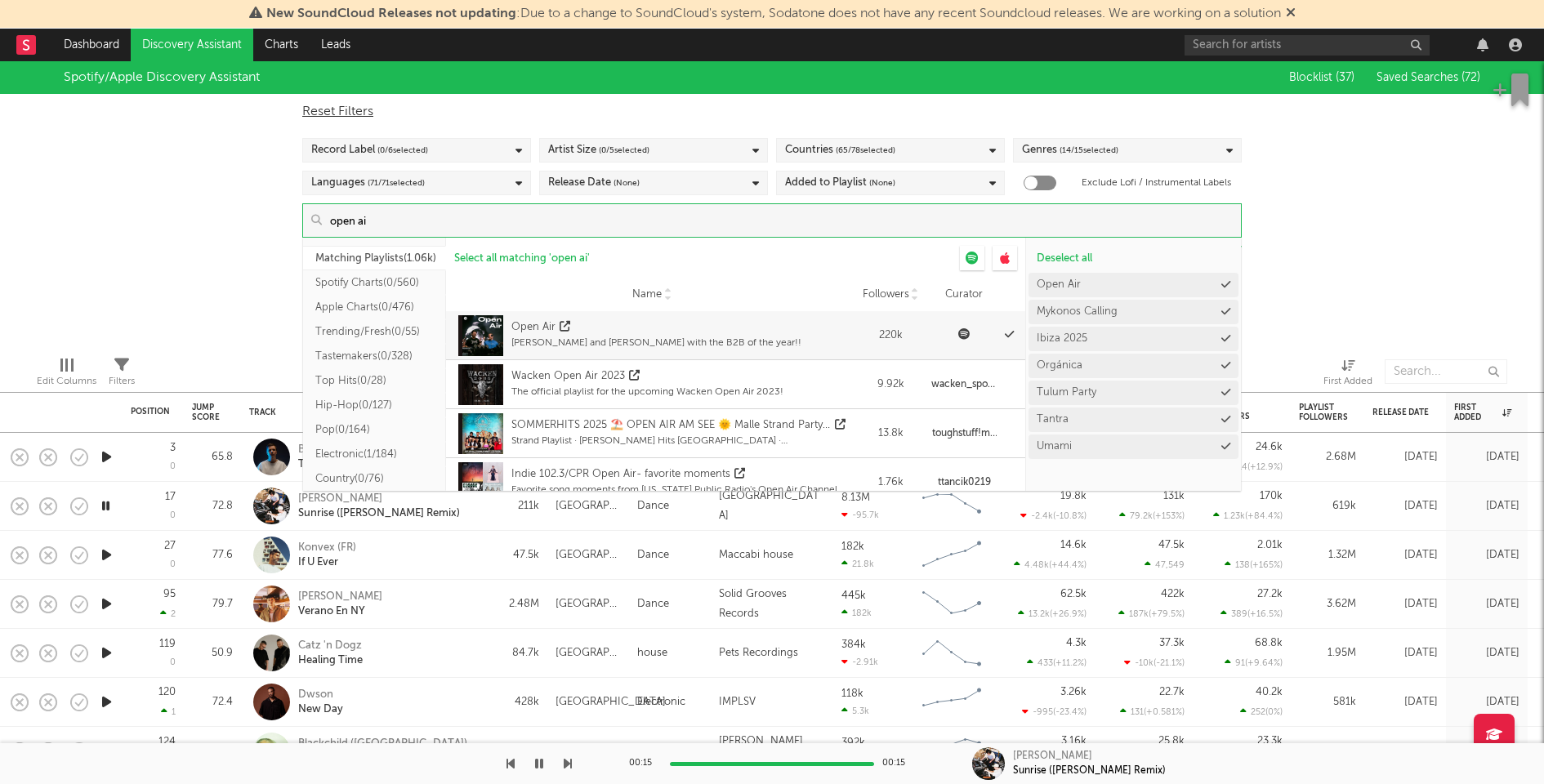
click at [804, 232] on input "open ai" at bounding box center [781, 221] width 919 height 33
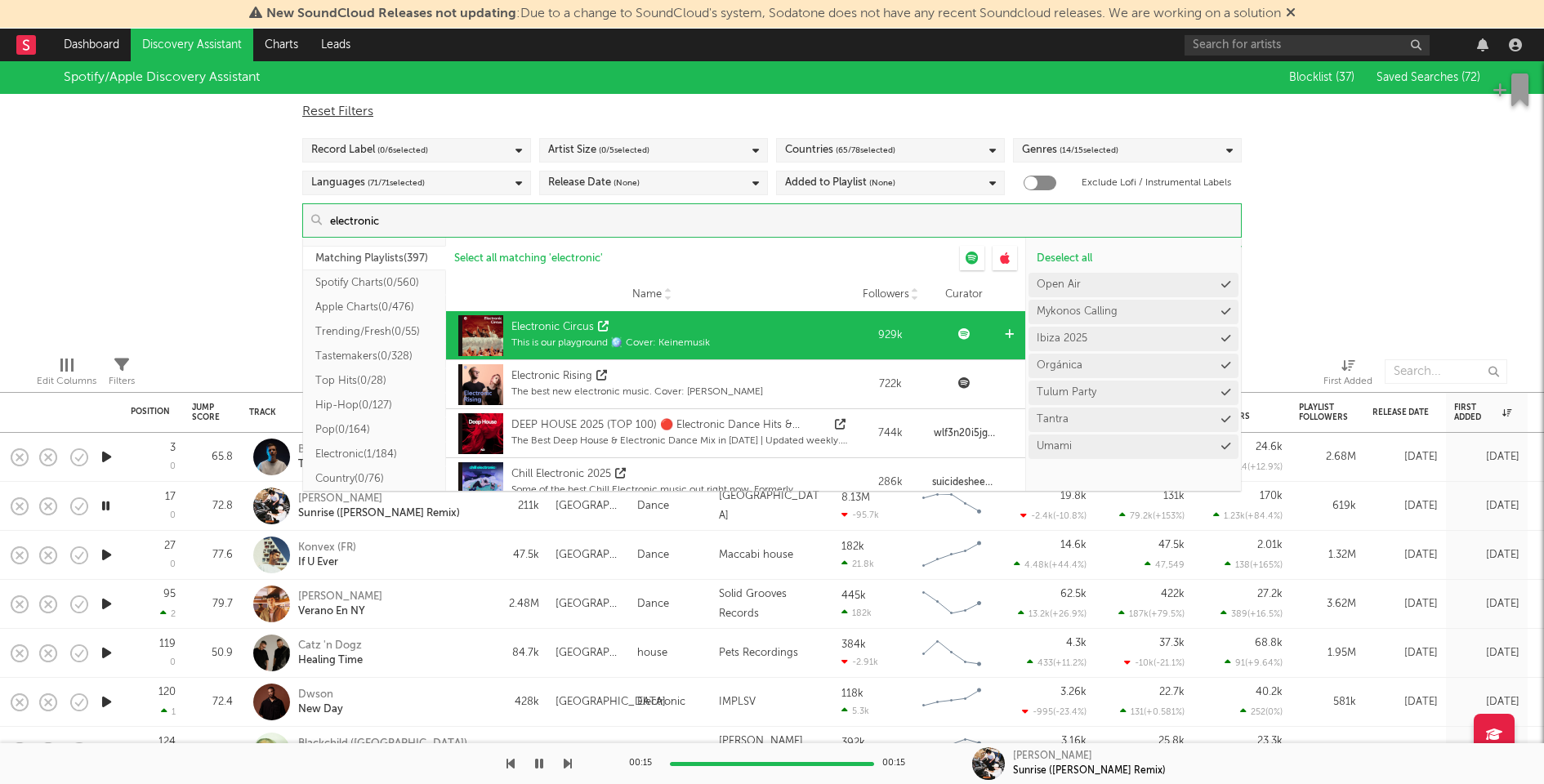
type input "electronic"
click at [1000, 334] on div at bounding box center [1012, 336] width 24 height 49
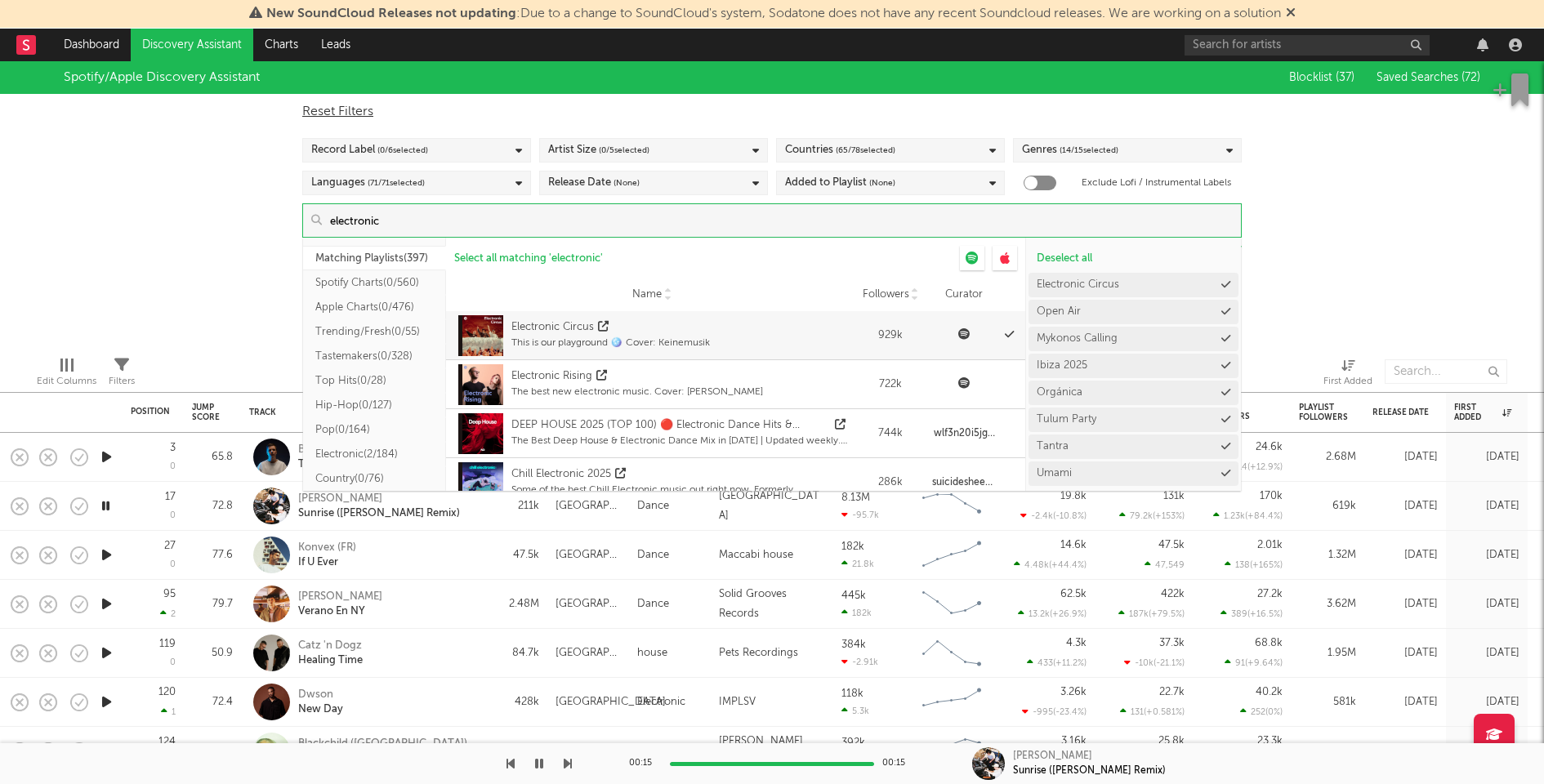
click at [1387, 226] on div "Spotify/Apple Discovery Assistant Blocklist ( 37 ) Saved Searches ( 72 ) Reset …" at bounding box center [772, 202] width 1544 height 282
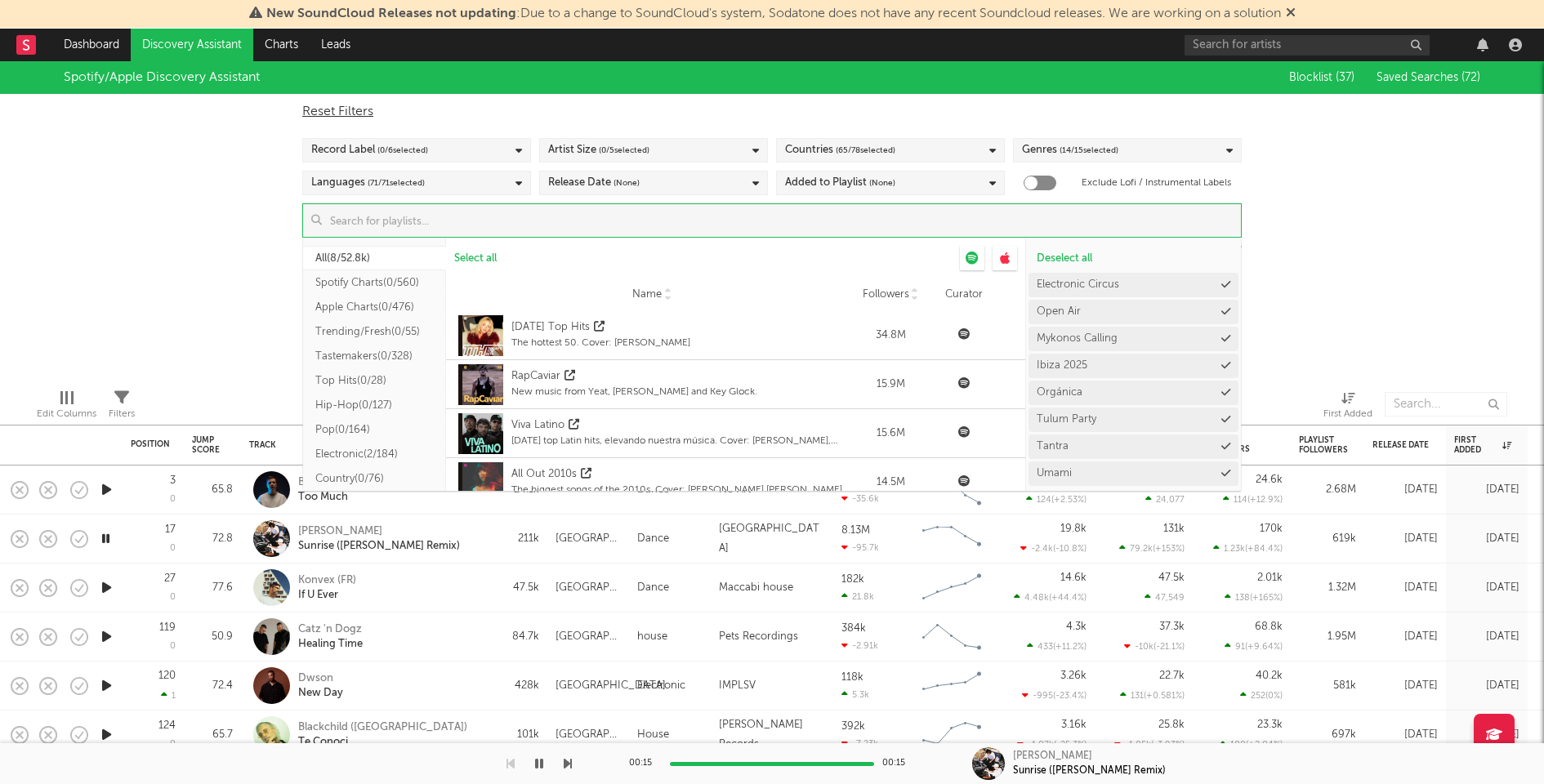
click at [954, 225] on input at bounding box center [781, 221] width 919 height 33
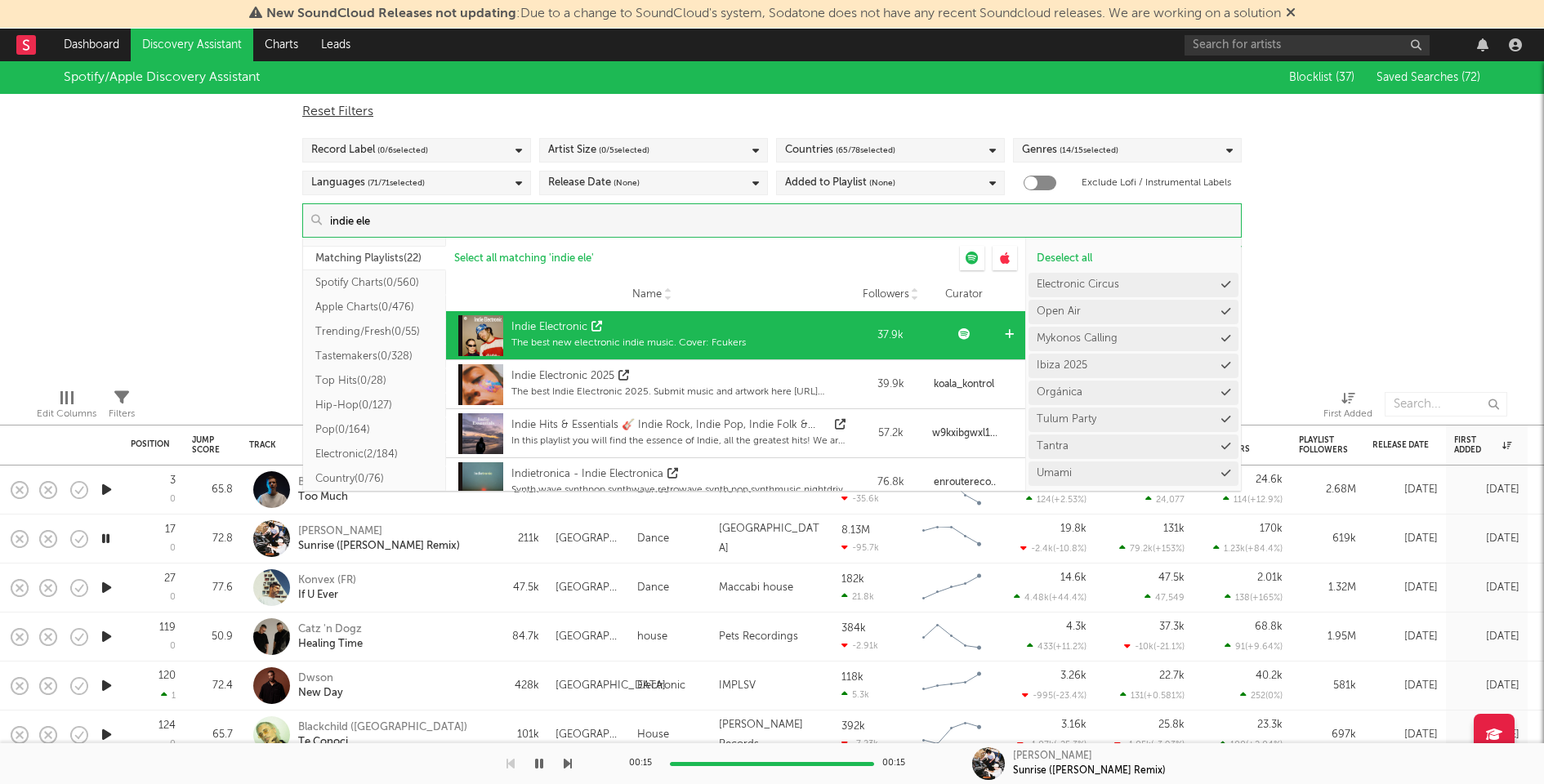
type input "indie ele"
click at [1005, 331] on icon at bounding box center [1009, 334] width 9 height 11
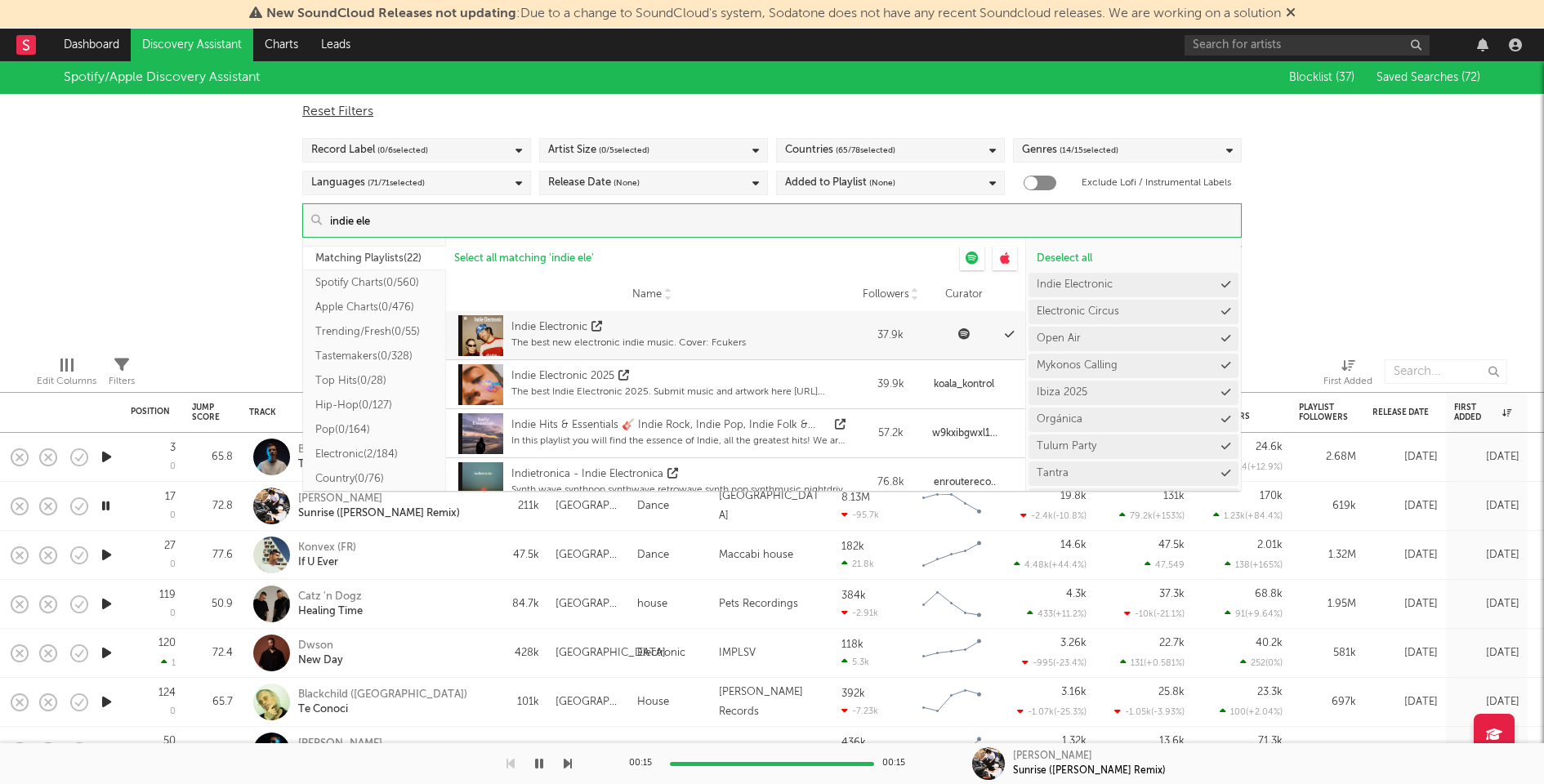
click at [1294, 315] on div "Spotify/Apple Discovery Assistant Blocklist ( 37 ) Saved Searches ( 72 ) Reset …" at bounding box center [772, 202] width 1544 height 282
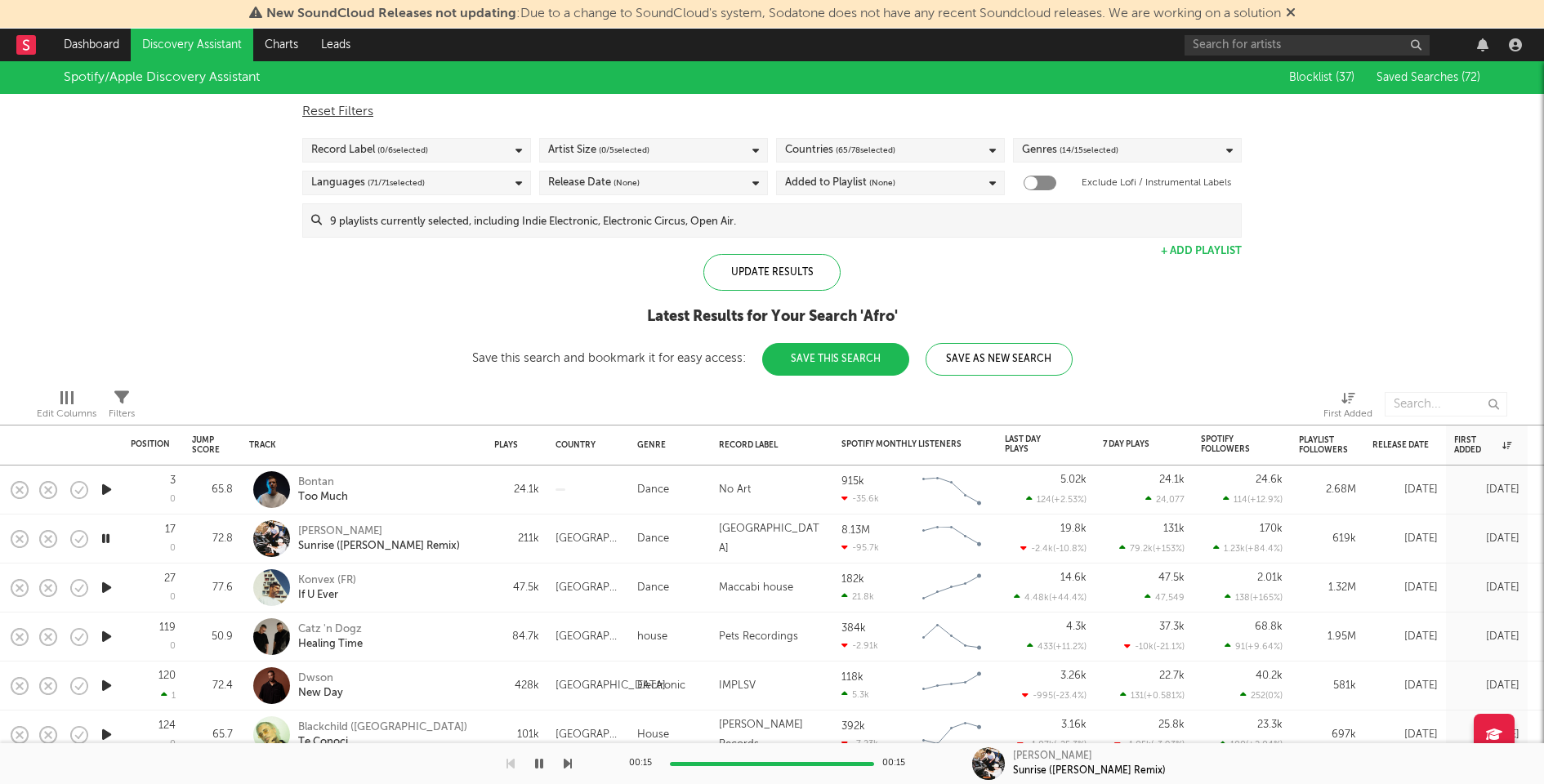
click at [851, 359] on button "Save This Search" at bounding box center [835, 360] width 147 height 33
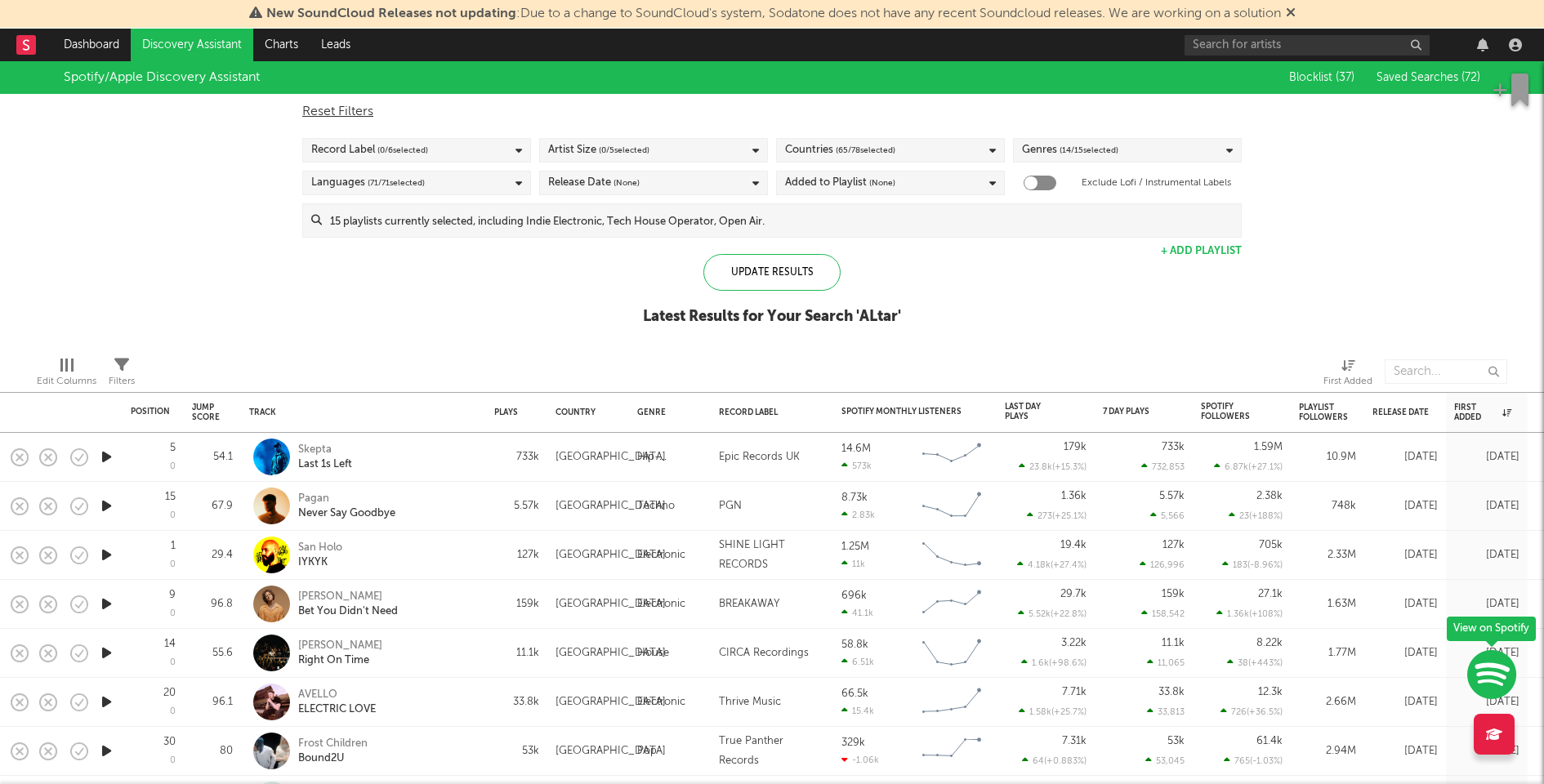
click at [761, 218] on input at bounding box center [781, 221] width 919 height 33
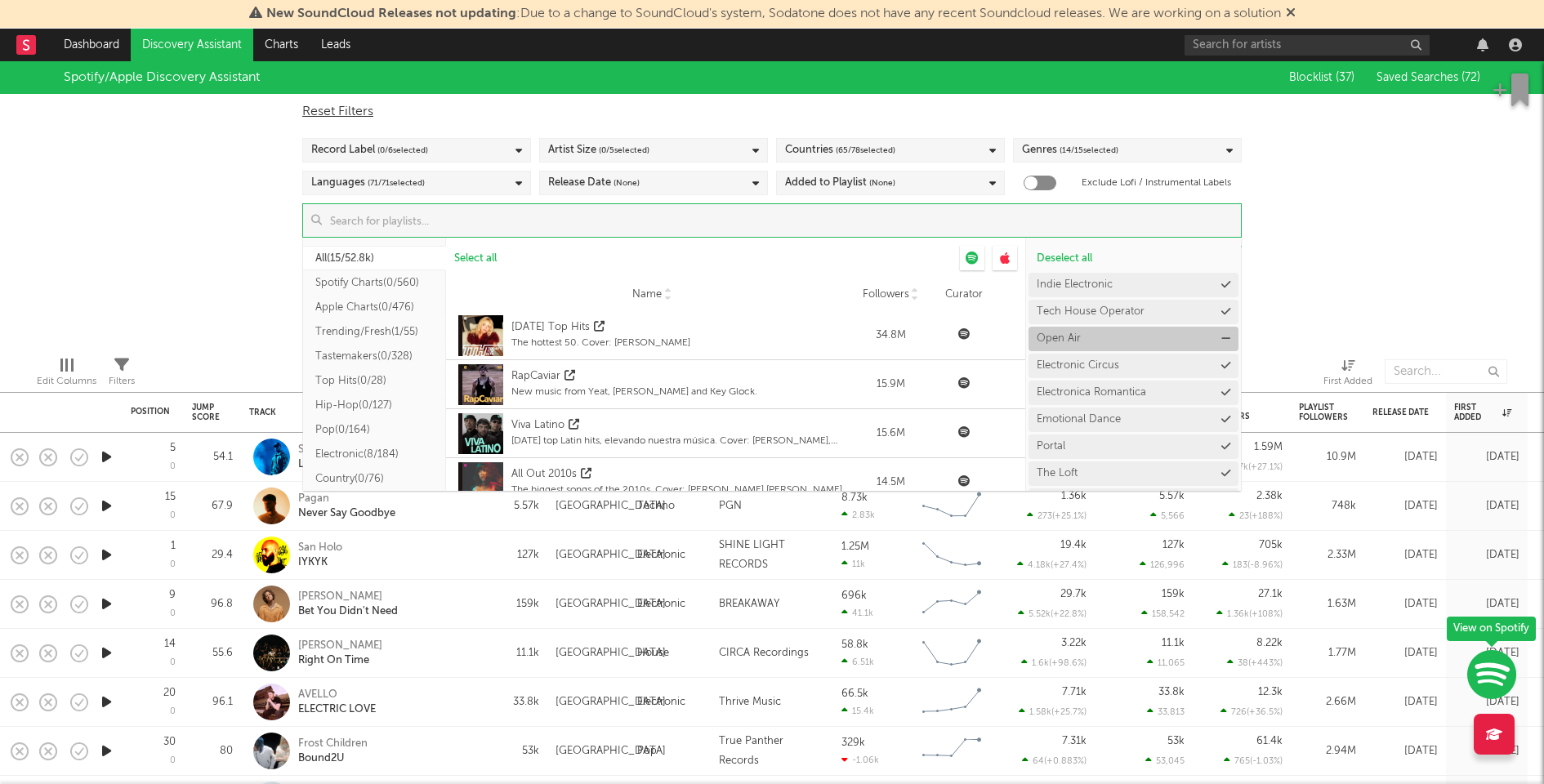
click at [1221, 336] on icon at bounding box center [1225, 339] width 9 height 11
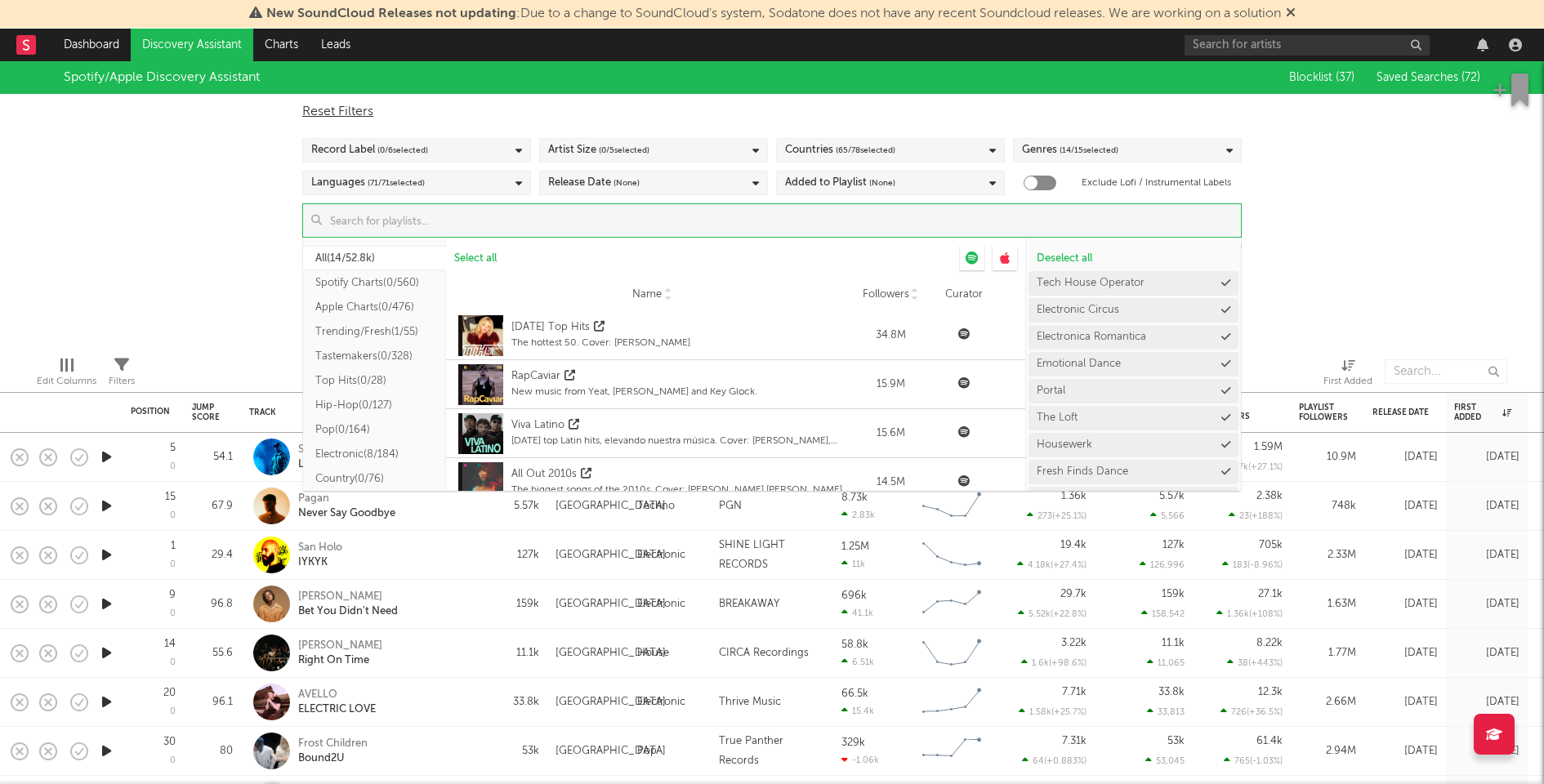
scroll to position [27, 0]
click at [1221, 306] on icon at bounding box center [1225, 311] width 9 height 11
click at [1221, 279] on icon at bounding box center [1225, 284] width 9 height 11
click at [1287, 261] on div "Spotify/Apple Discovery Assistant Blocklist ( 37 ) Saved Searches ( 72 ) Reset …" at bounding box center [772, 202] width 1544 height 282
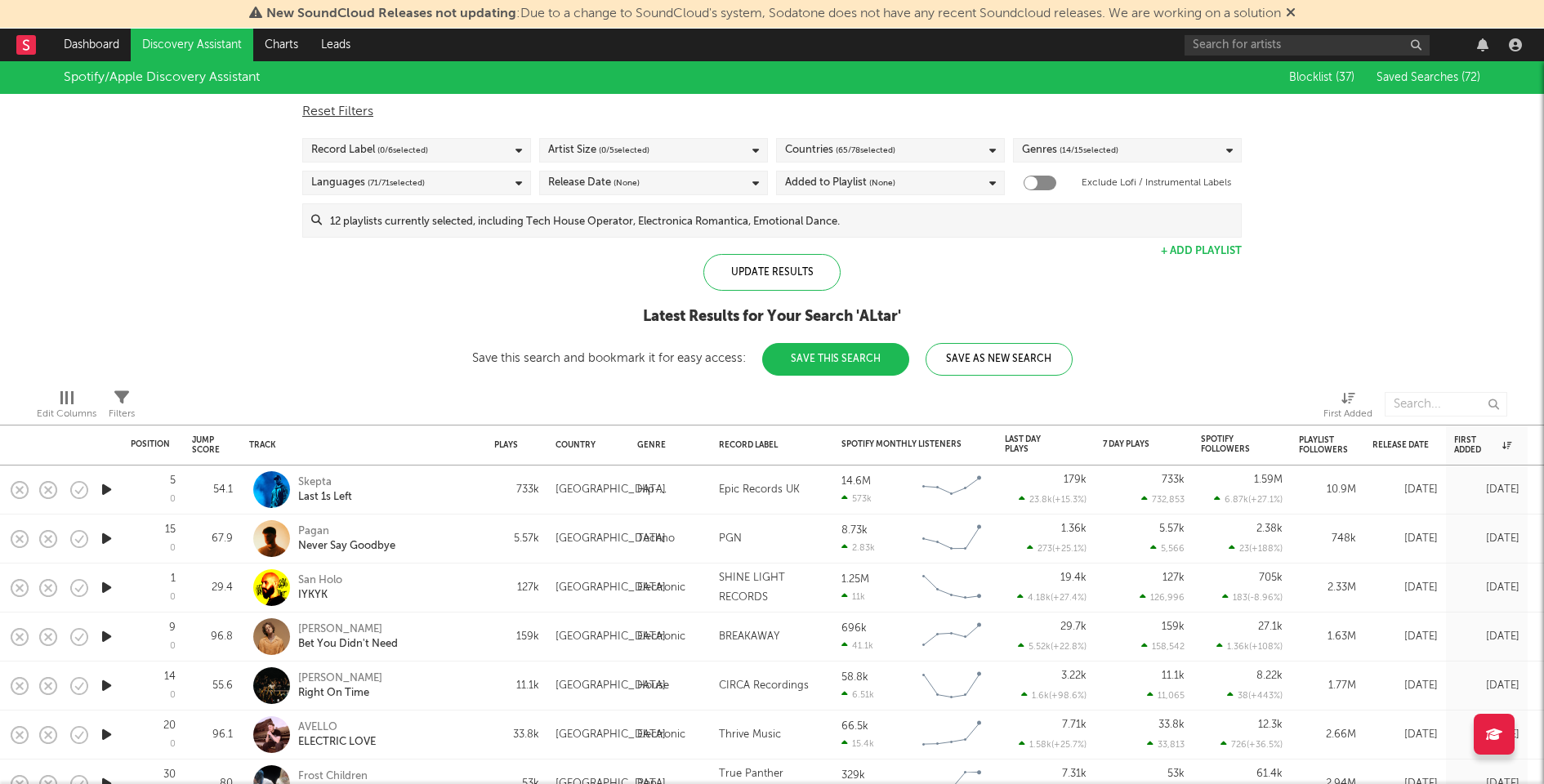
click at [805, 364] on button "Save This Search" at bounding box center [835, 360] width 147 height 33
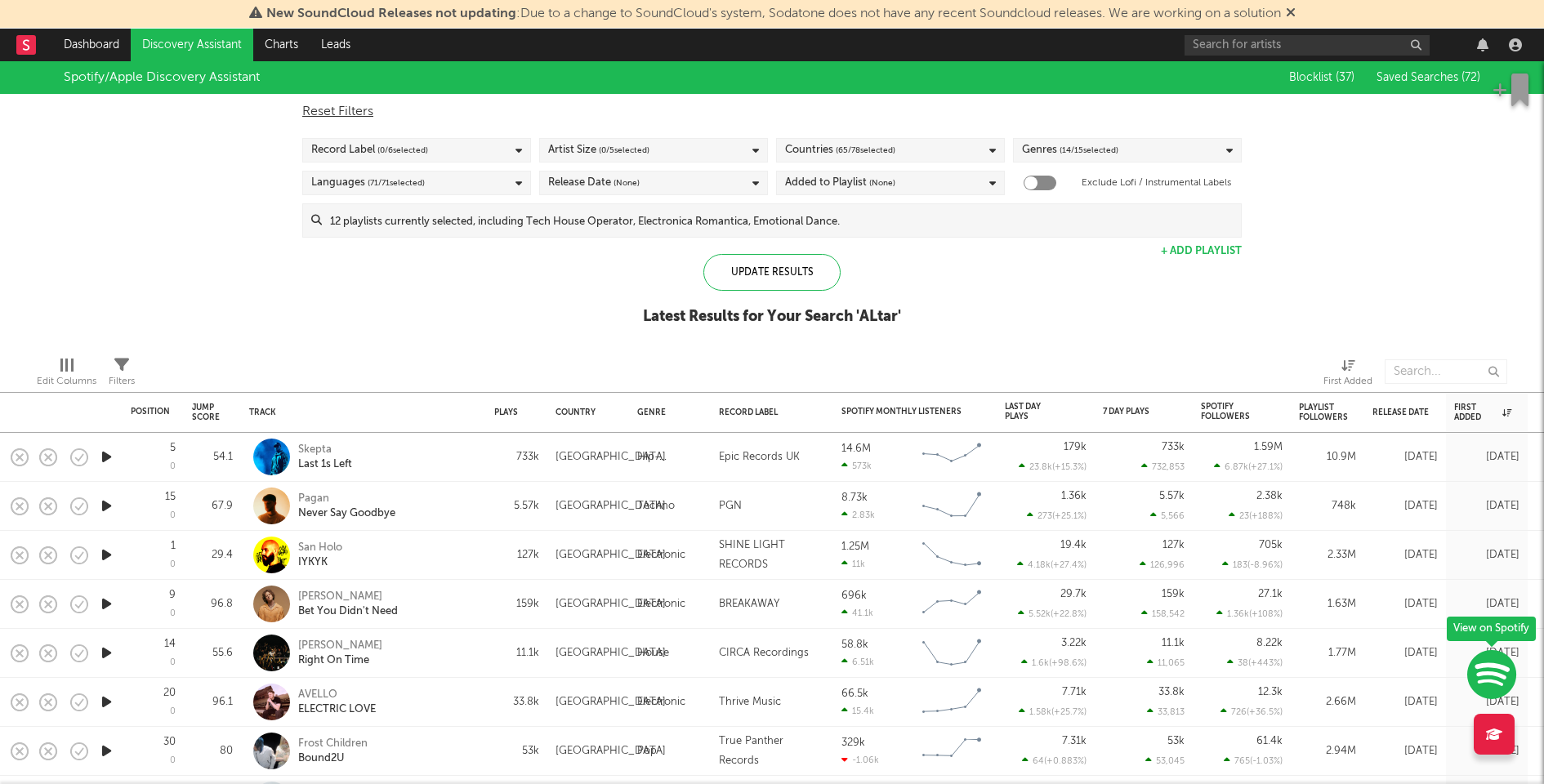
click at [113, 455] on icon "button" at bounding box center [107, 456] width 18 height 20
click at [448, 461] on div "Skepta Last 1s Left" at bounding box center [385, 457] width 176 height 29
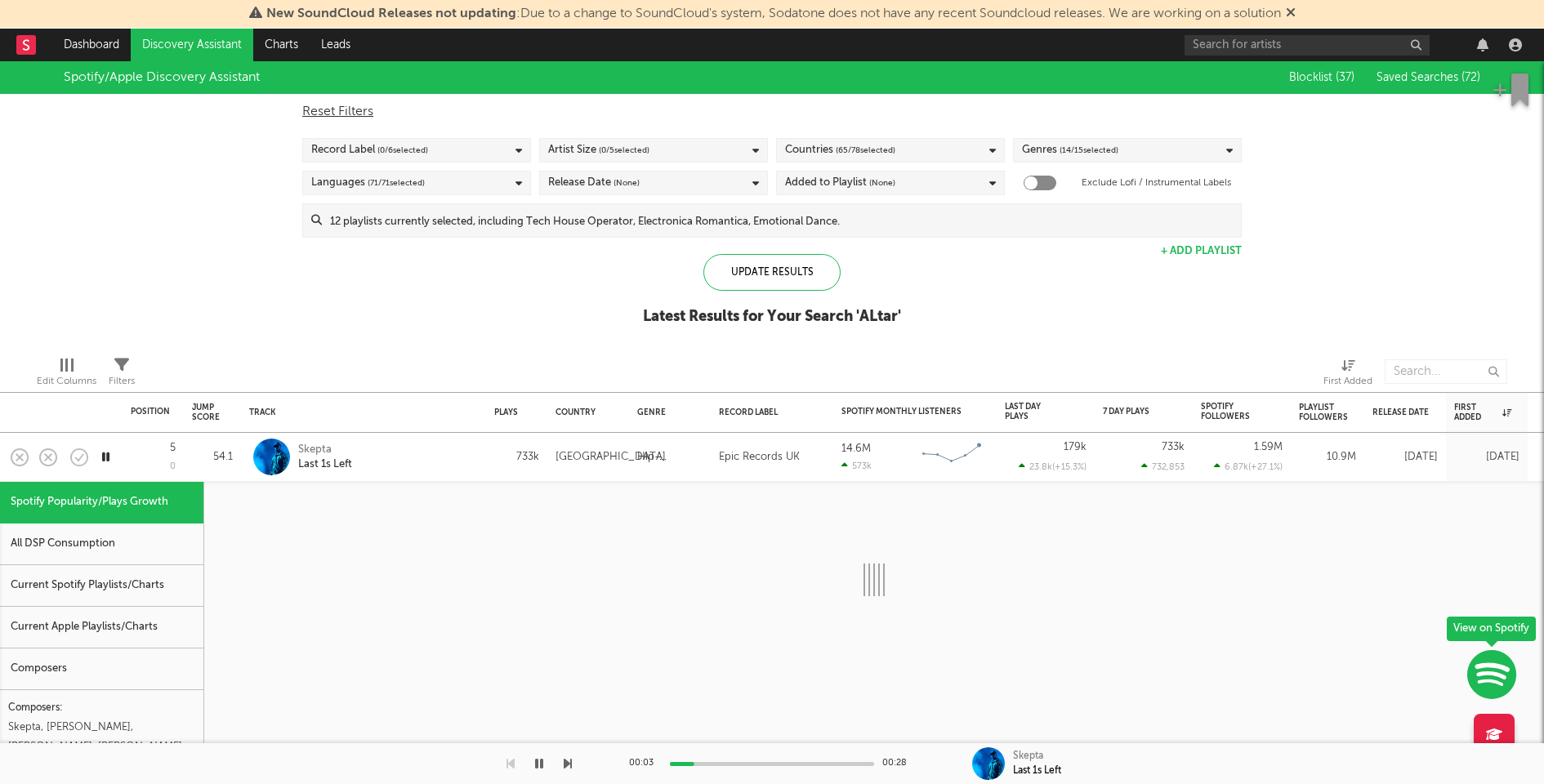
click at [153, 583] on div "Current Spotify Playlists/Charts" at bounding box center [101, 586] width 203 height 42
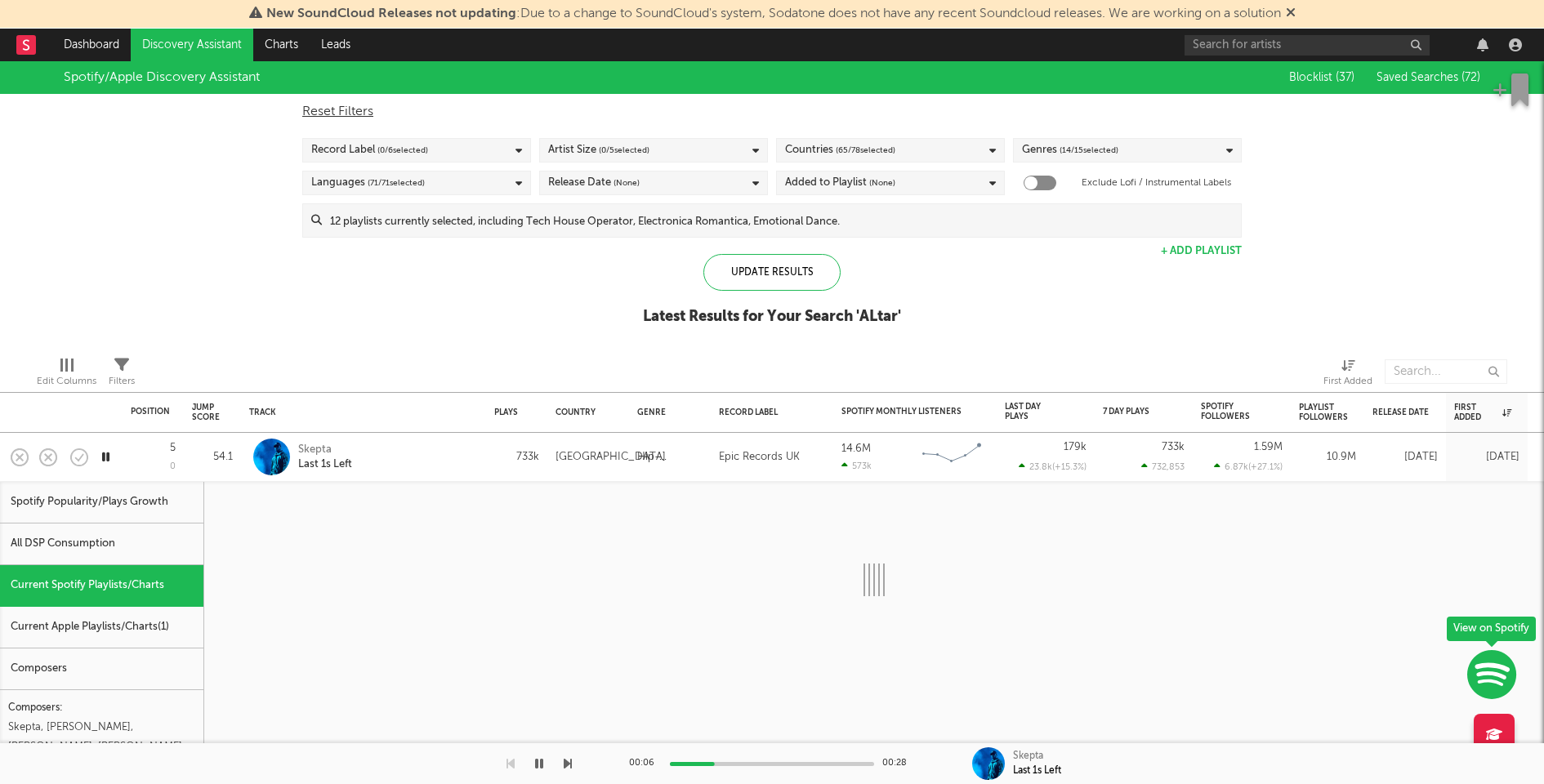
click at [792, 762] on div at bounding box center [772, 764] width 204 height 4
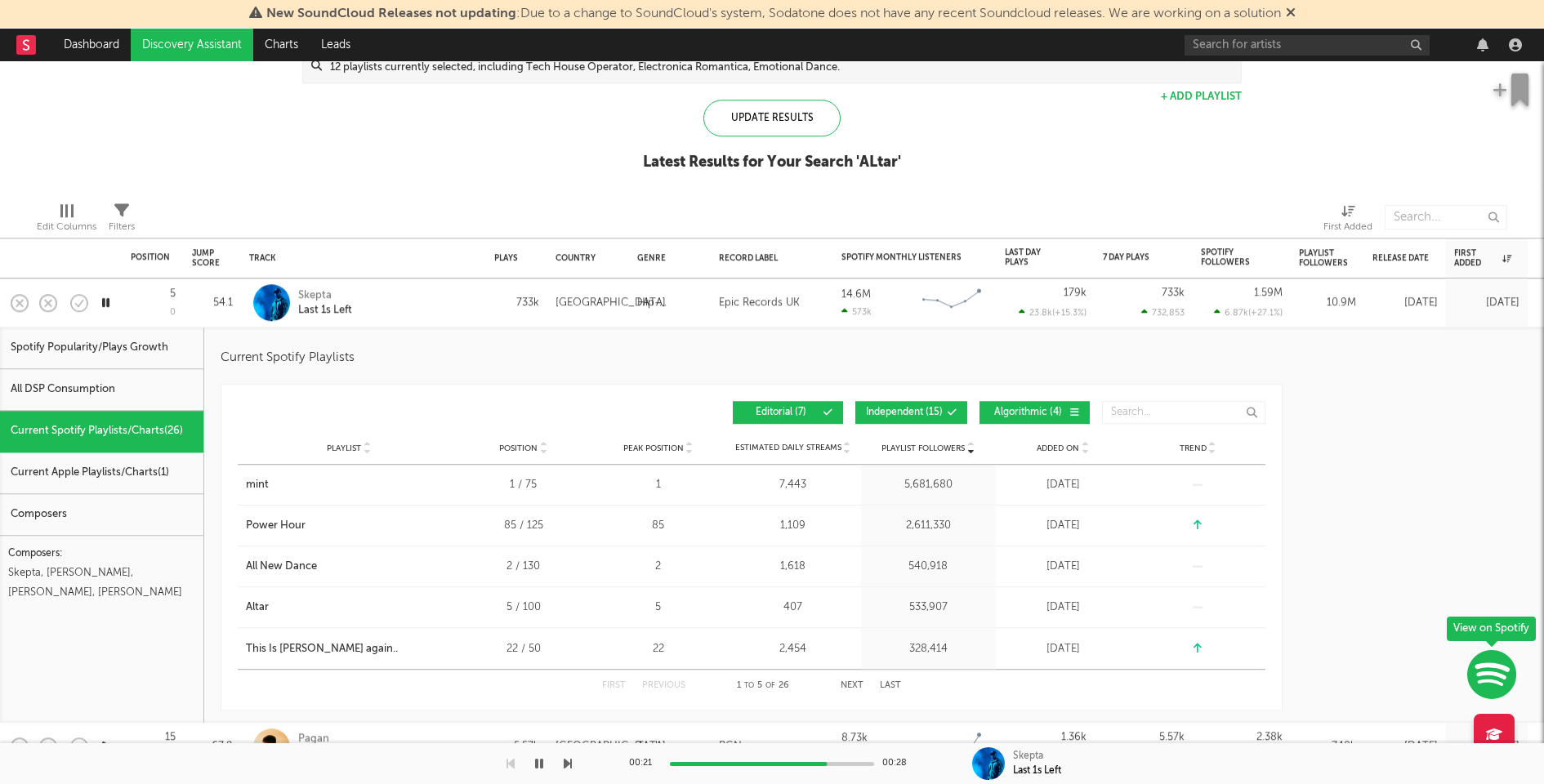
click at [914, 417] on button "Independent ( 15 )" at bounding box center [911, 413] width 112 height 23
click at [1023, 409] on span "Algorithmic ( 4 )" at bounding box center [1027, 413] width 75 height 10
click at [389, 303] on div "Skepta Last 1s Left" at bounding box center [385, 303] width 176 height 29
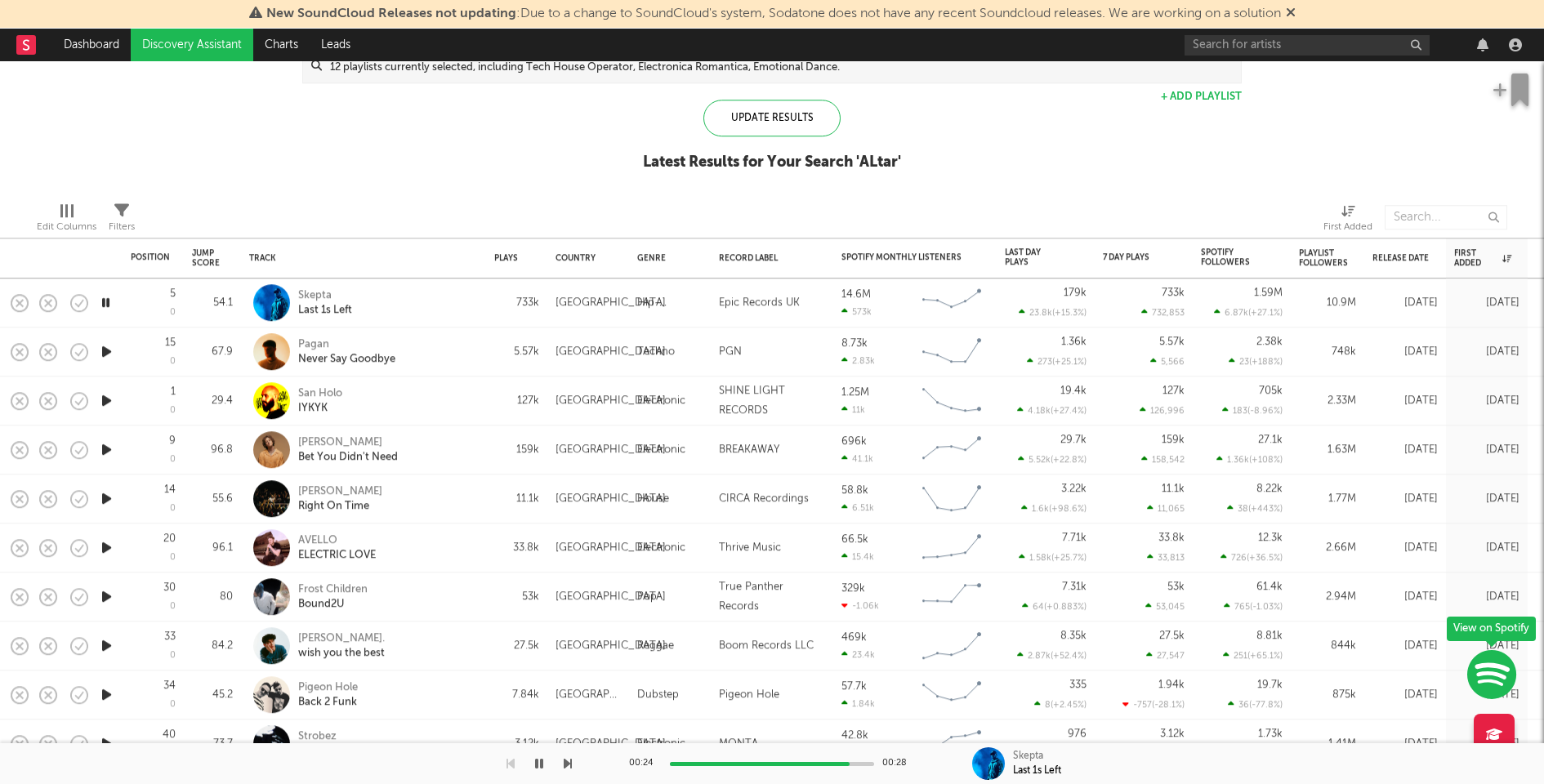
click at [107, 304] on icon "button" at bounding box center [106, 303] width 16 height 20
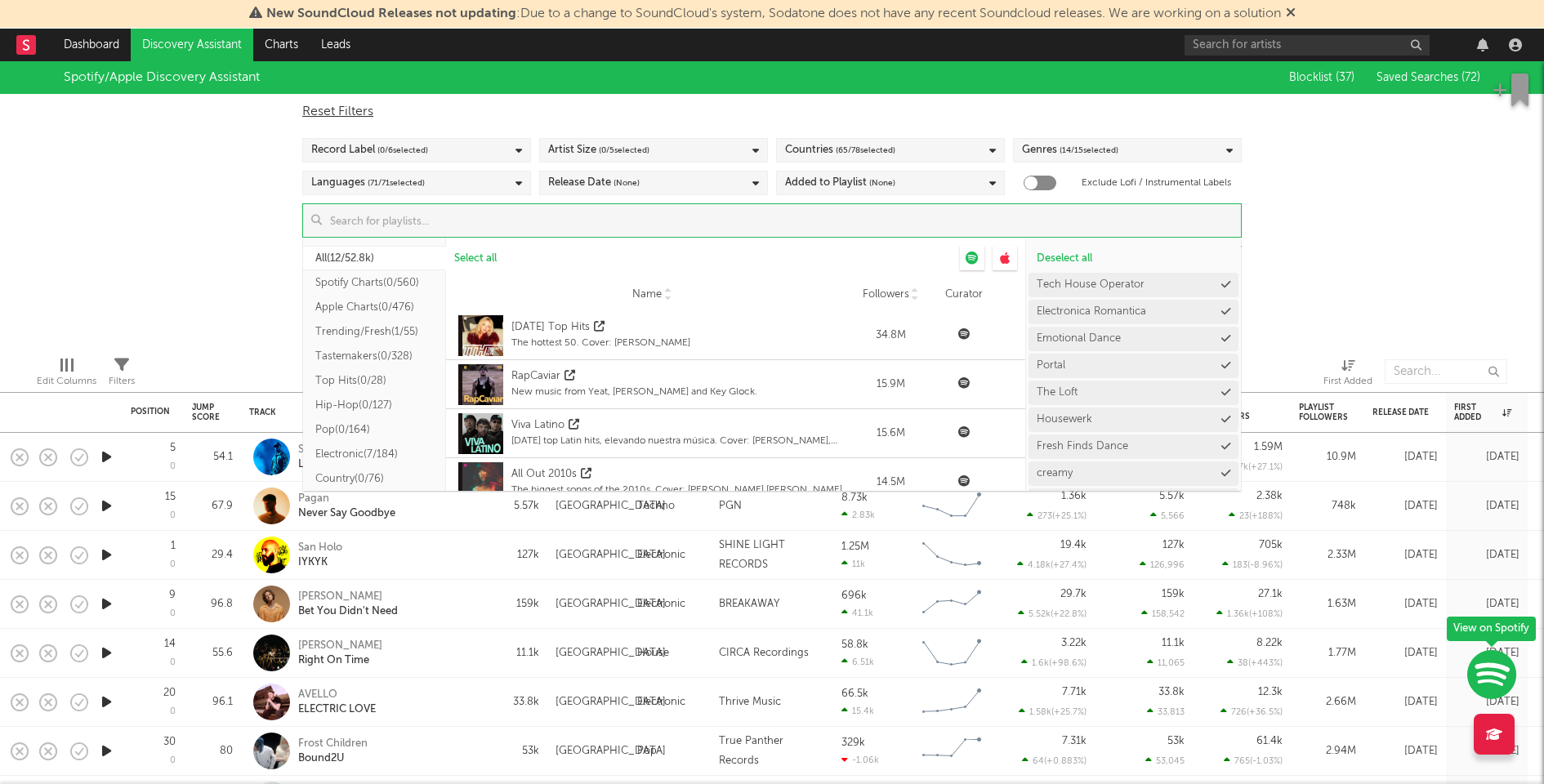
click at [880, 229] on input at bounding box center [781, 221] width 919 height 33
click at [1221, 341] on icon at bounding box center [1225, 342] width 9 height 11
click at [1332, 288] on div "Spotify/Apple Discovery Assistant Blocklist ( 37 ) Saved Searches ( 72 ) Reset …" at bounding box center [772, 202] width 1544 height 282
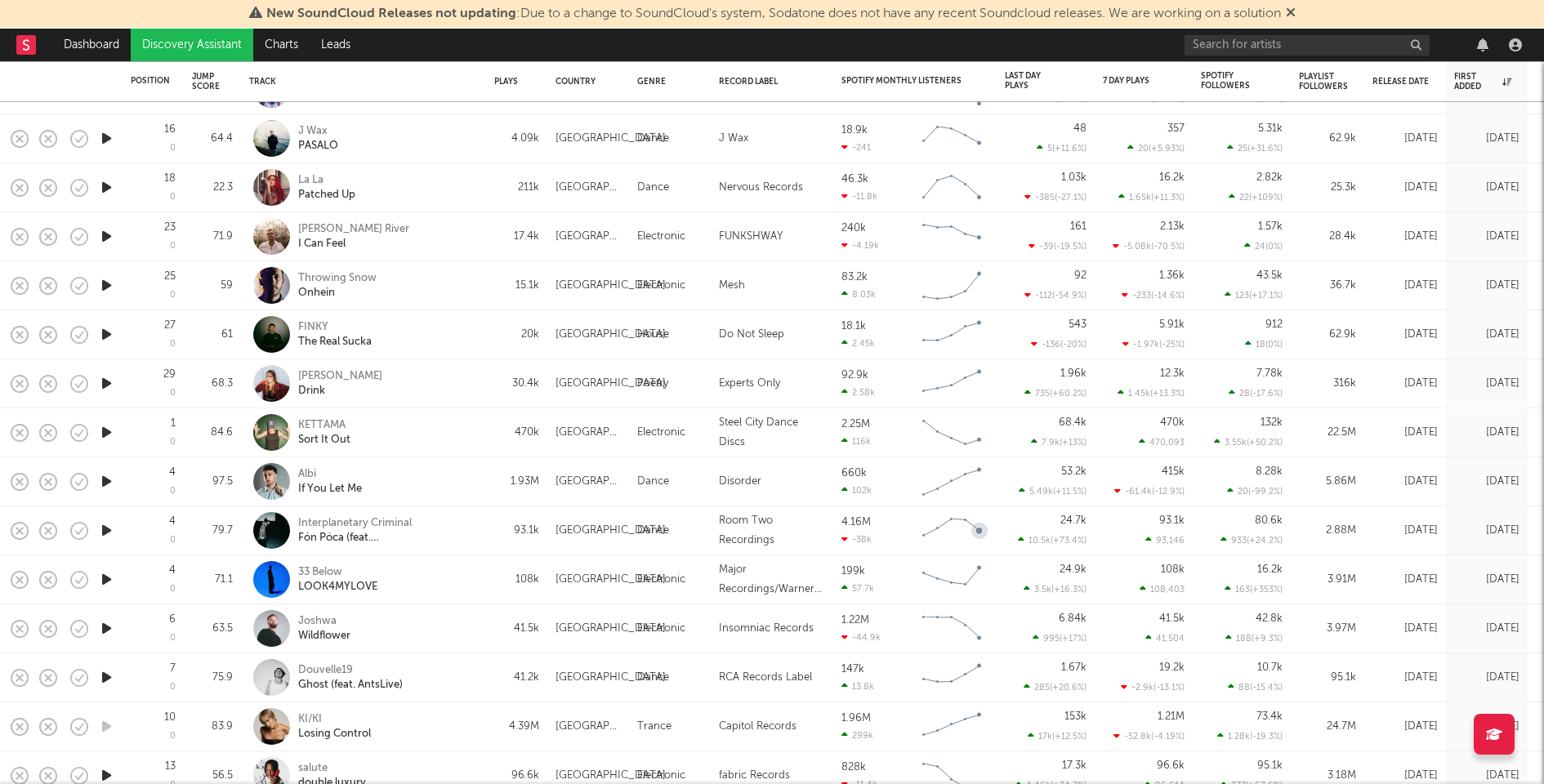
click at [473, 521] on div "Interplanetary Criminal Fón Póca (feat. [GEOGRAPHIC_DATA])" at bounding box center [385, 531] width 176 height 29
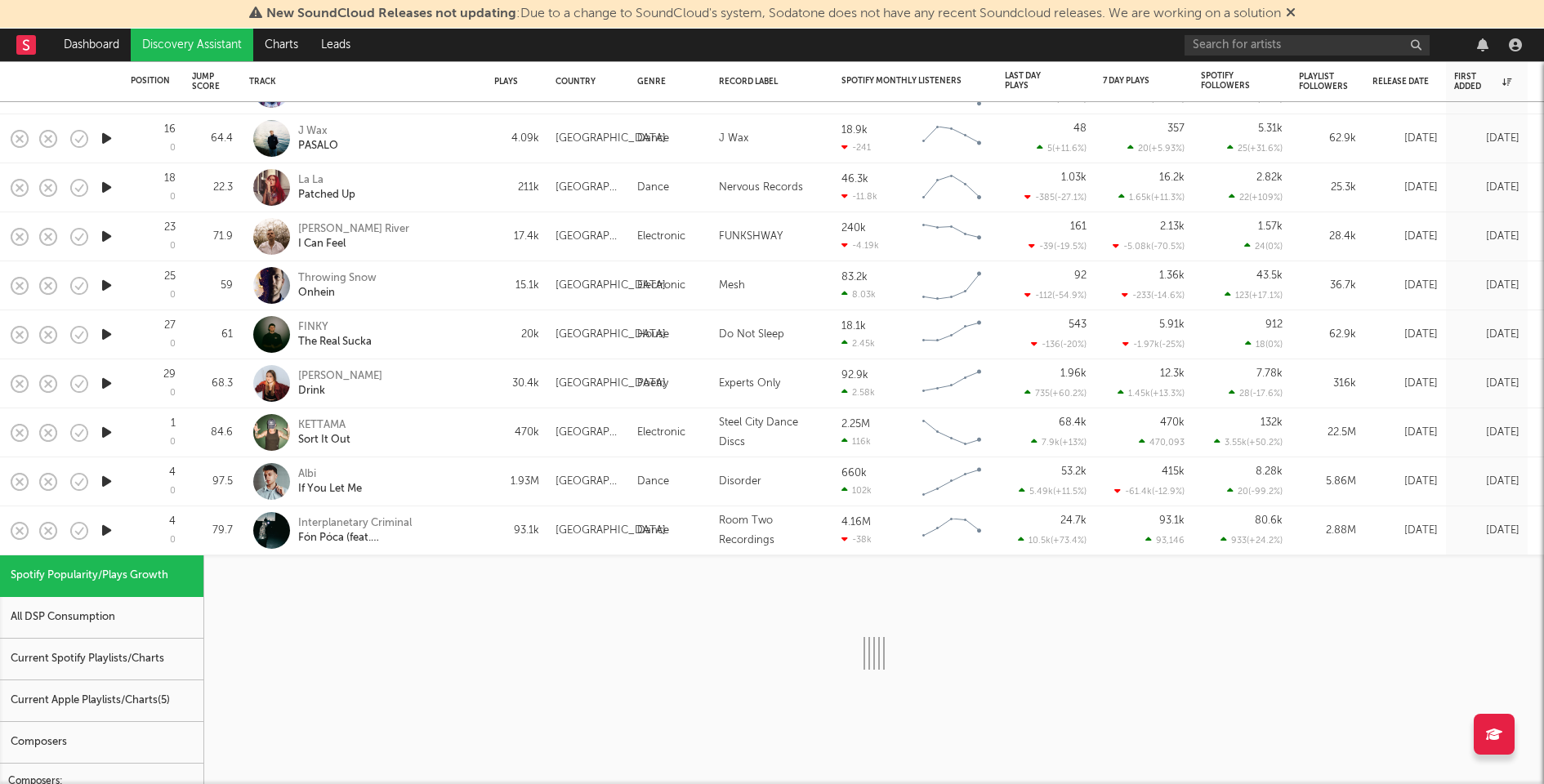
click at [161, 633] on div "All DSP Consumption" at bounding box center [101, 618] width 203 height 42
select select "1w"
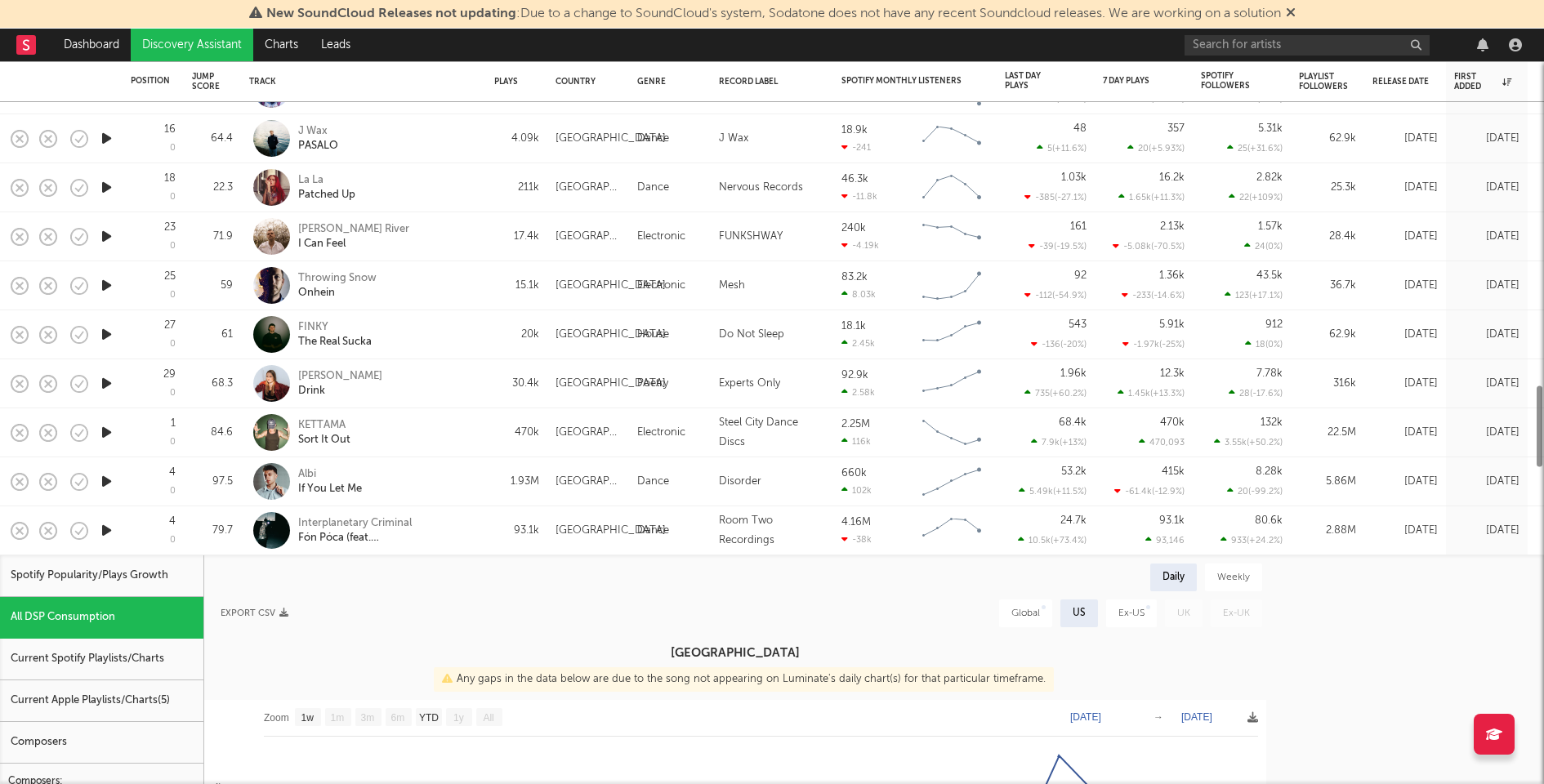
click at [163, 664] on div "Current Spotify Playlists/Charts" at bounding box center [101, 659] width 203 height 42
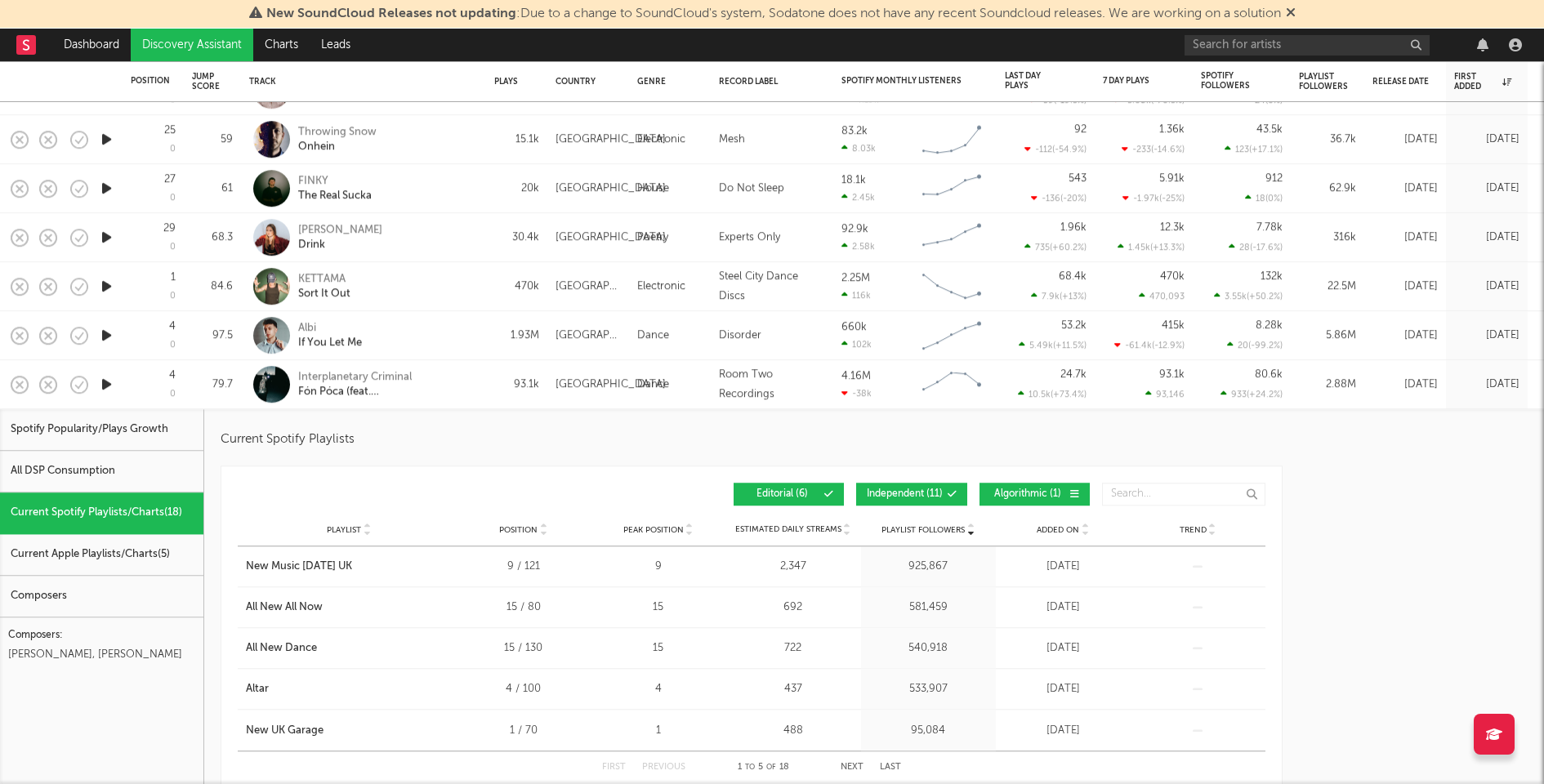
click at [899, 498] on span "Independent ( 11 )" at bounding box center [905, 495] width 76 height 10
click at [957, 498] on button "Independent ( 11 )" at bounding box center [912, 495] width 111 height 23
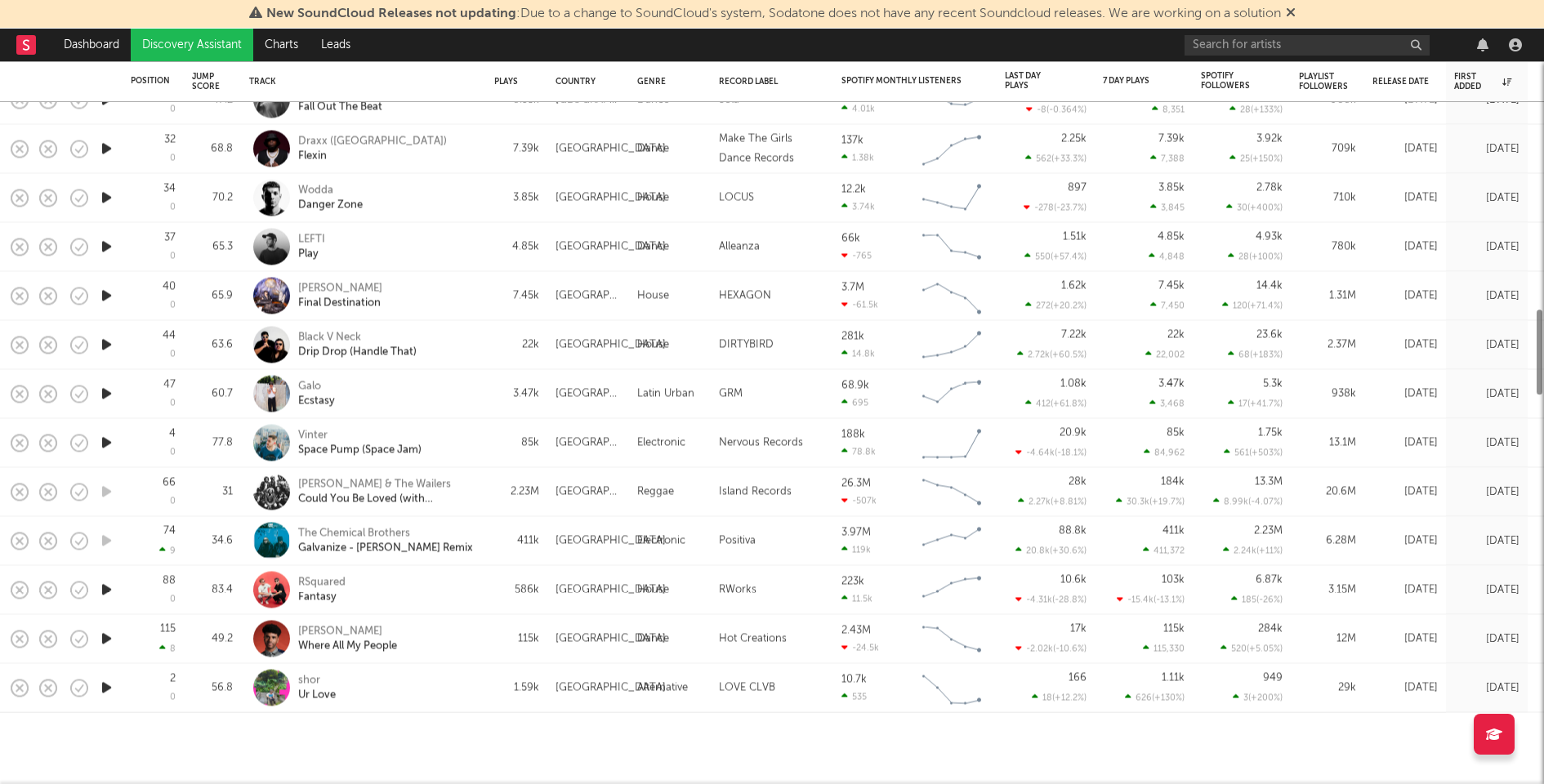
select select "1w"
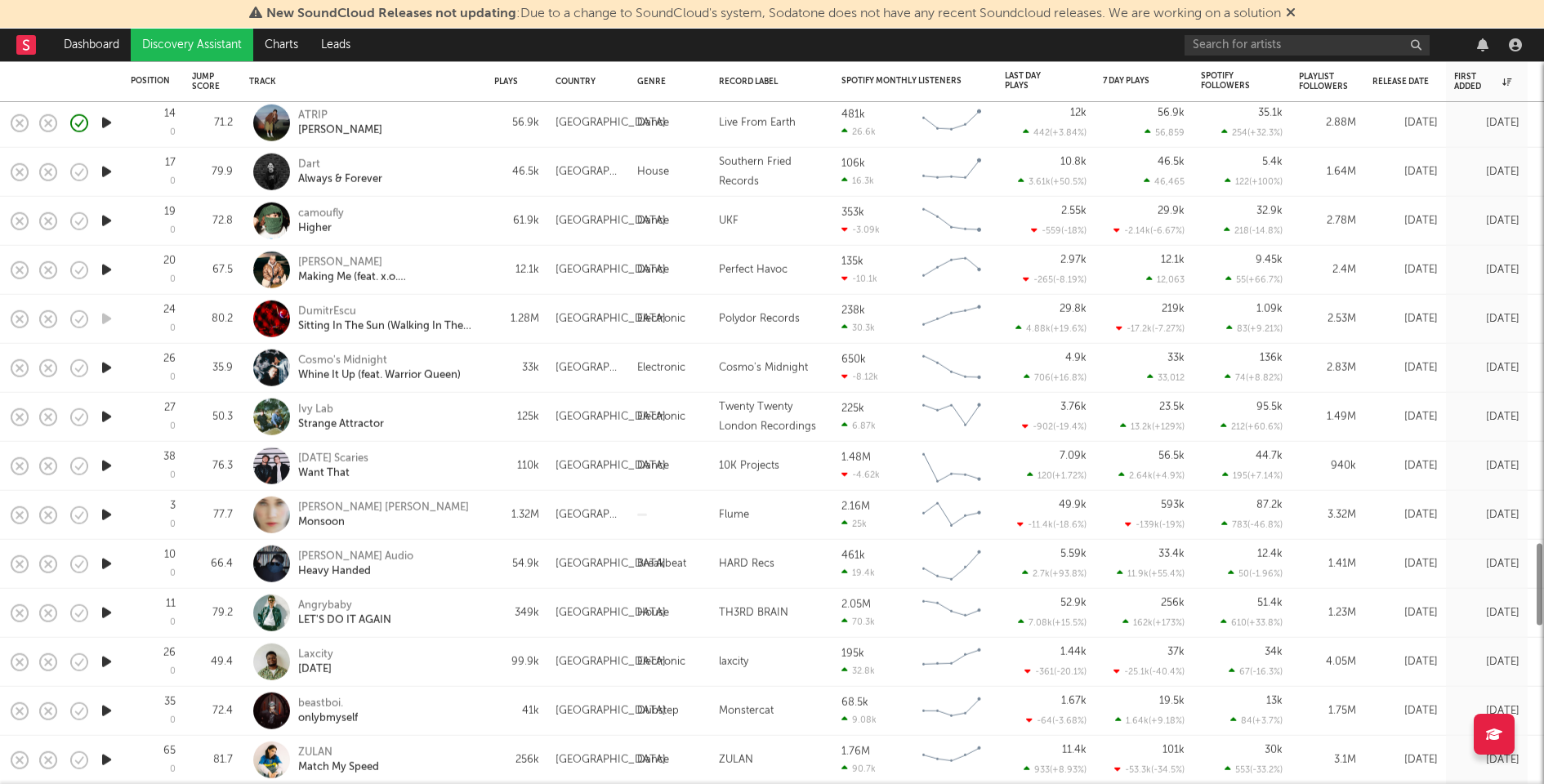
select select "1w"
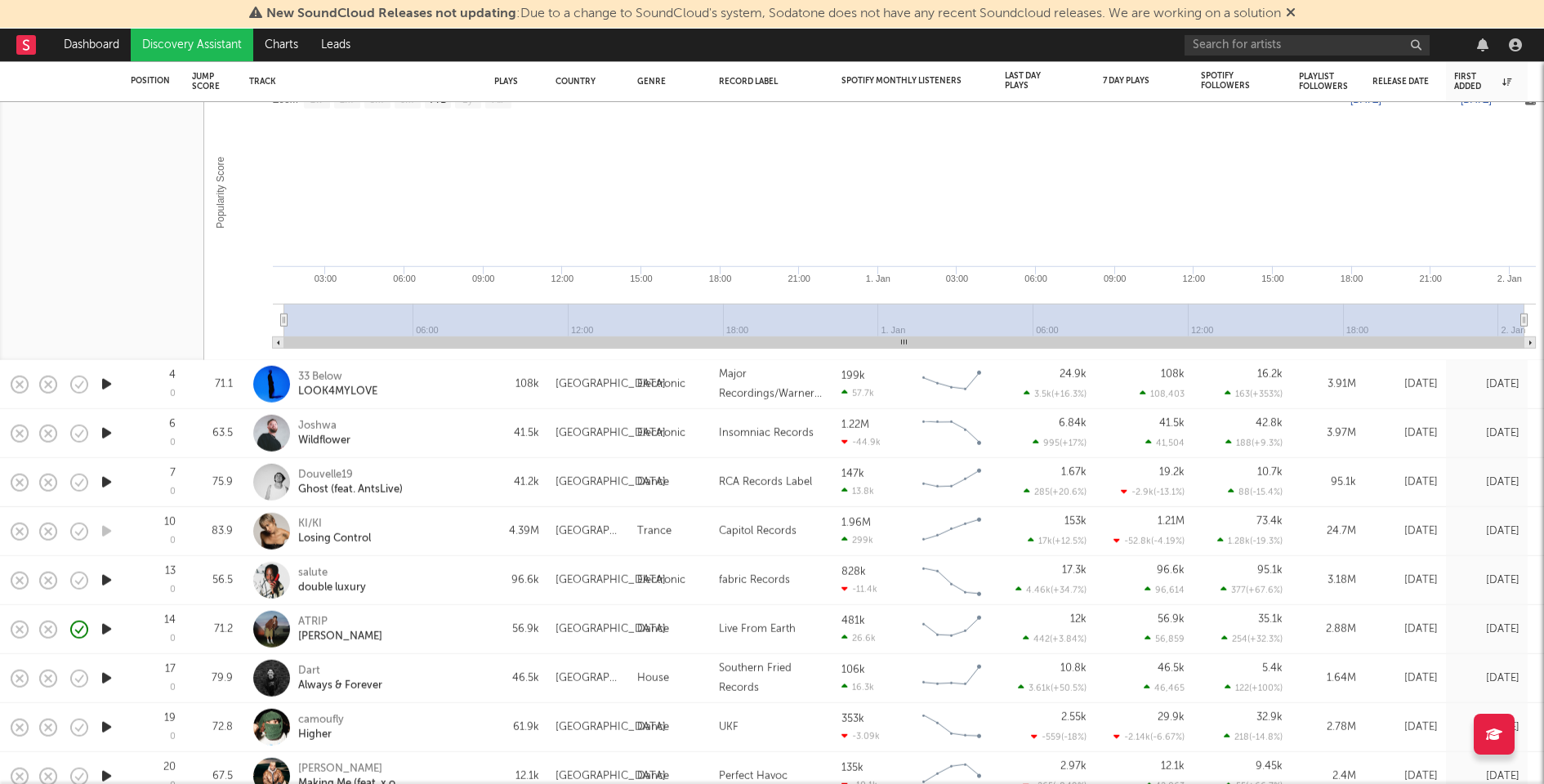
click at [460, 495] on div "Douvelle19 Ghost (feat. AntsLive)" at bounding box center [385, 481] width 176 height 29
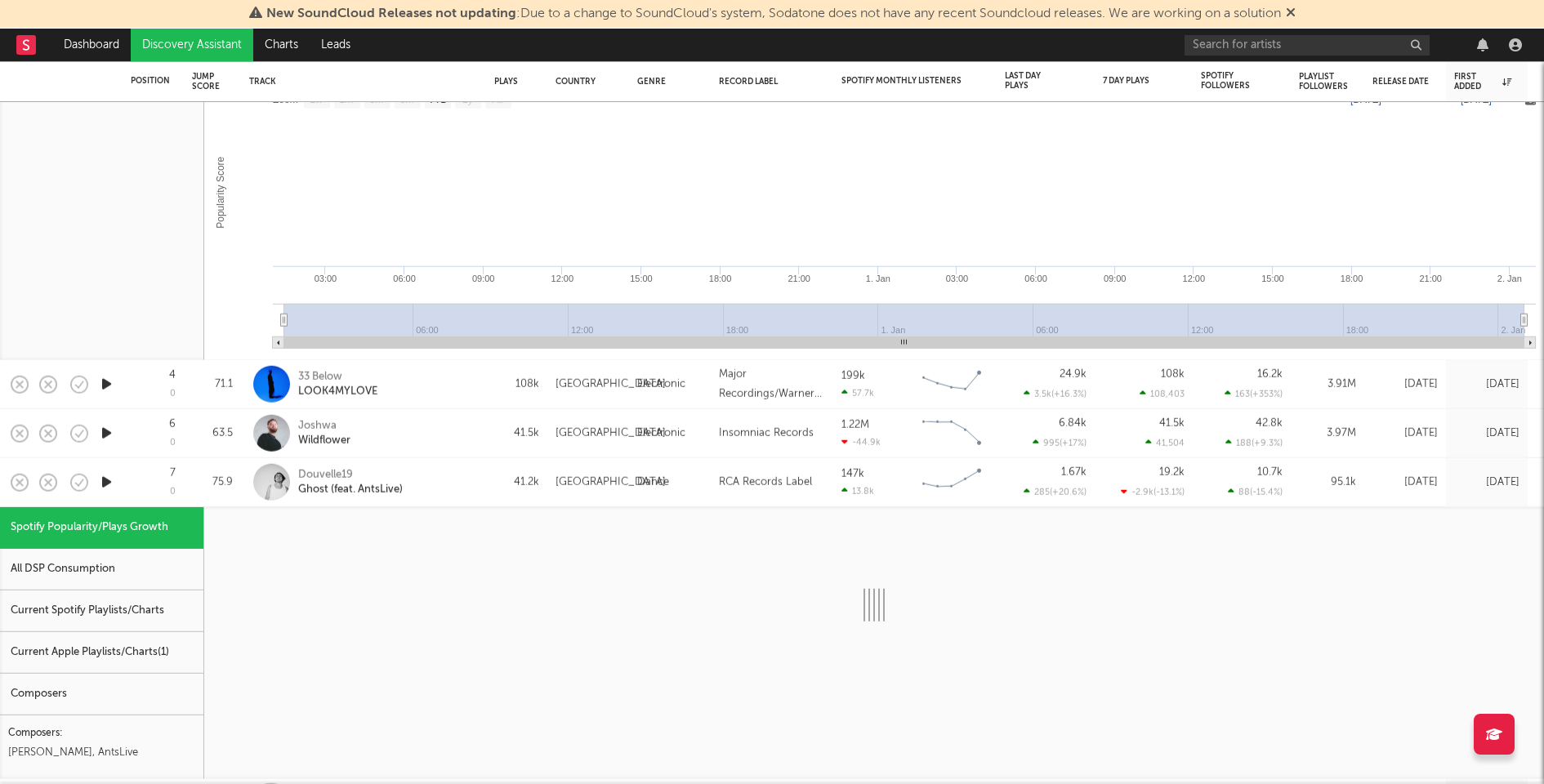
click at [113, 598] on div "Current Spotify Playlists/Charts" at bounding box center [101, 611] width 203 height 42
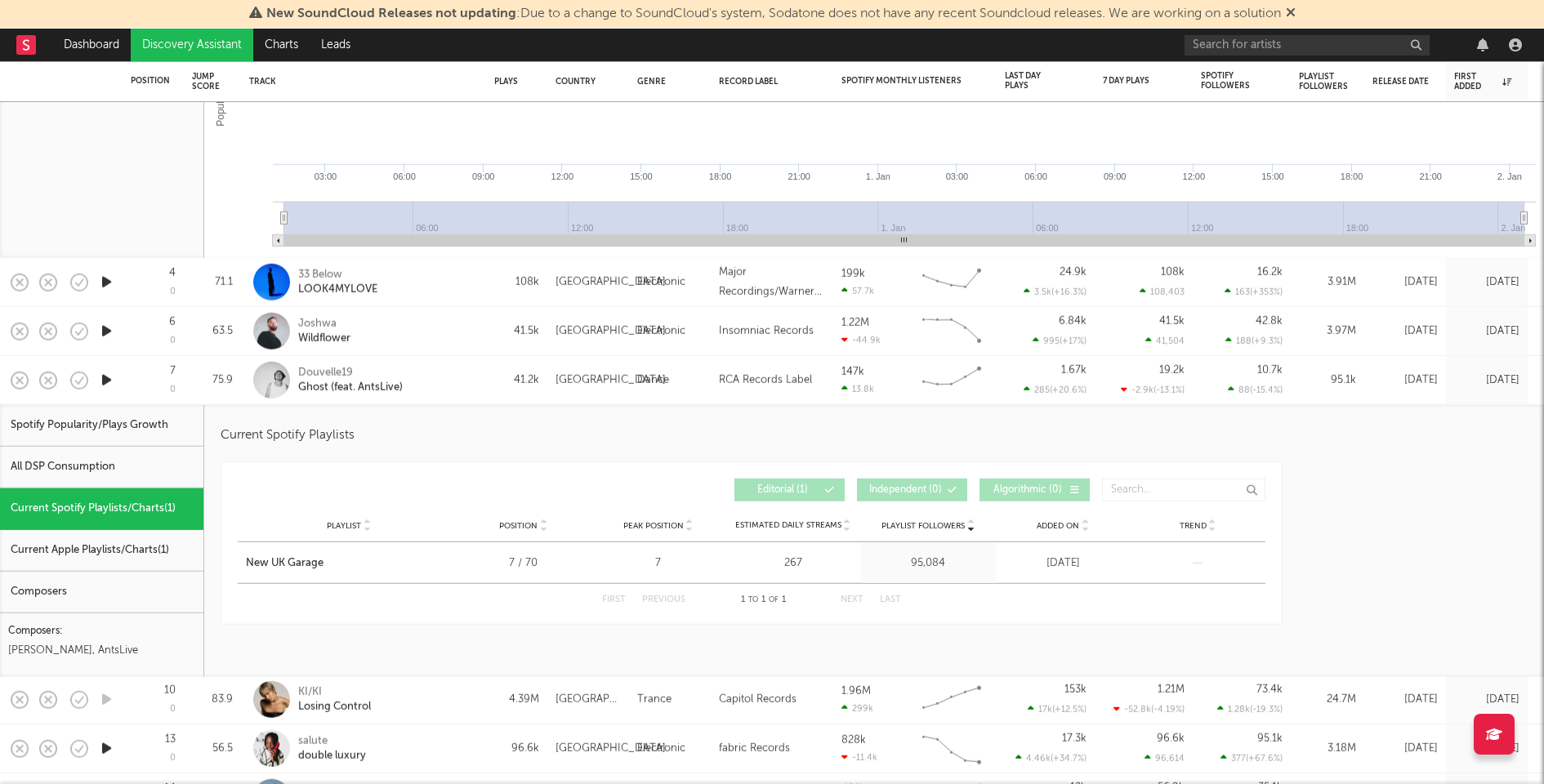
click at [436, 343] on div "Joshwa Wildflower" at bounding box center [385, 331] width 176 height 29
select select "1w"
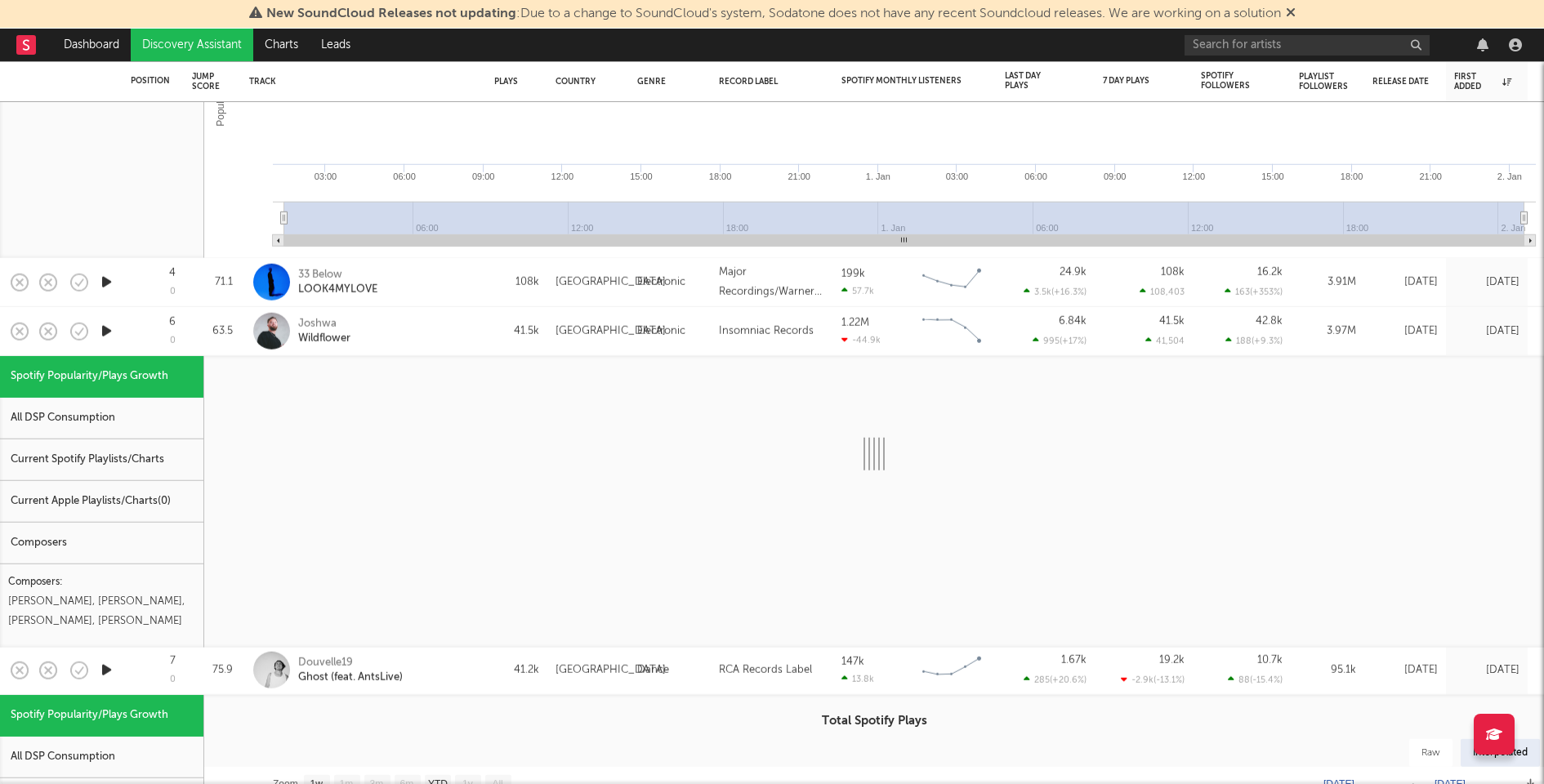
select select "1w"
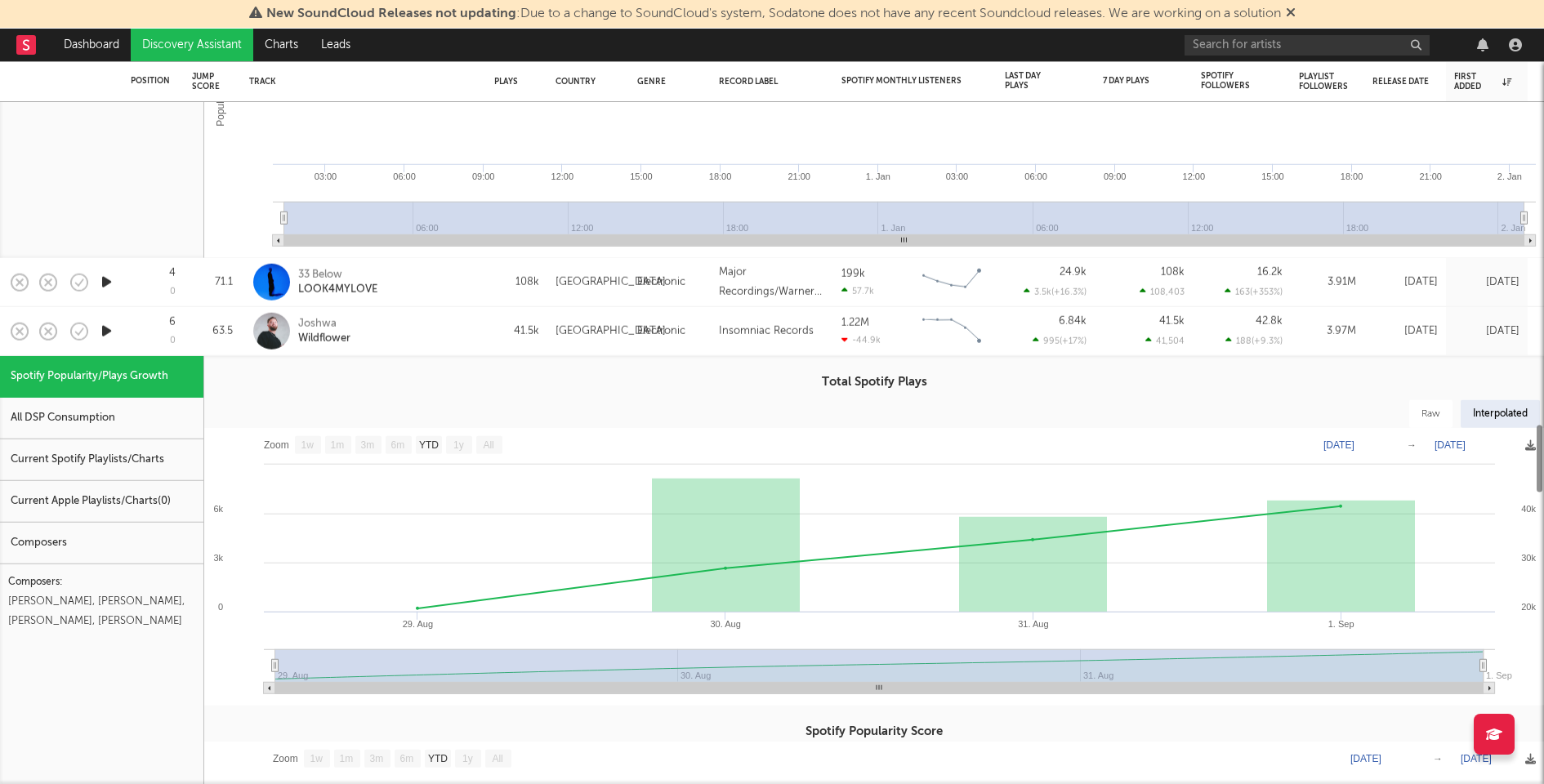
click at [125, 461] on div "Current Spotify Playlists/Charts" at bounding box center [101, 460] width 203 height 42
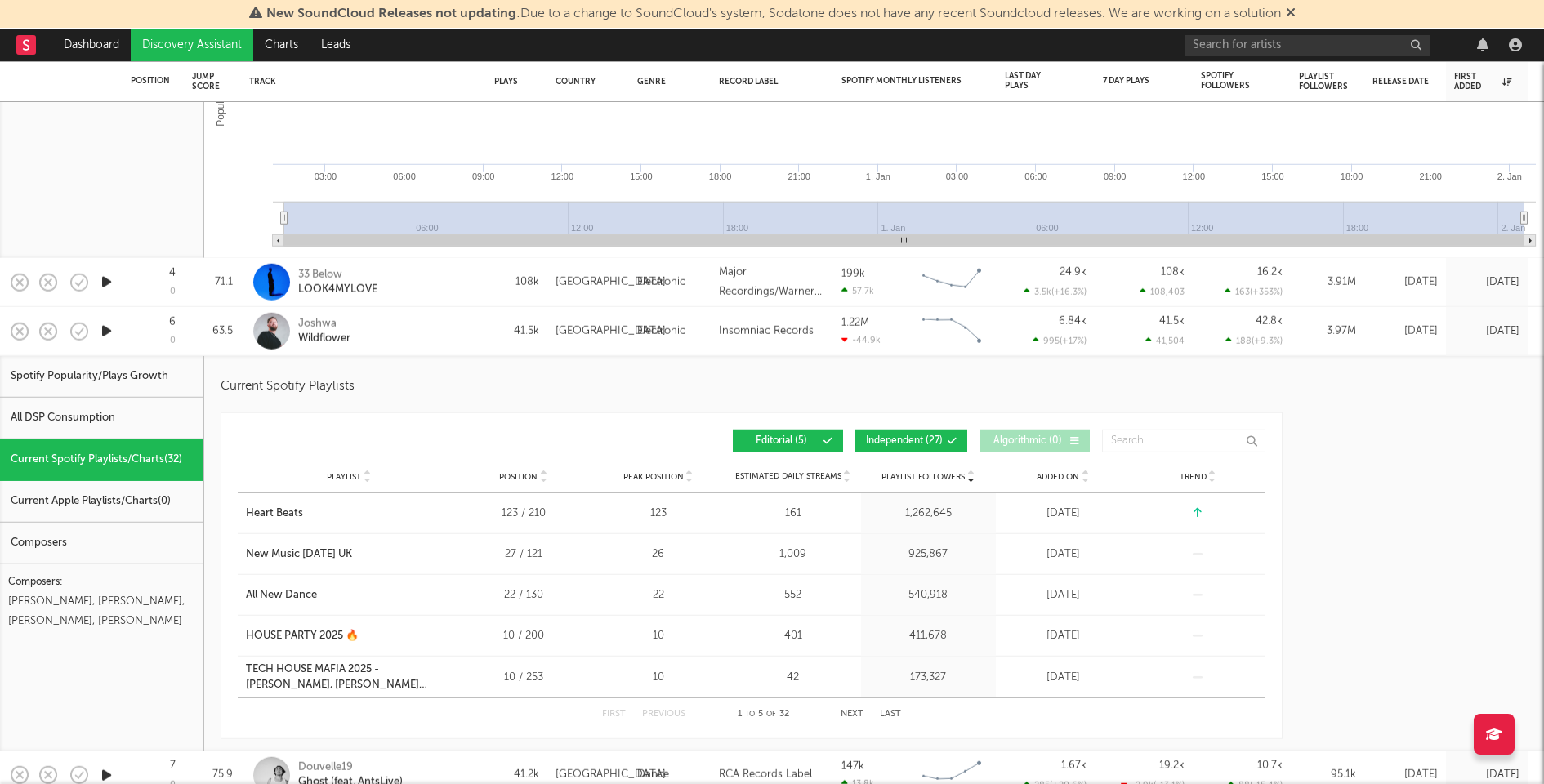
click at [898, 441] on span "Independent ( 27 )" at bounding box center [904, 441] width 77 height 10
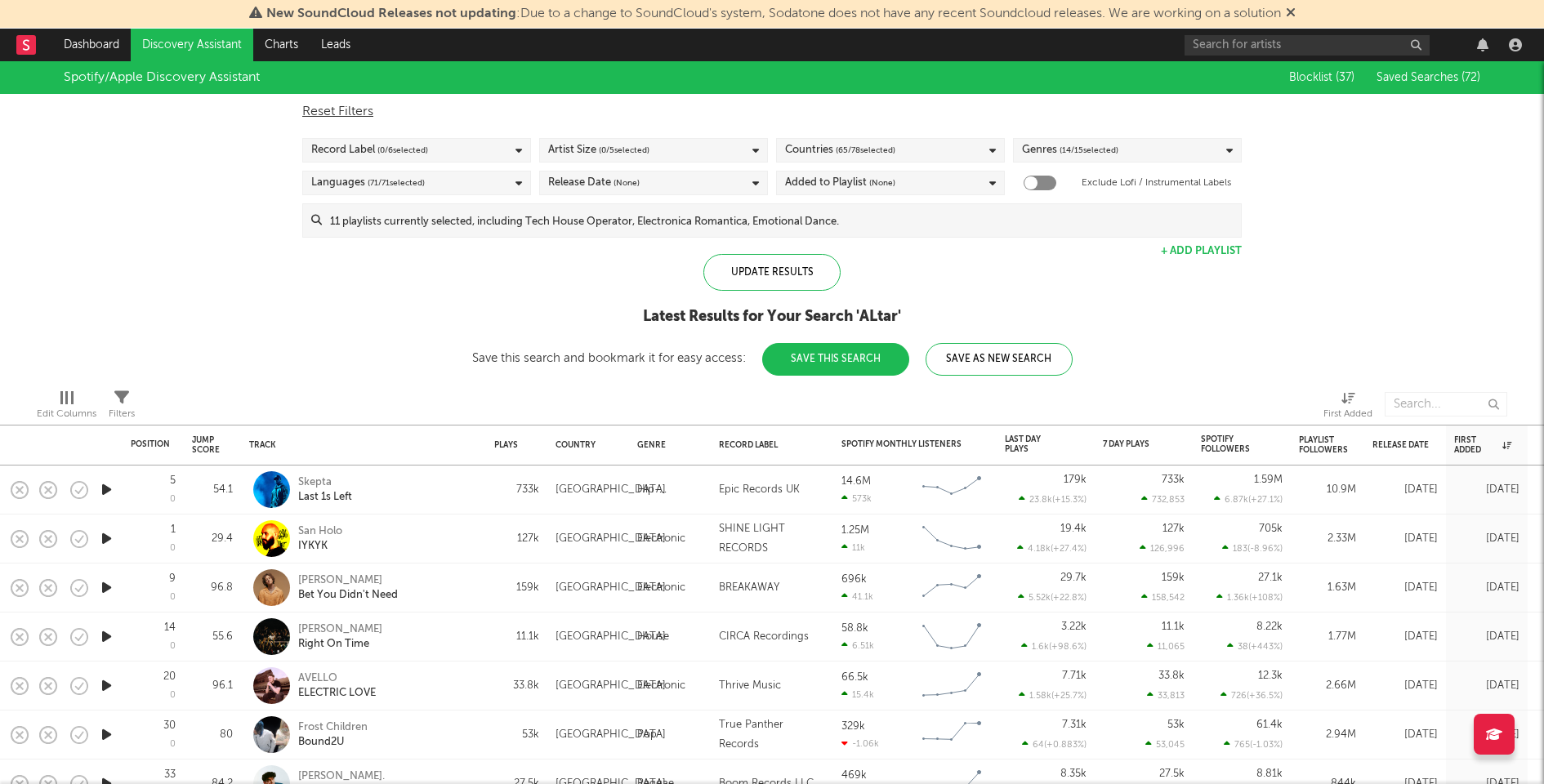
click at [593, 232] on input at bounding box center [781, 221] width 919 height 33
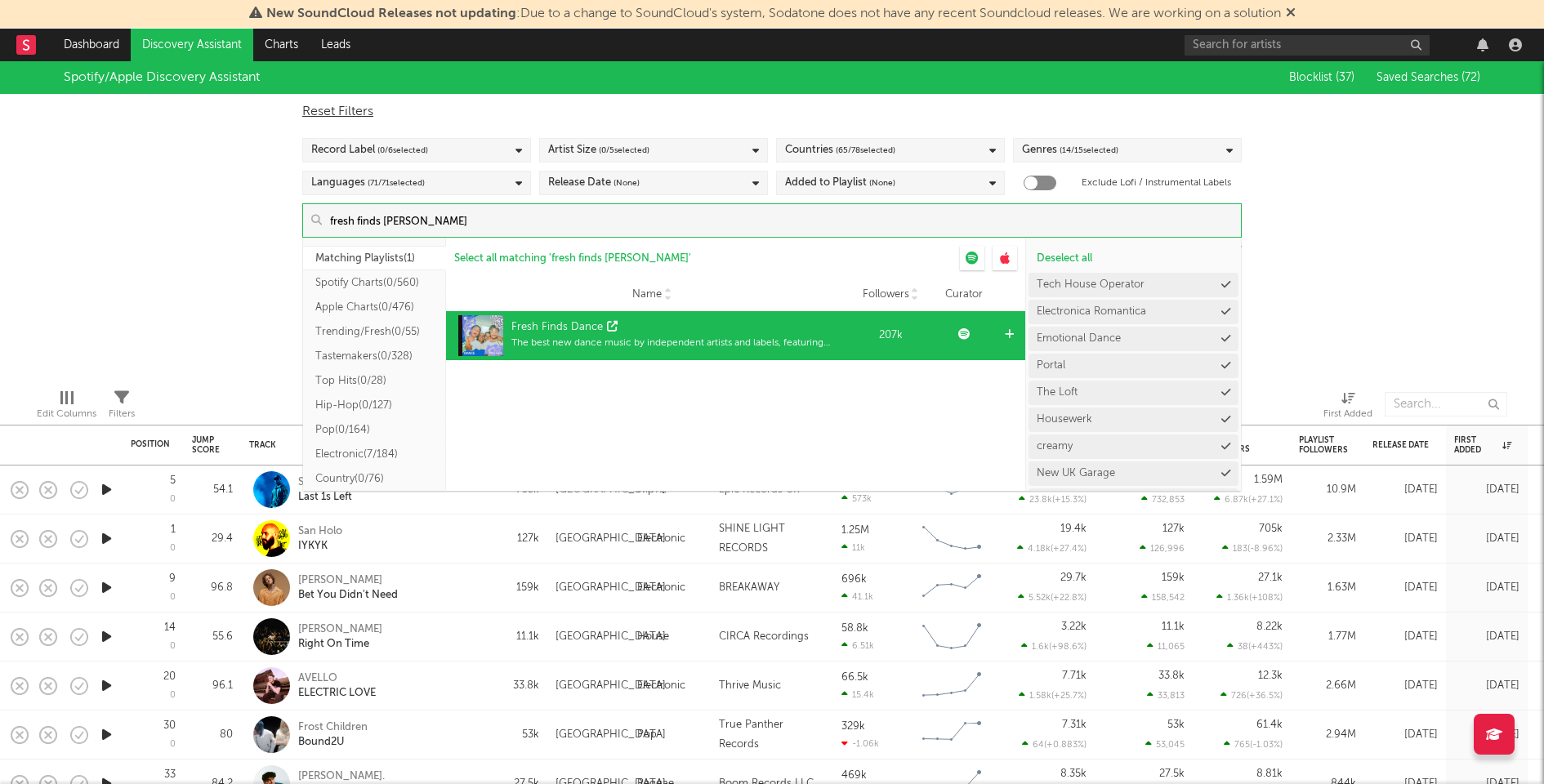
type input "fresh finds [PERSON_NAME]"
click at [1005, 338] on div at bounding box center [1012, 336] width 24 height 49
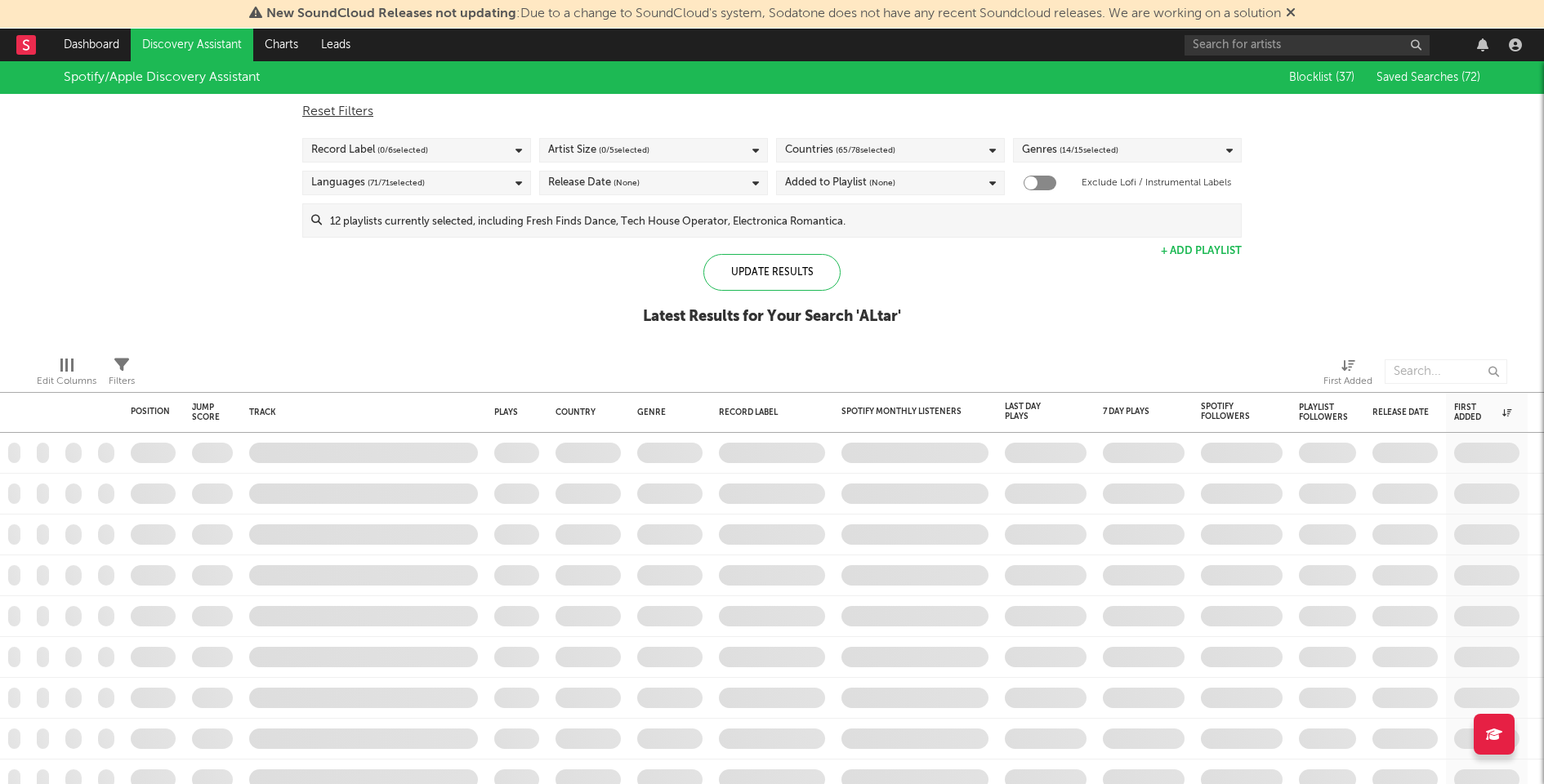
click at [1379, 267] on div "Spotify/Apple Discovery Assistant Blocklist ( 37 ) Saved Searches ( 72 ) Reset …" at bounding box center [772, 202] width 1544 height 282
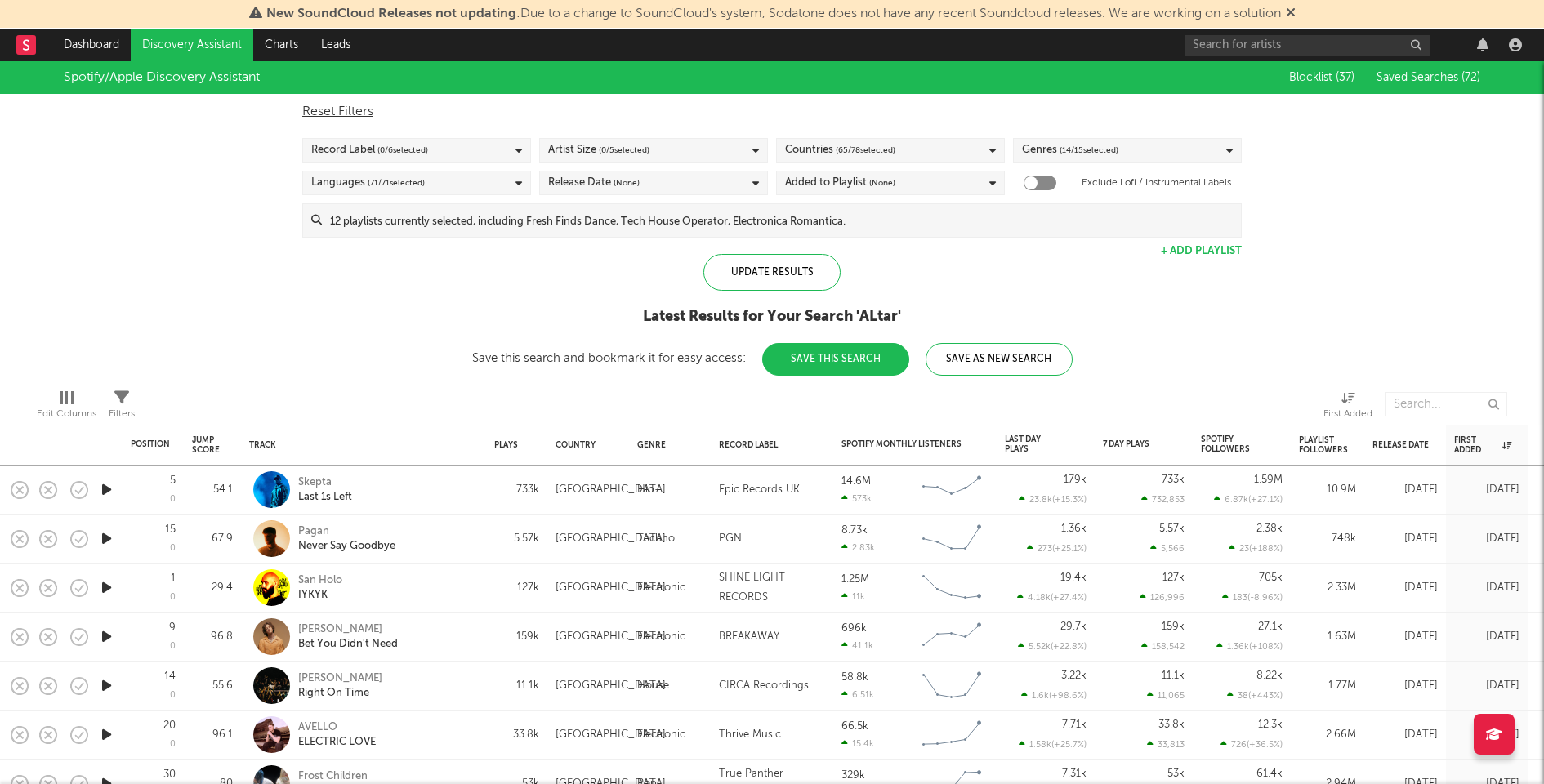
click at [857, 351] on button "Save This Search" at bounding box center [835, 360] width 147 height 33
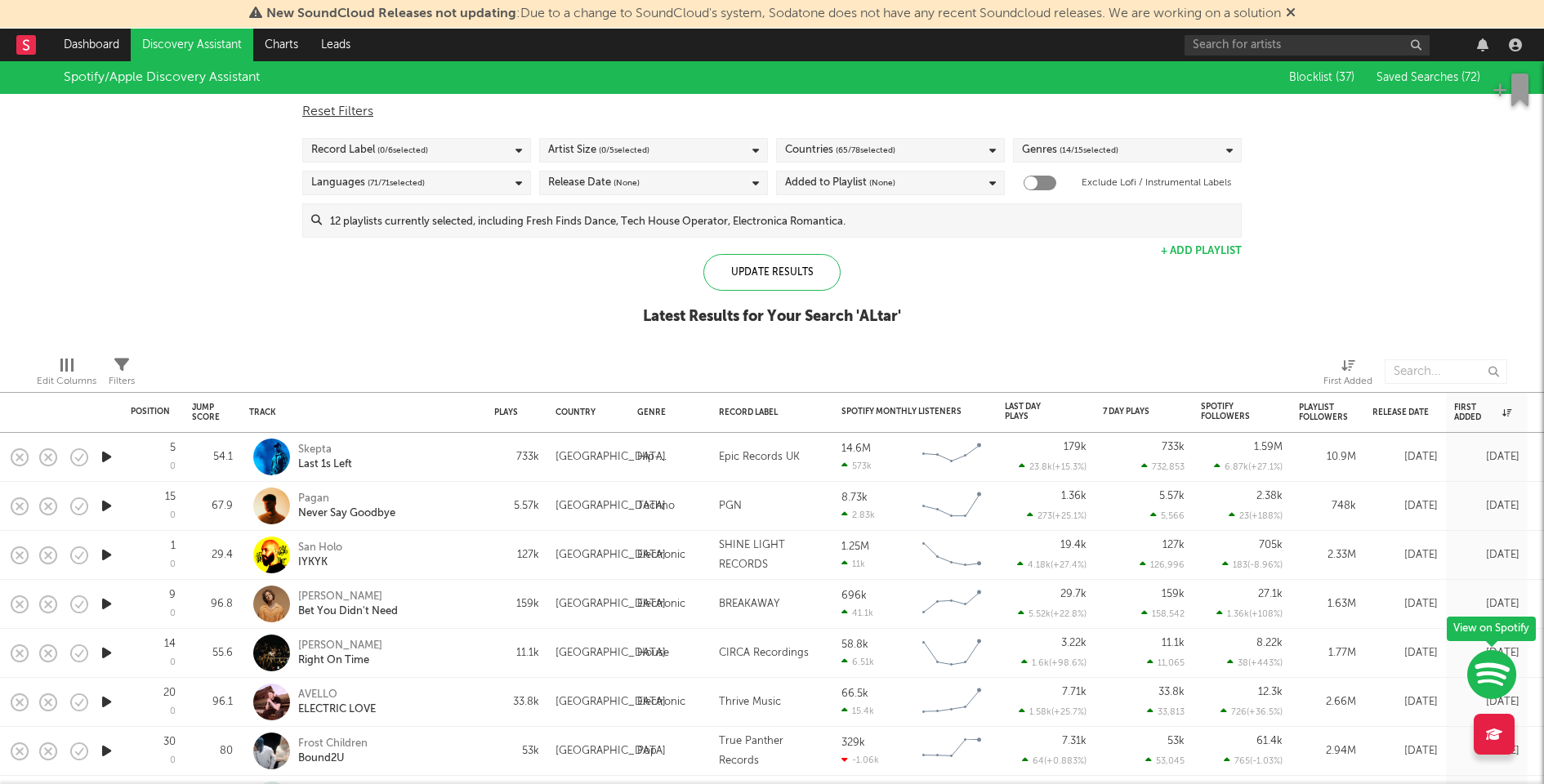
click at [1170, 329] on div "Spotify/Apple Discovery Assistant Blocklist ( 37 ) Saved Searches ( 72 ) Reset …" at bounding box center [772, 202] width 1544 height 282
